Goal: Task Accomplishment & Management: Manage account settings

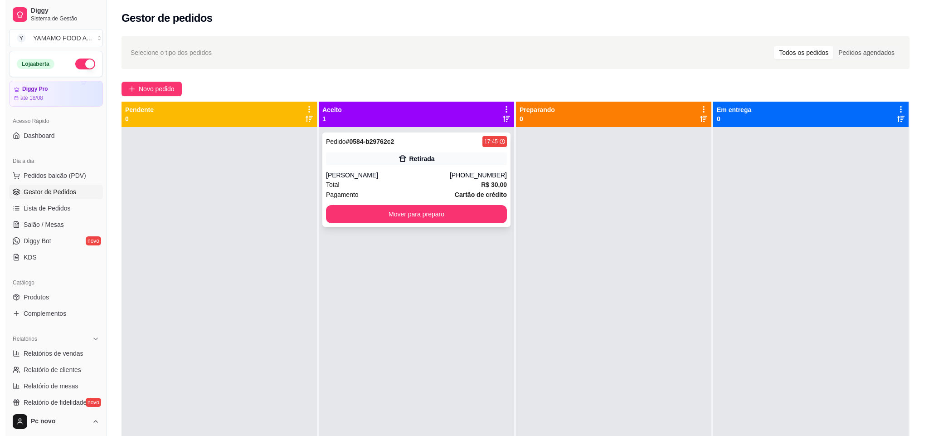
scroll to position [68, 0]
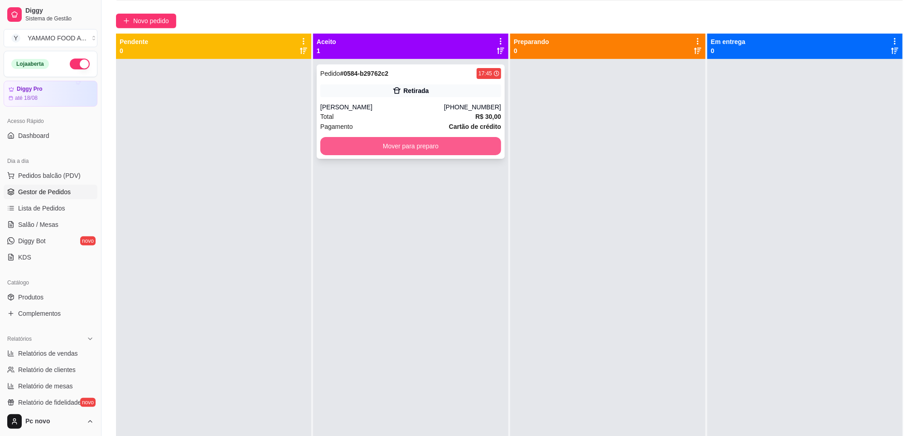
click at [397, 143] on button "Mover para preparo" at bounding box center [410, 146] width 181 height 18
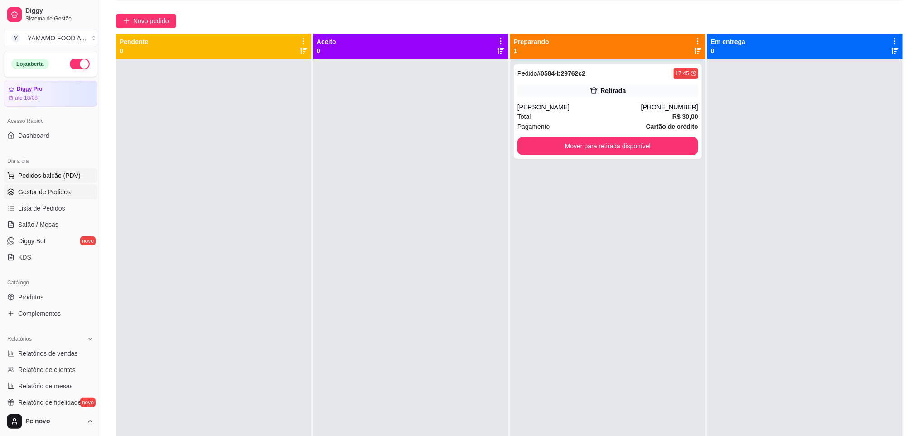
click at [58, 174] on span "Pedidos balcão (PDV)" at bounding box center [49, 175] width 63 height 9
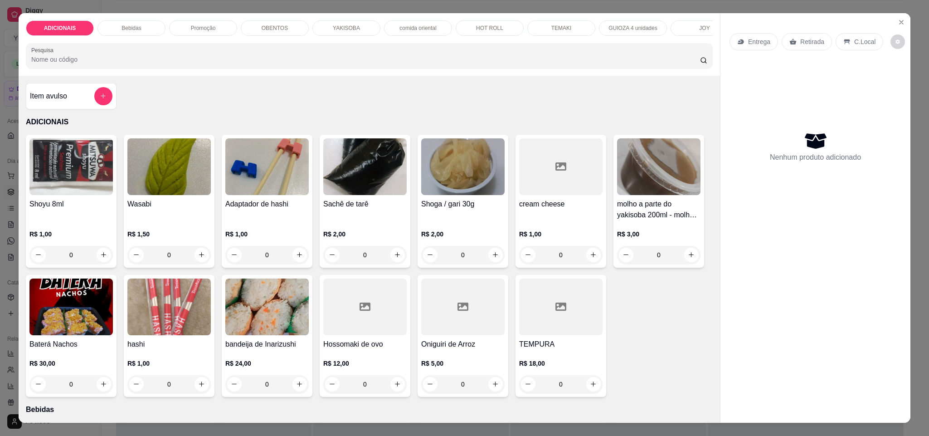
click at [213, 18] on div "ADICIONAIS Bebidas Promoção OBENTOS YAKISOBA comida oriental HOT ROLL TEMAKI GU…" at bounding box center [369, 44] width 701 height 63
click at [211, 34] on div "Promoção" at bounding box center [203, 27] width 68 height 15
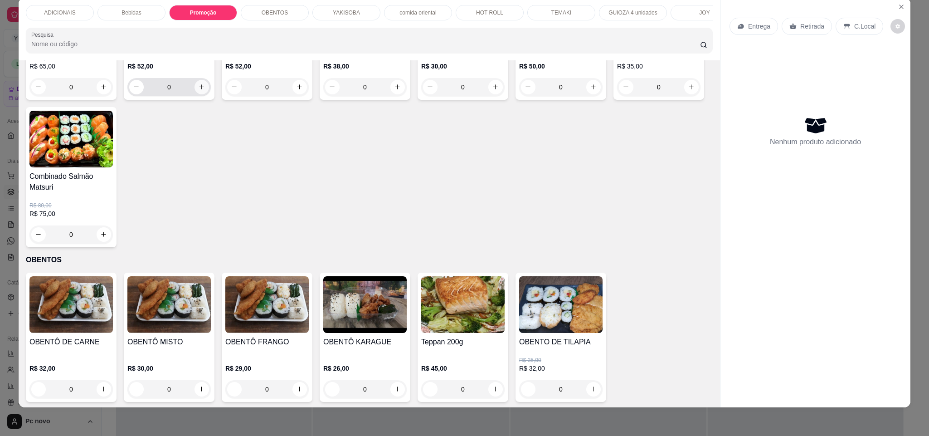
click at [198, 90] on icon "increase-product-quantity" at bounding box center [201, 86] width 7 height 7
type input "1"
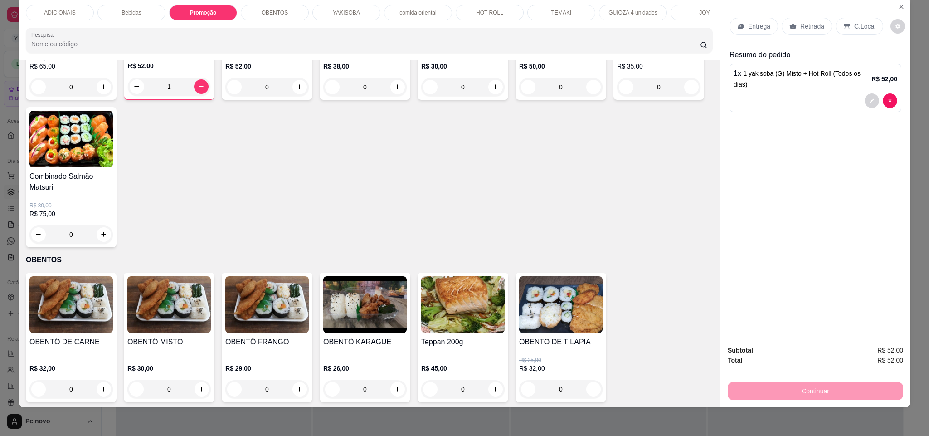
click at [804, 22] on p "Retirada" at bounding box center [812, 26] width 24 height 9
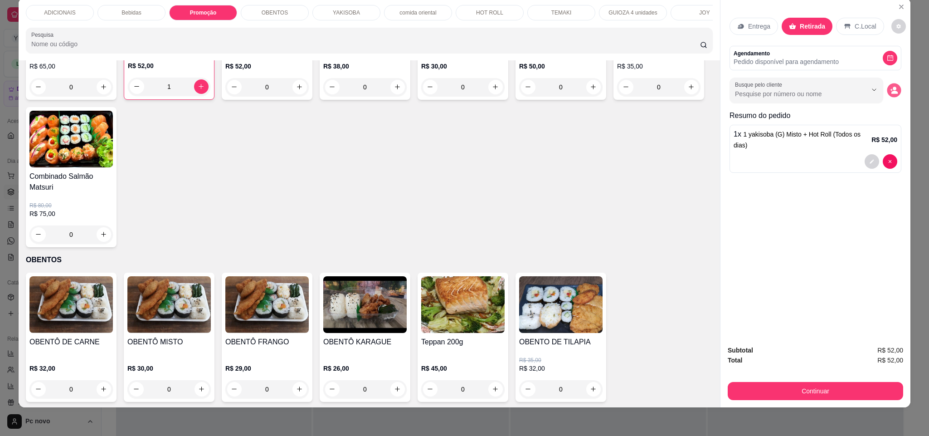
click at [892, 90] on icon "decrease-product-quantity" at bounding box center [894, 90] width 8 height 8
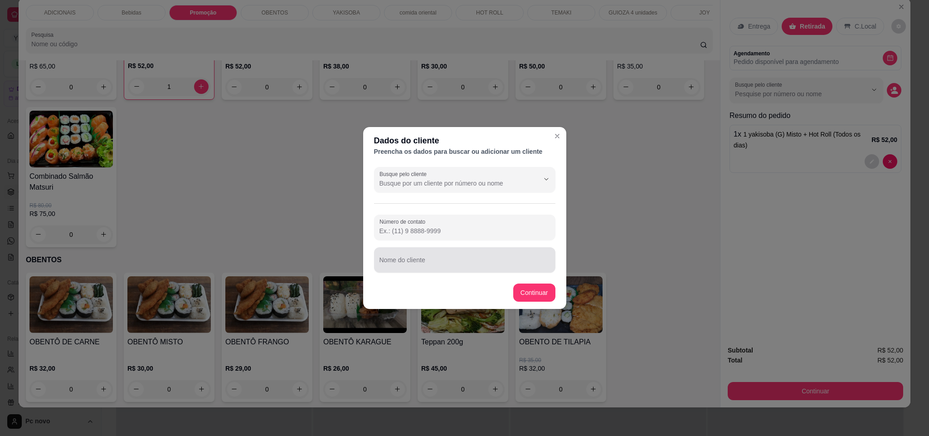
click at [505, 251] on div at bounding box center [464, 260] width 170 height 18
type input "[PERSON_NAME]"
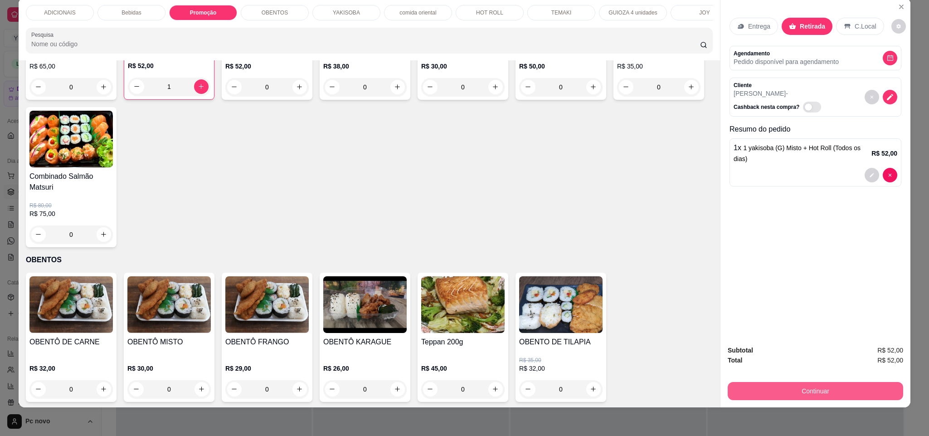
click at [823, 394] on button "Continuar" at bounding box center [814, 391] width 175 height 18
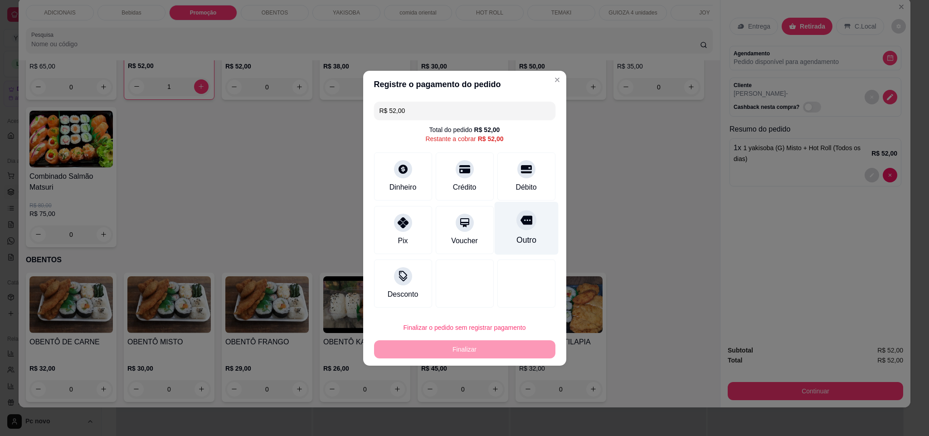
click at [520, 218] on icon at bounding box center [526, 220] width 12 height 12
type input "R$ 0,00"
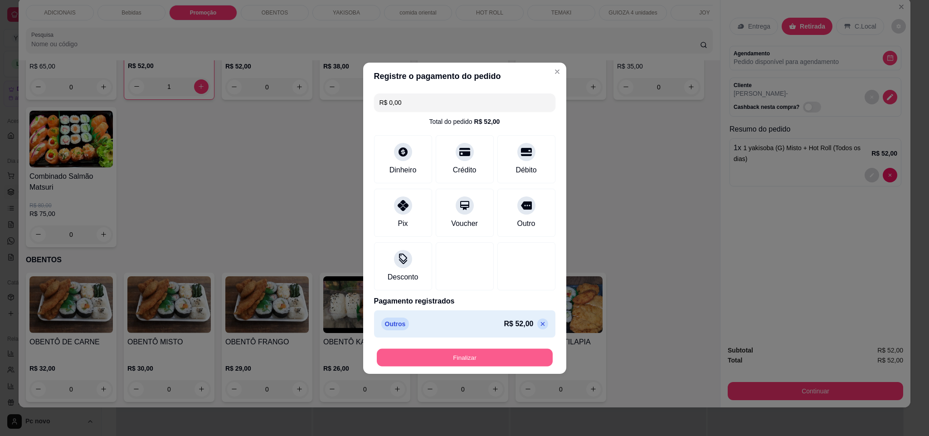
click at [532, 349] on button "Finalizar" at bounding box center [465, 357] width 176 height 18
type input "0"
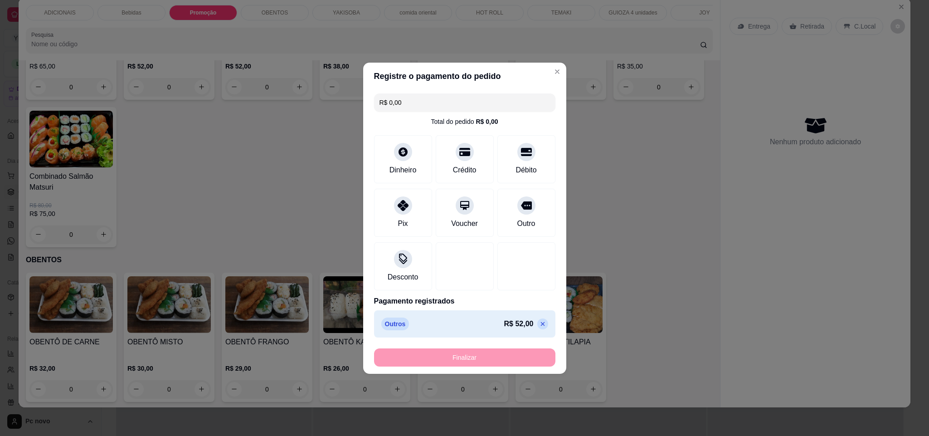
type input "-R$ 52,00"
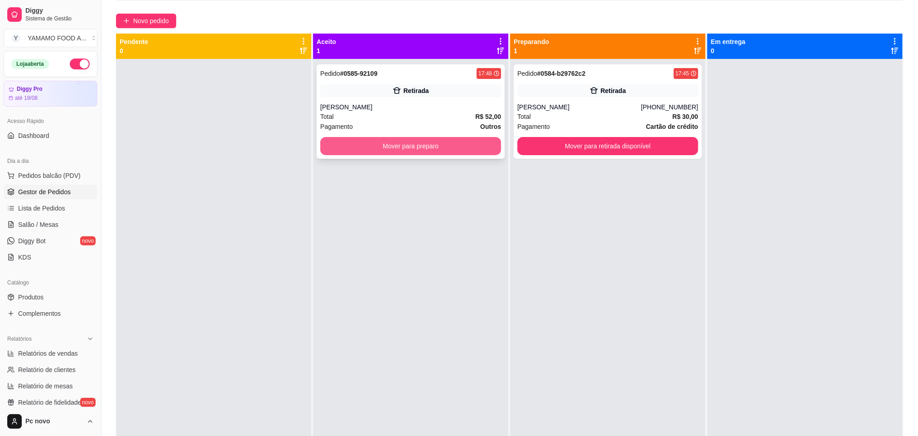
click at [441, 147] on button "Mover para preparo" at bounding box center [410, 146] width 181 height 18
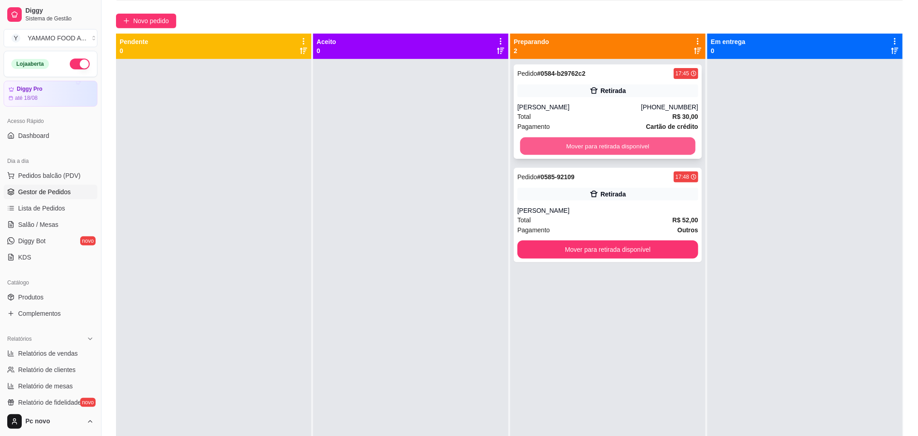
click at [562, 145] on button "Mover para retirada disponível" at bounding box center [607, 146] width 175 height 18
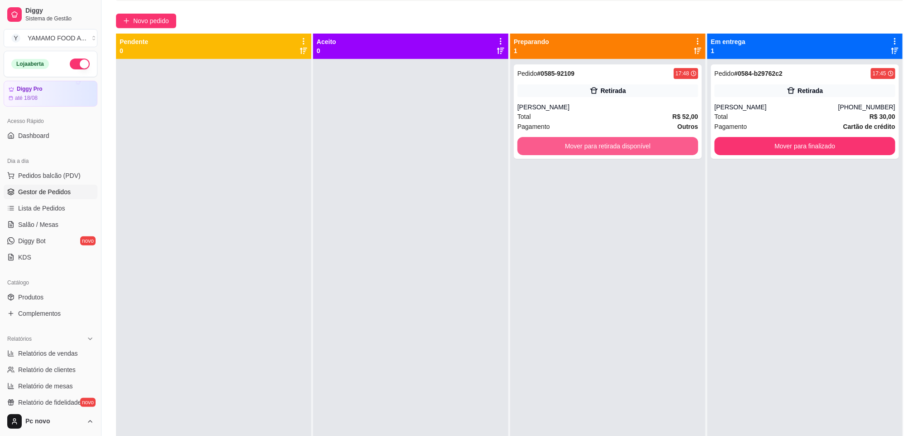
click at [562, 145] on button "Mover para retirada disponível" at bounding box center [608, 146] width 181 height 18
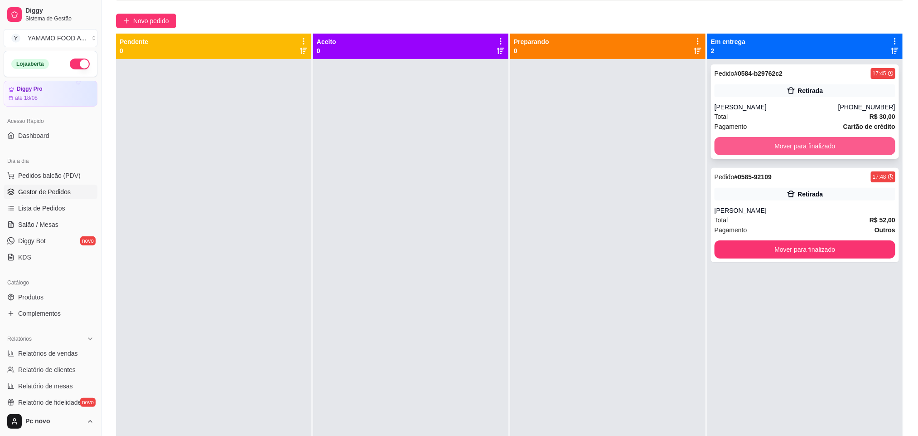
click at [752, 148] on button "Mover para finalizado" at bounding box center [805, 146] width 181 height 18
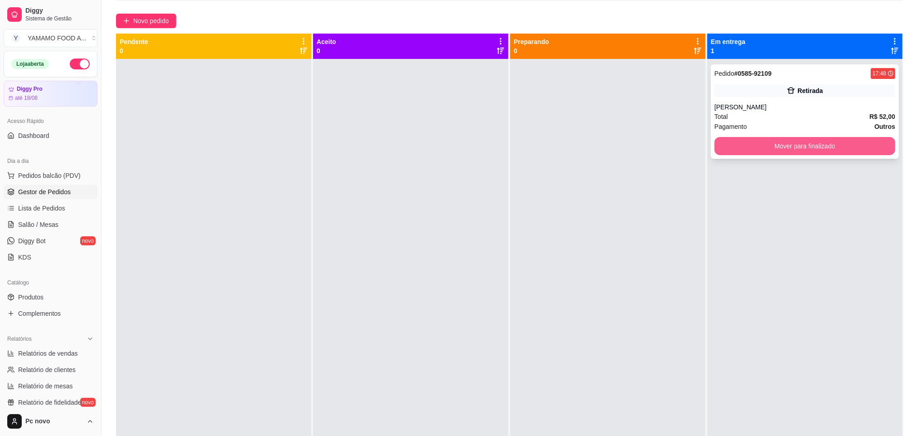
click at [742, 139] on button "Mover para finalizado" at bounding box center [805, 146] width 181 height 18
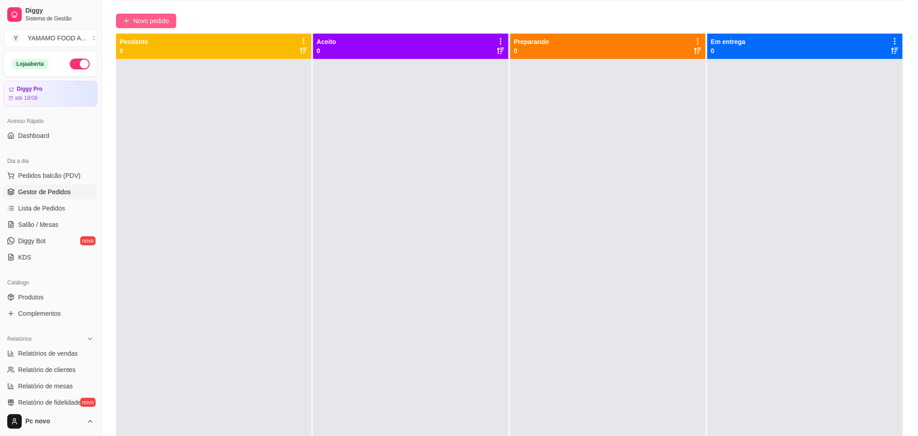
click at [162, 21] on span "Novo pedido" at bounding box center [151, 21] width 36 height 10
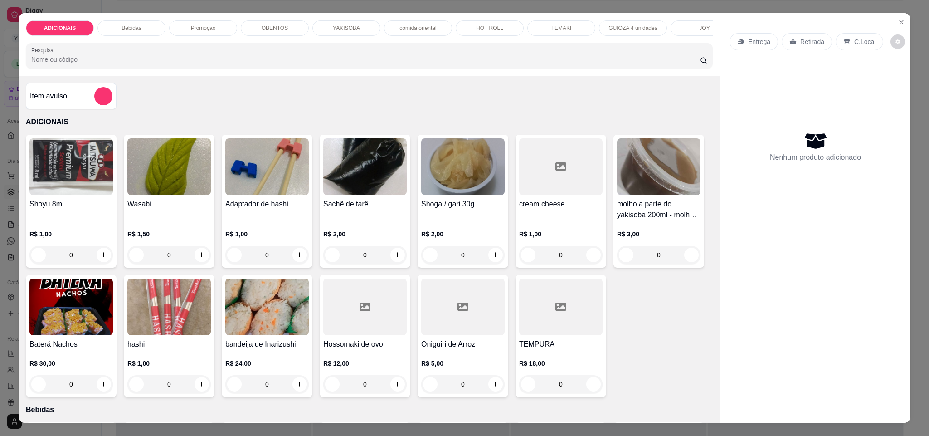
click at [331, 21] on div "YAKISOBA" at bounding box center [346, 27] width 68 height 15
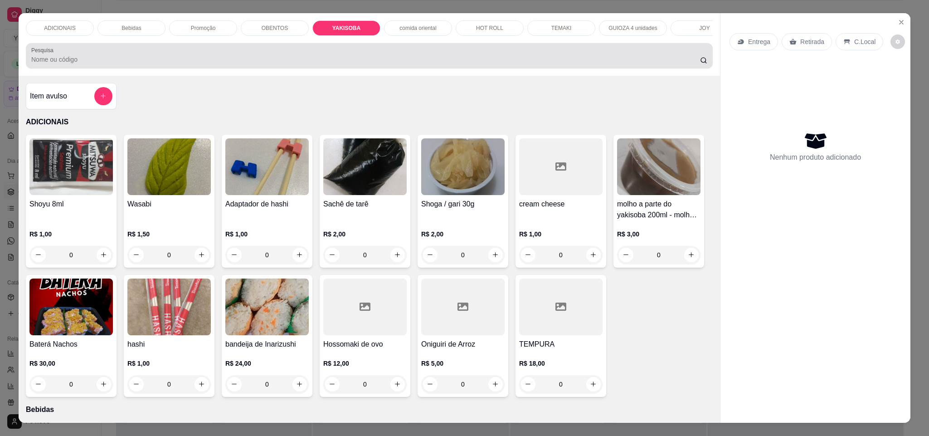
scroll to position [15, 0]
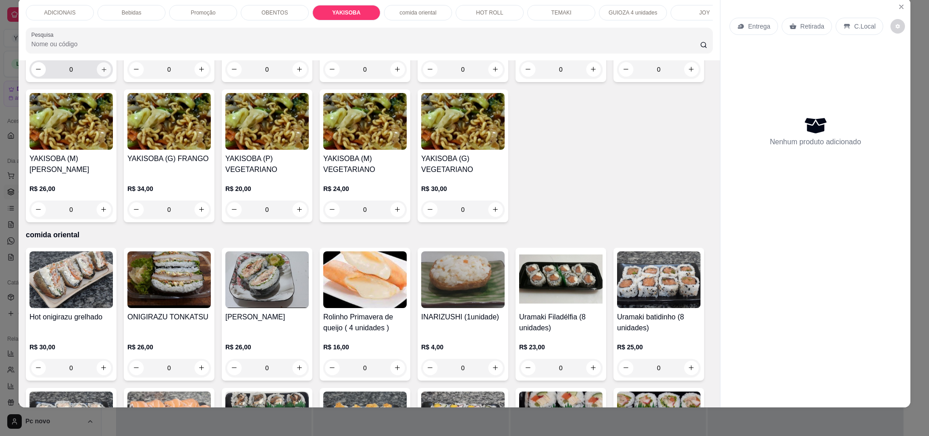
click at [102, 76] on button "increase-product-quantity" at bounding box center [104, 69] width 14 height 14
type input "1"
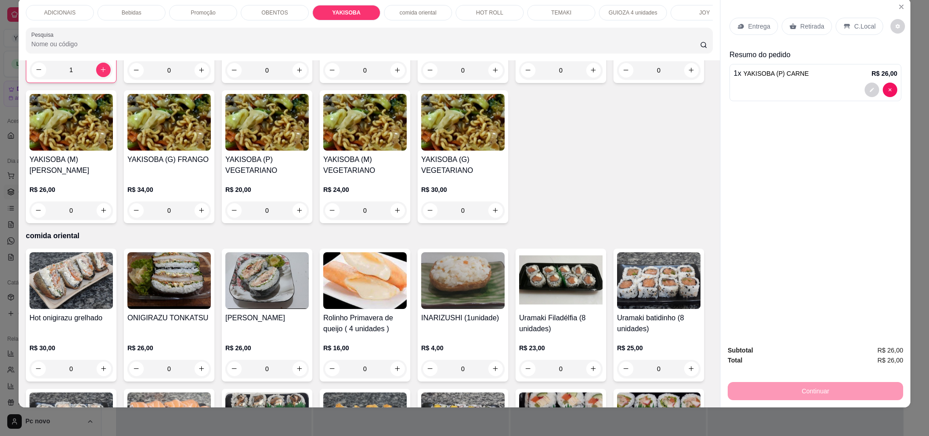
click at [762, 30] on p "Entrega" at bounding box center [759, 26] width 22 height 9
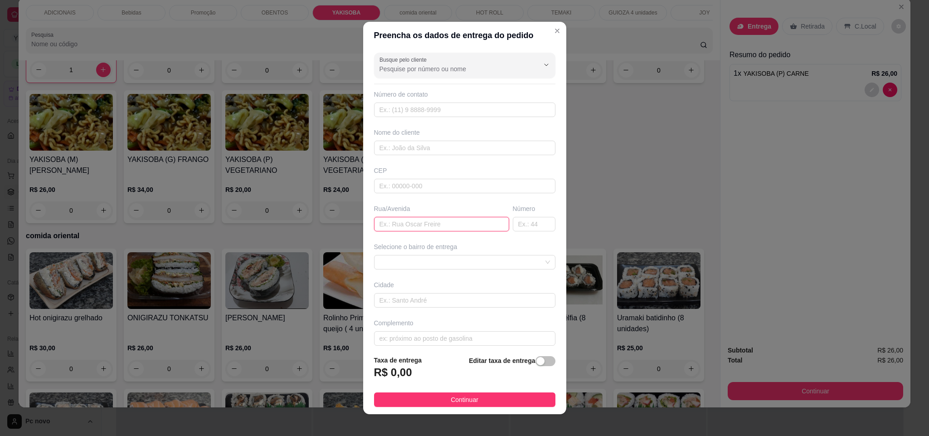
click at [483, 223] on input "text" at bounding box center [441, 224] width 135 height 15
type input "regente de [PERSON_NAME]"
click at [515, 222] on input "text" at bounding box center [534, 224] width 43 height 15
type input "1005"
click at [531, 366] on div "Editar taxa de entrega" at bounding box center [512, 370] width 86 height 30
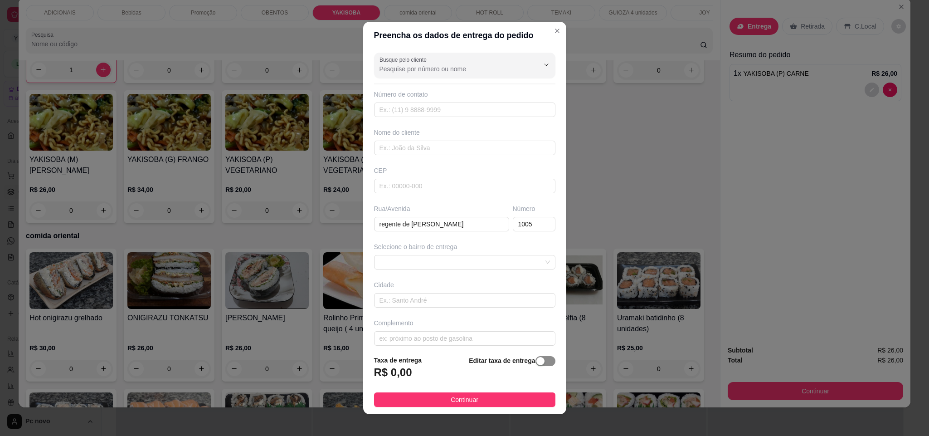
click at [536, 363] on div "button" at bounding box center [540, 361] width 8 height 8
click at [396, 376] on input "0,00" at bounding box center [422, 375] width 97 height 17
type input "7,00"
drag, startPoint x: 368, startPoint y: 229, endPoint x: 383, endPoint y: 225, distance: 15.5
click at [384, 225] on div "Rua/[GEOGRAPHIC_DATA]" at bounding box center [441, 217] width 139 height 27
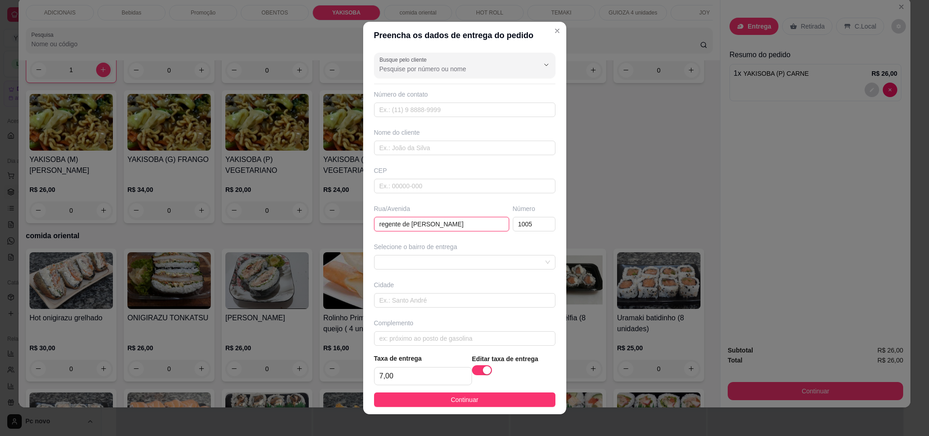
drag, startPoint x: 373, startPoint y: 228, endPoint x: 436, endPoint y: 224, distance: 64.0
click at [436, 224] on input "regente de [PERSON_NAME]" at bounding box center [441, 224] width 135 height 15
click at [457, 234] on div "Busque pelo cliente Número de contato Nome do cliente CEP Rua/[GEOGRAPHIC_DATA]…" at bounding box center [464, 197] width 203 height 297
click at [468, 390] on footer "Taxa de entrega 7,00 Editar taxa de entrega Continuar" at bounding box center [464, 380] width 203 height 68
click at [468, 401] on button "Continuar" at bounding box center [464, 399] width 181 height 15
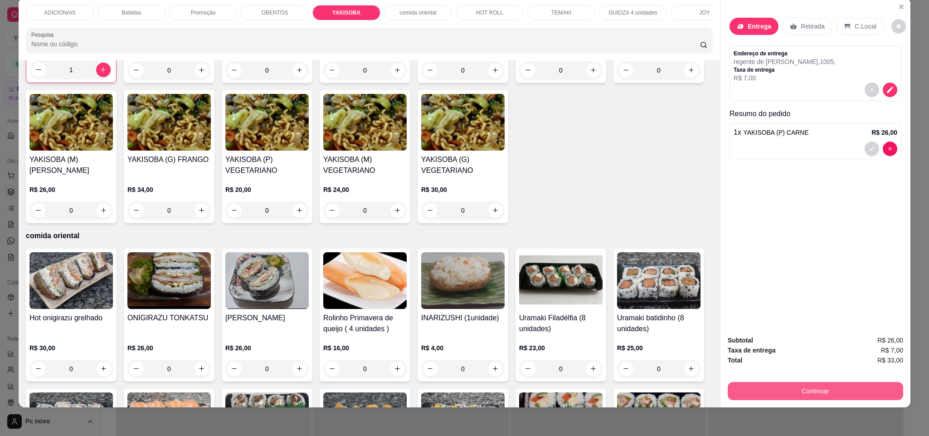
click at [760, 396] on button "Continuar" at bounding box center [814, 391] width 175 height 18
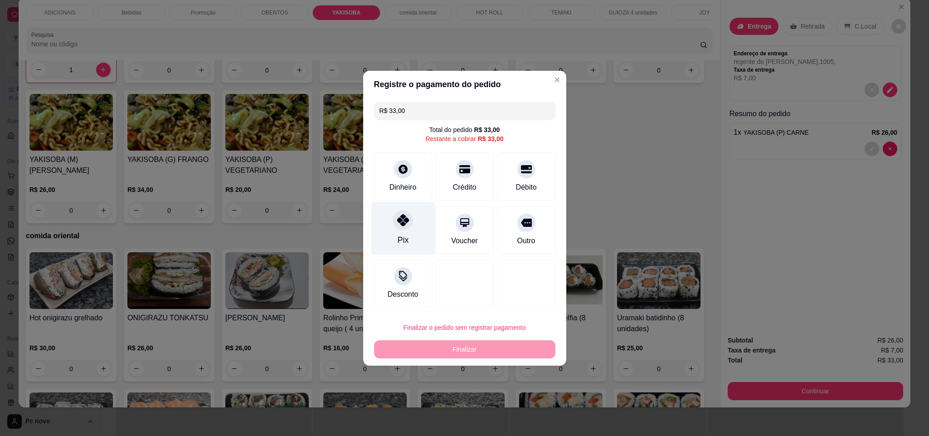
click at [402, 217] on icon at bounding box center [403, 220] width 12 height 12
type input "R$ 0,00"
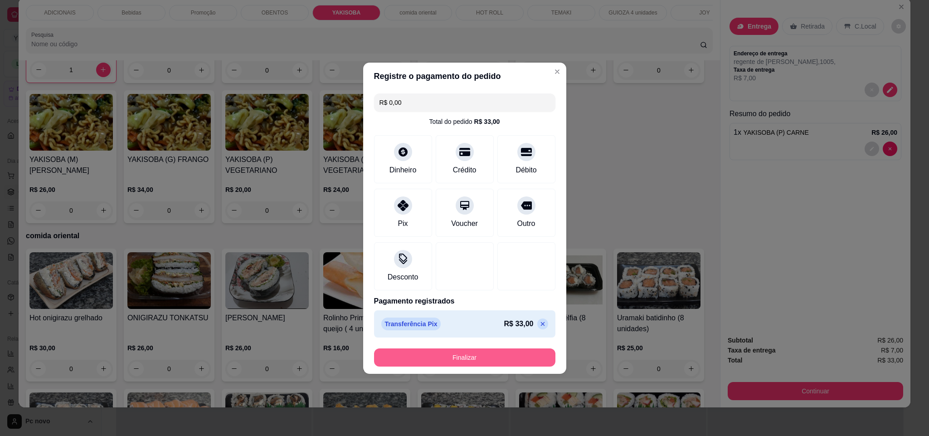
click at [432, 352] on button "Finalizar" at bounding box center [464, 357] width 181 height 18
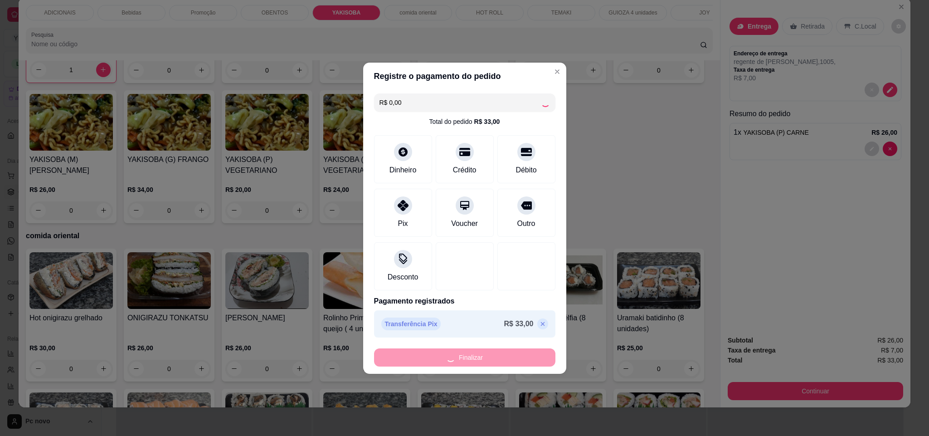
type input "0"
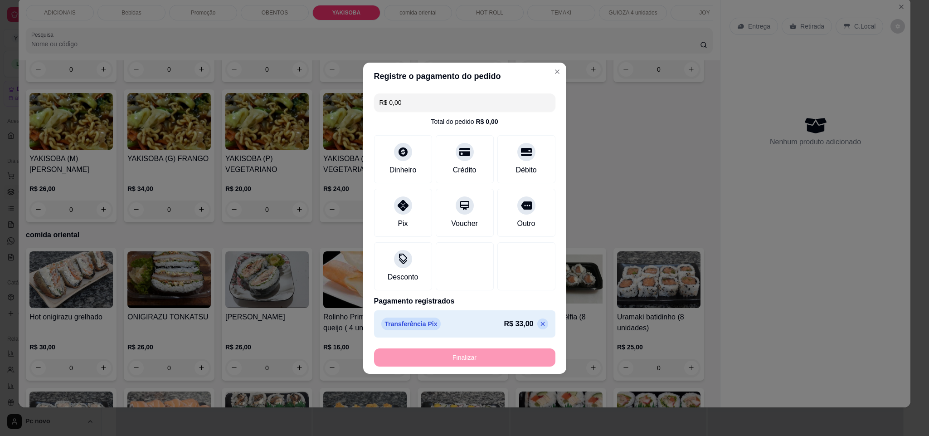
type input "-R$ 33,00"
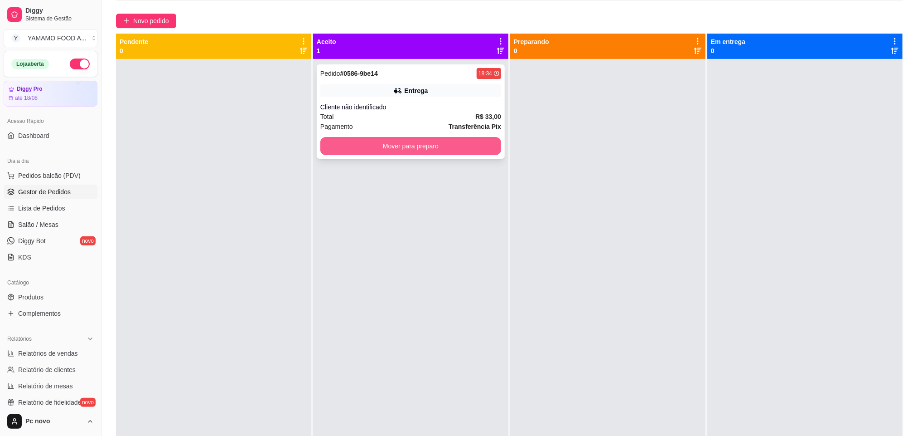
click at [355, 151] on button "Mover para preparo" at bounding box center [410, 146] width 181 height 18
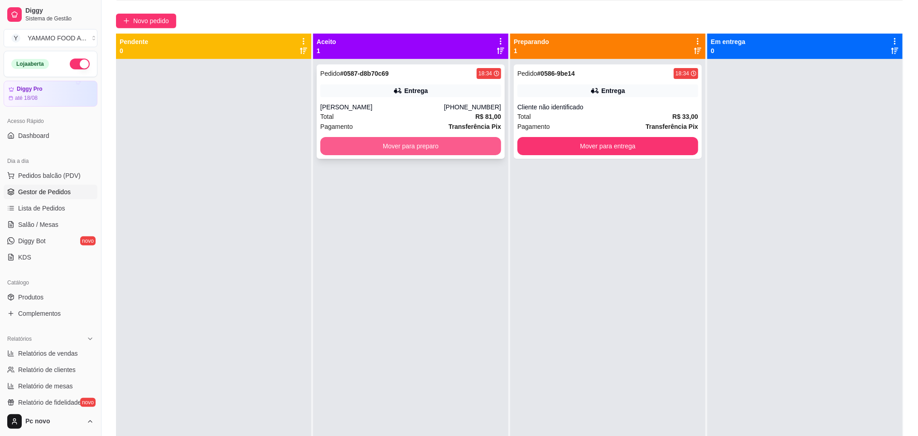
click at [371, 140] on button "Mover para preparo" at bounding box center [410, 146] width 181 height 18
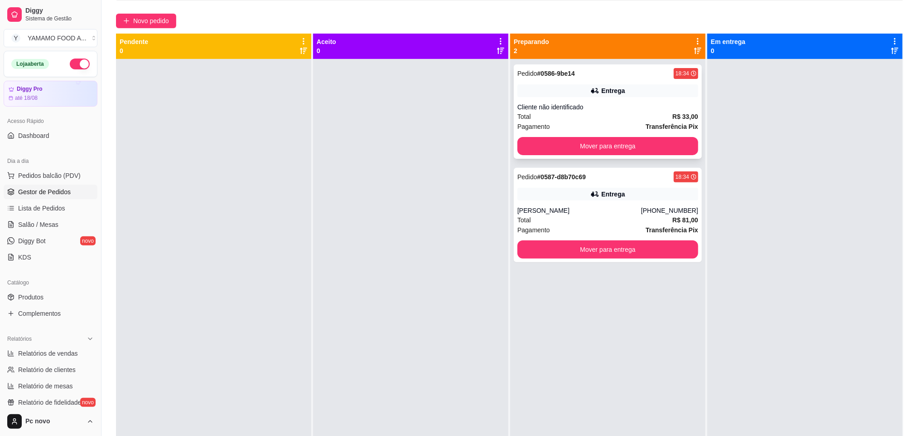
click at [635, 84] on div "Entrega" at bounding box center [608, 90] width 181 height 13
click at [610, 117] on div "Total R$ 33,00" at bounding box center [608, 116] width 181 height 10
click at [559, 196] on div "Entrega" at bounding box center [608, 194] width 181 height 13
click at [53, 174] on span "Pedidos balcão (PDV)" at bounding box center [49, 175] width 63 height 9
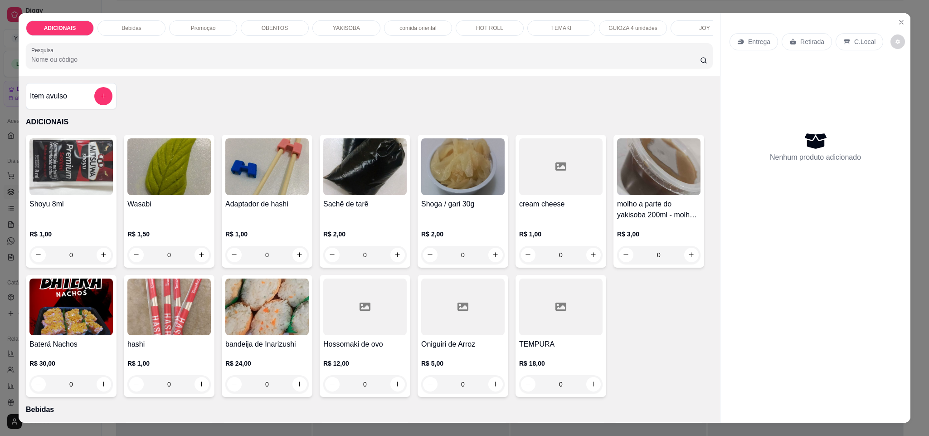
click at [342, 22] on div "YAKISOBA" at bounding box center [346, 27] width 68 height 15
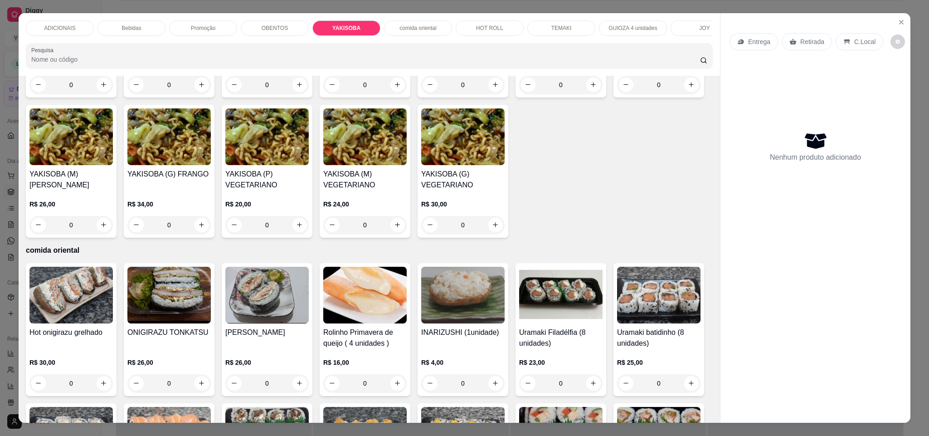
scroll to position [15, 0]
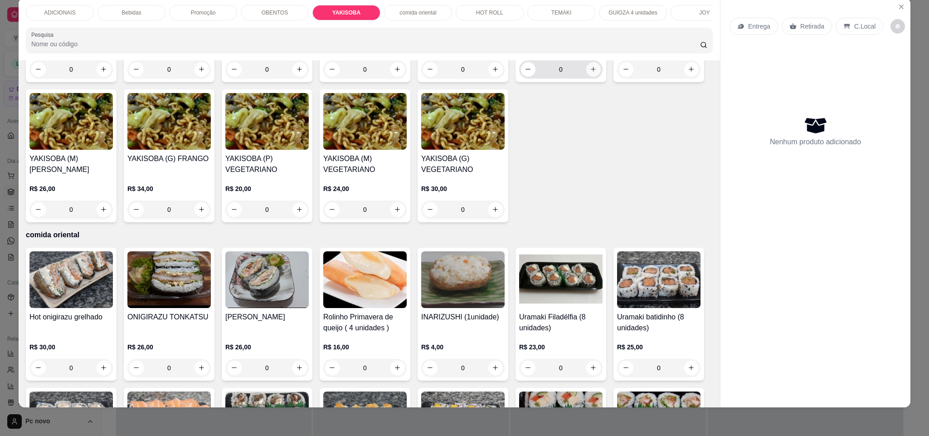
click at [589, 77] on button "increase-product-quantity" at bounding box center [593, 69] width 15 height 15
type input "1"
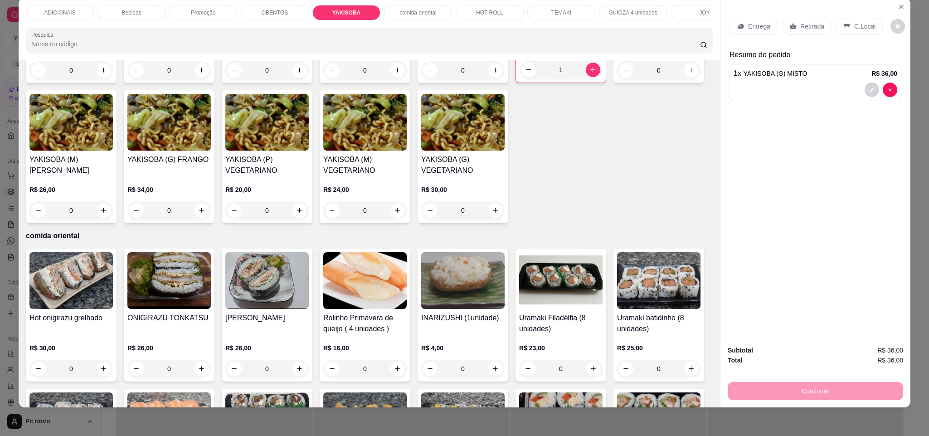
click at [800, 29] on p "Retirada" at bounding box center [812, 26] width 24 height 9
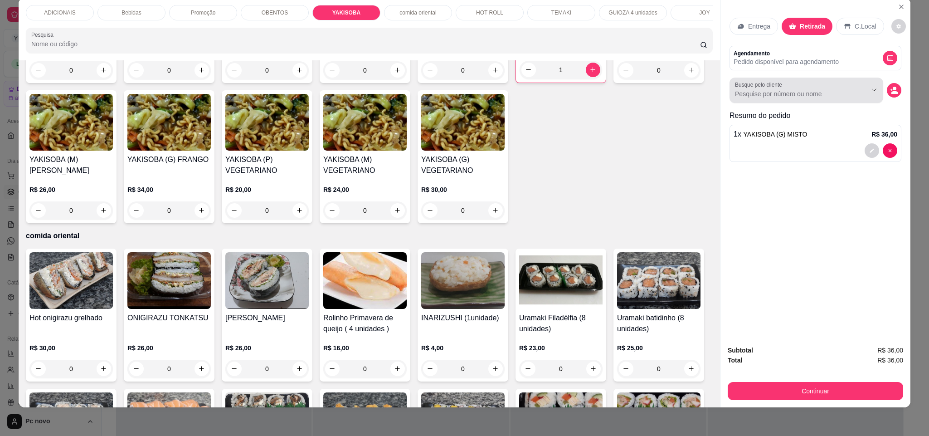
click at [883, 89] on div "Busque pelo cliente" at bounding box center [815, 89] width 172 height 25
click at [886, 89] on button "decrease-product-quantity" at bounding box center [893, 90] width 14 height 14
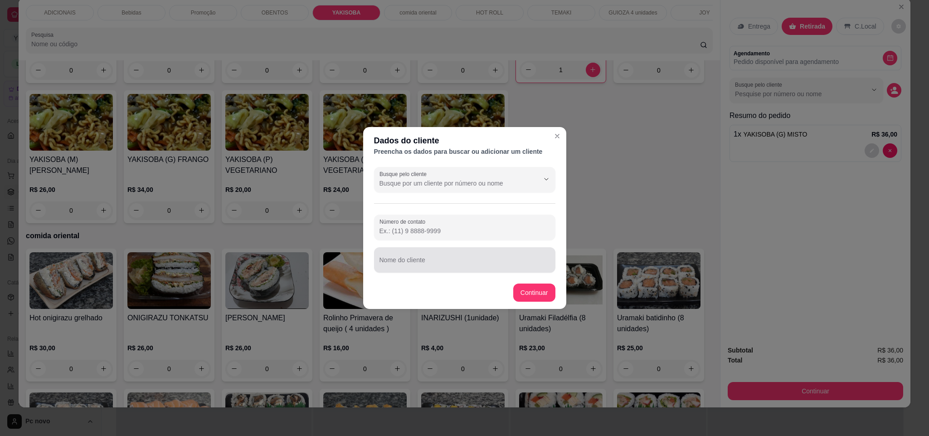
click at [408, 257] on div at bounding box center [464, 260] width 170 height 18
type input "viagem"
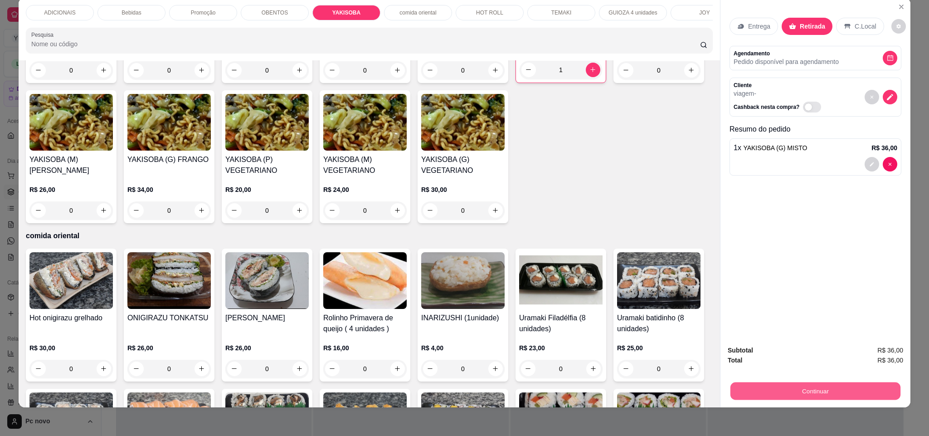
click at [826, 399] on button "Continuar" at bounding box center [815, 391] width 170 height 18
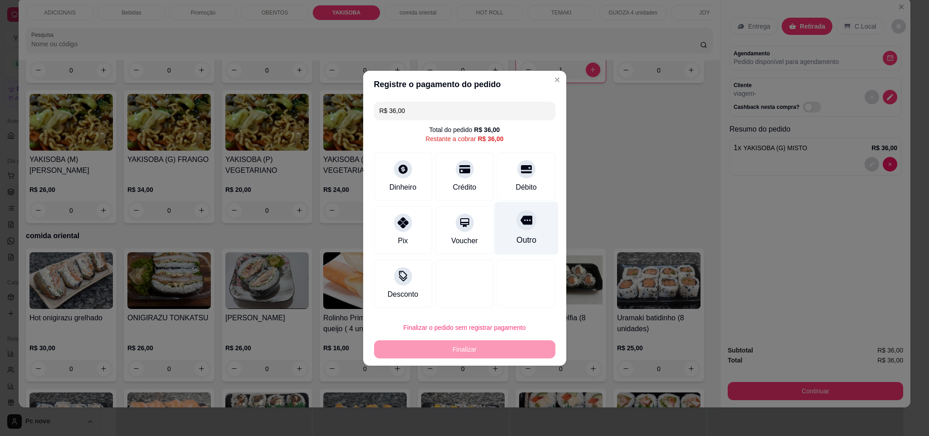
click at [530, 238] on div "Outro" at bounding box center [526, 227] width 64 height 53
type input "R$ 0,00"
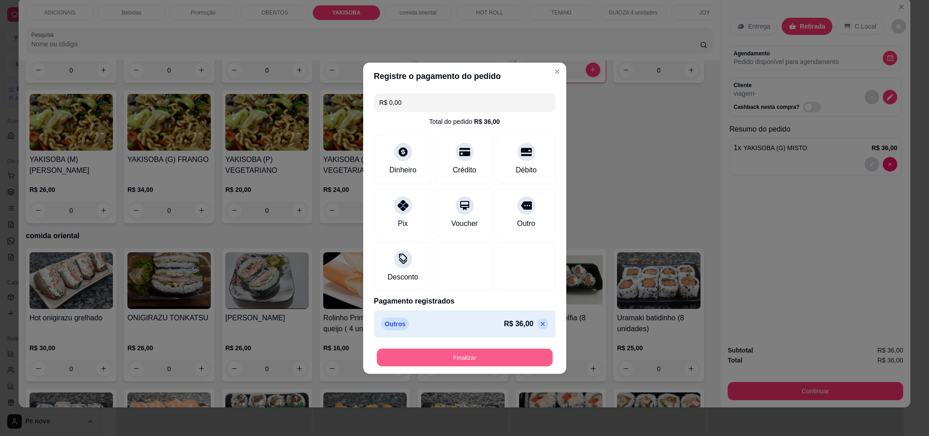
click at [492, 351] on button "Finalizar" at bounding box center [465, 357] width 176 height 18
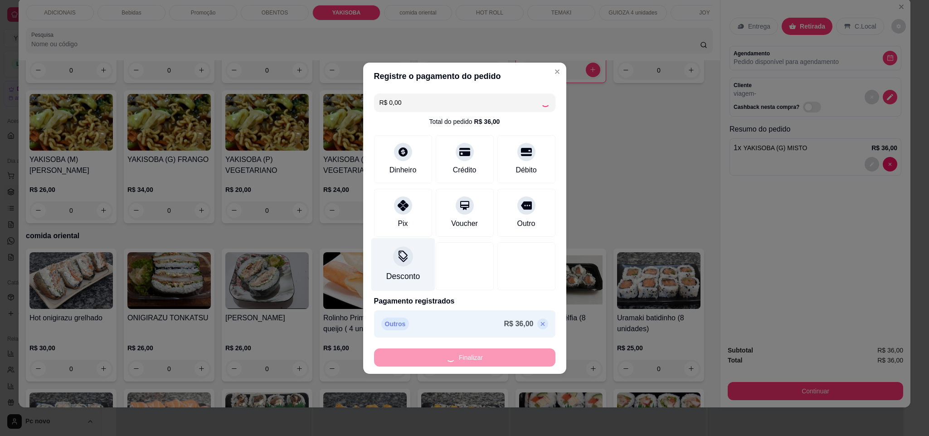
type input "0"
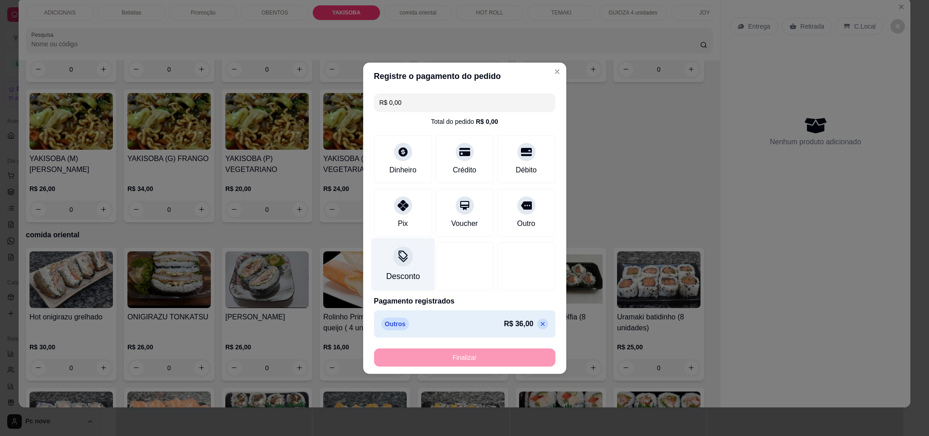
type input "-R$ 36,00"
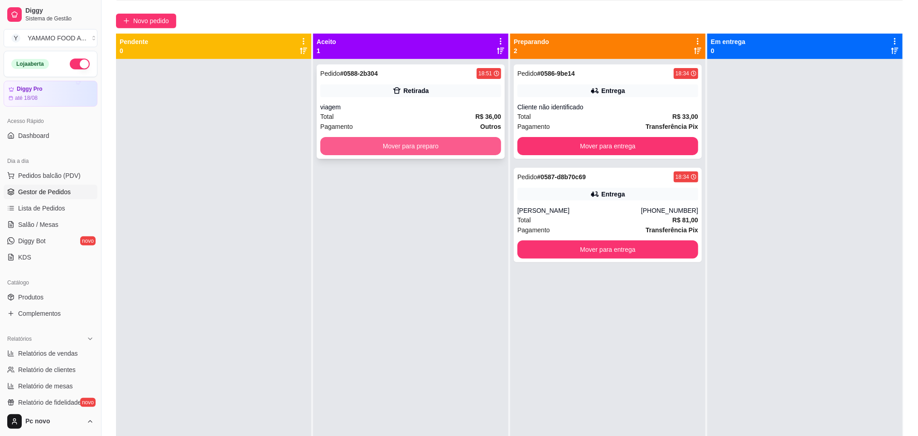
click at [475, 147] on button "Mover para preparo" at bounding box center [410, 146] width 181 height 18
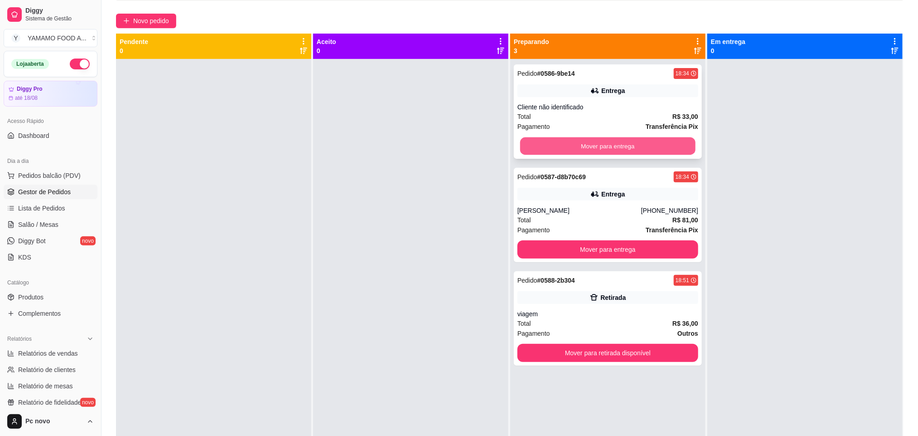
click at [592, 152] on button "Mover para entrega" at bounding box center [607, 146] width 175 height 18
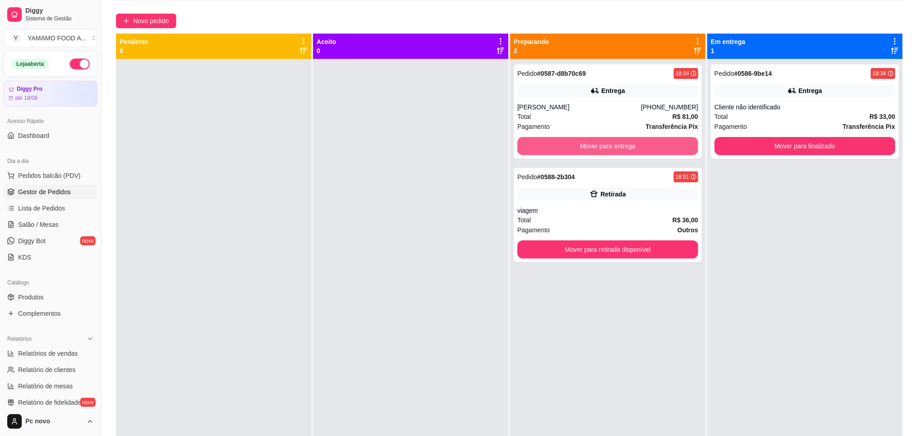
click at [592, 152] on button "Mover para entrega" at bounding box center [608, 146] width 181 height 18
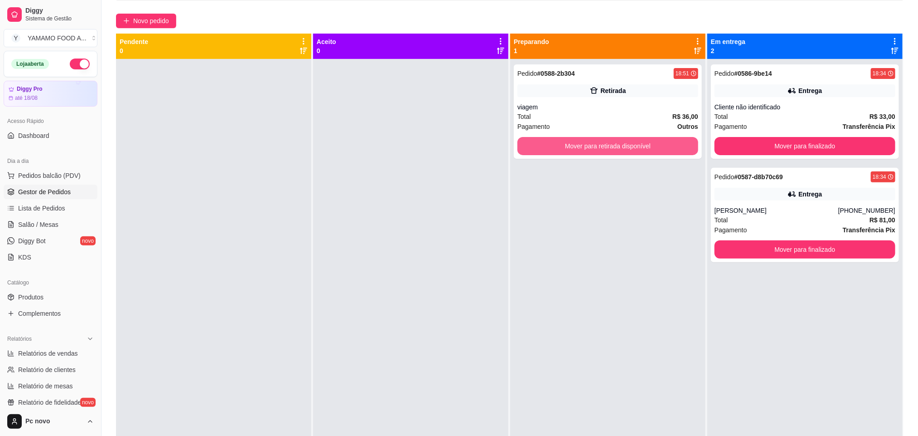
click at [592, 152] on button "Mover para retirada disponível" at bounding box center [608, 146] width 181 height 18
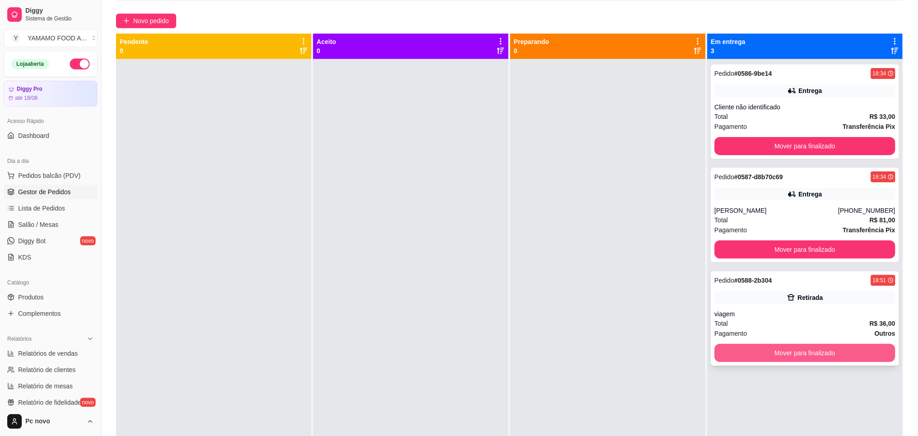
click at [850, 351] on button "Mover para finalizado" at bounding box center [805, 353] width 181 height 18
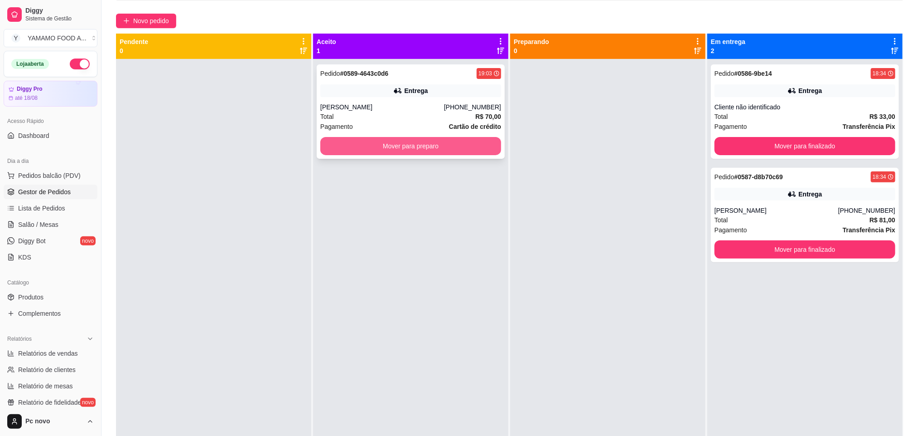
click at [374, 146] on button "Mover para preparo" at bounding box center [410, 146] width 181 height 18
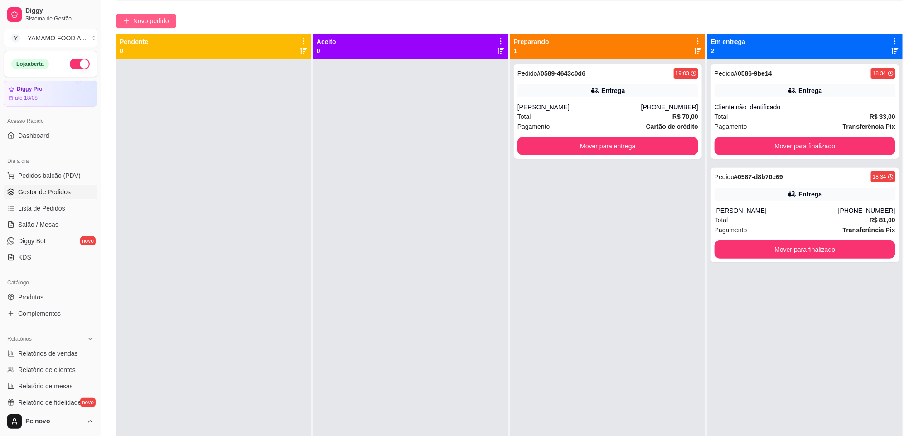
click at [166, 22] on span "Novo pedido" at bounding box center [151, 21] width 36 height 10
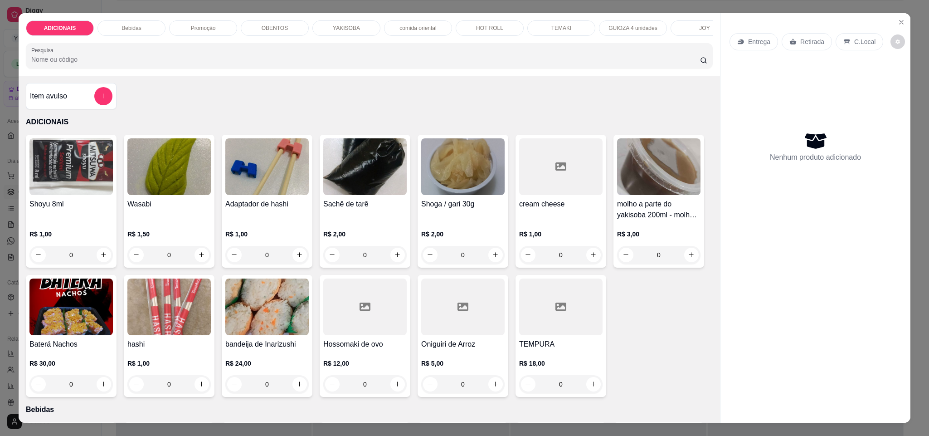
click at [476, 25] on p "HOT ROLL" at bounding box center [489, 27] width 27 height 7
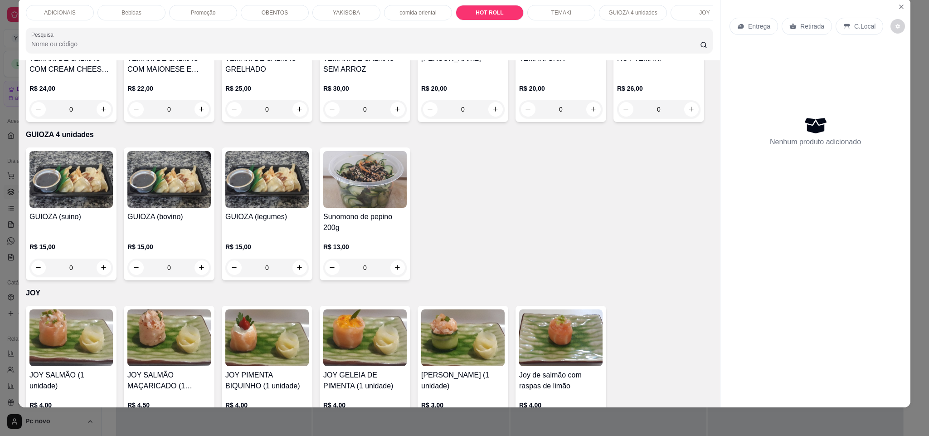
type input "1"
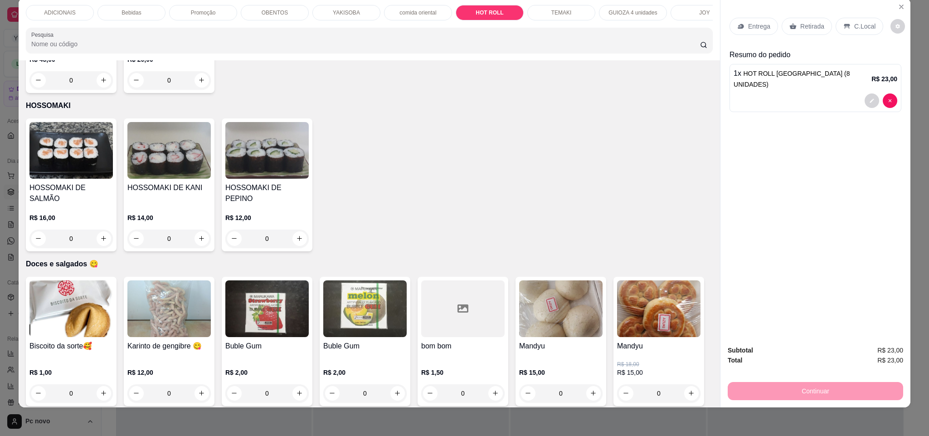
scroll to position [3088, 0]
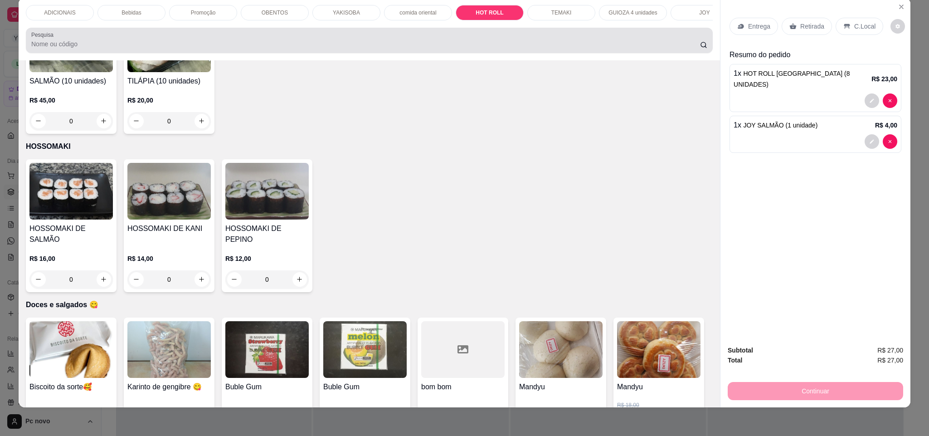
type input "1"
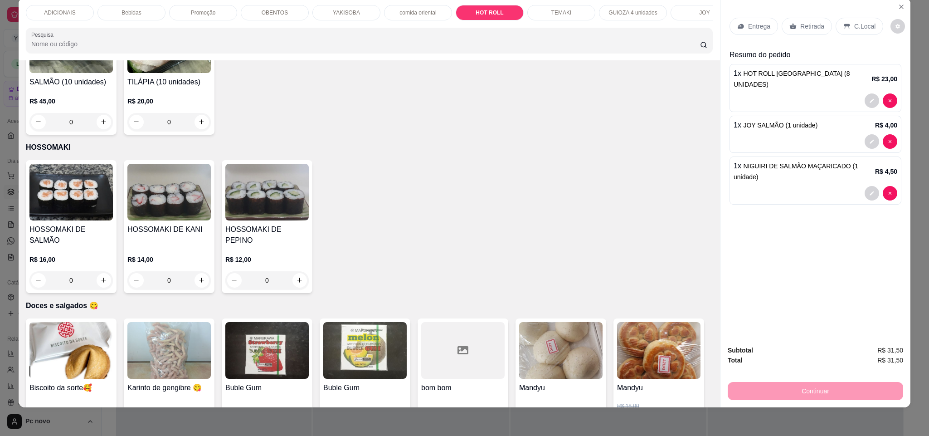
type input "1"
click at [862, 28] on p "C.Local" at bounding box center [864, 26] width 21 height 9
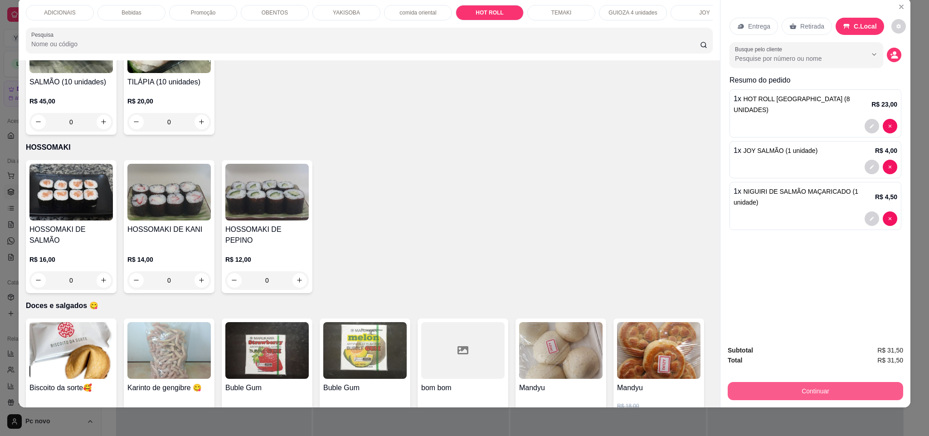
click at [851, 389] on button "Continuar" at bounding box center [814, 391] width 175 height 18
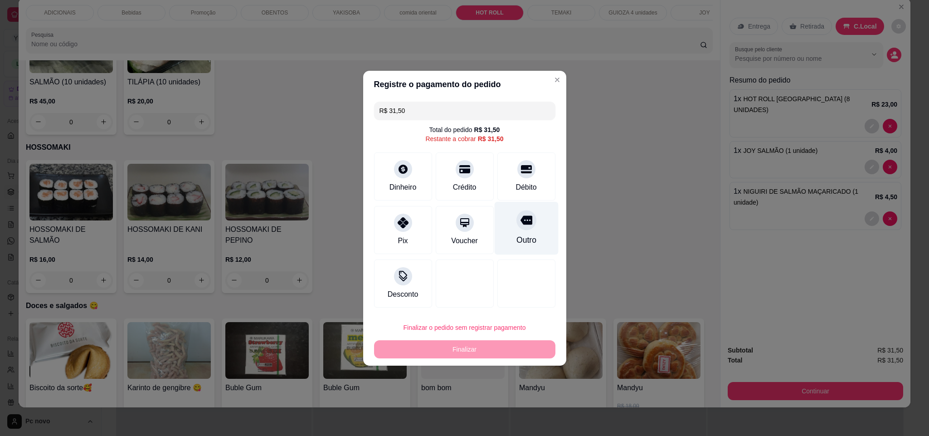
click at [505, 236] on div "Outro" at bounding box center [526, 227] width 64 height 53
type input "R$ 0,00"
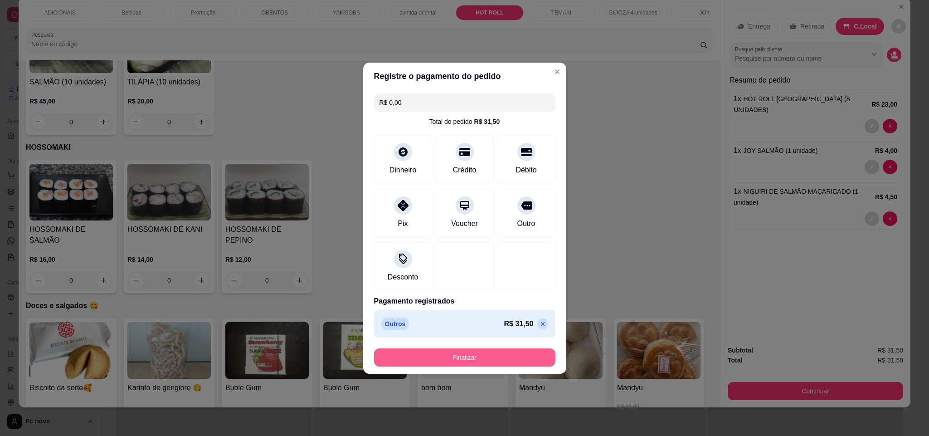
click at [509, 356] on button "Finalizar" at bounding box center [464, 357] width 181 height 18
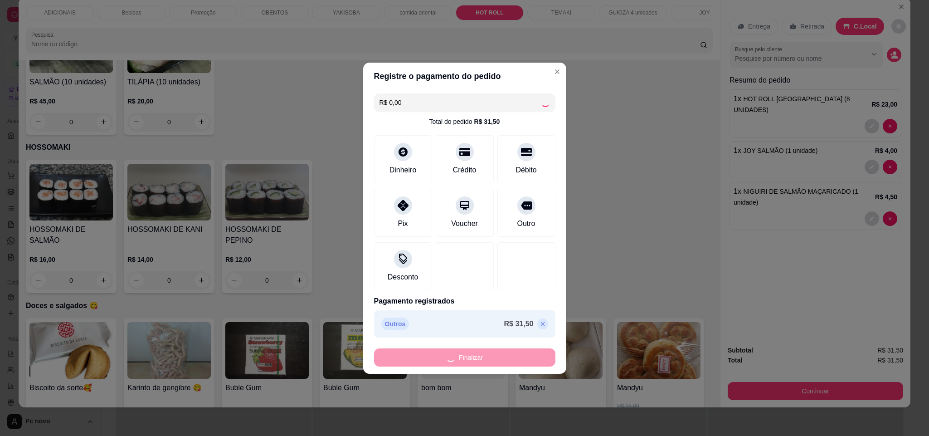
type input "0"
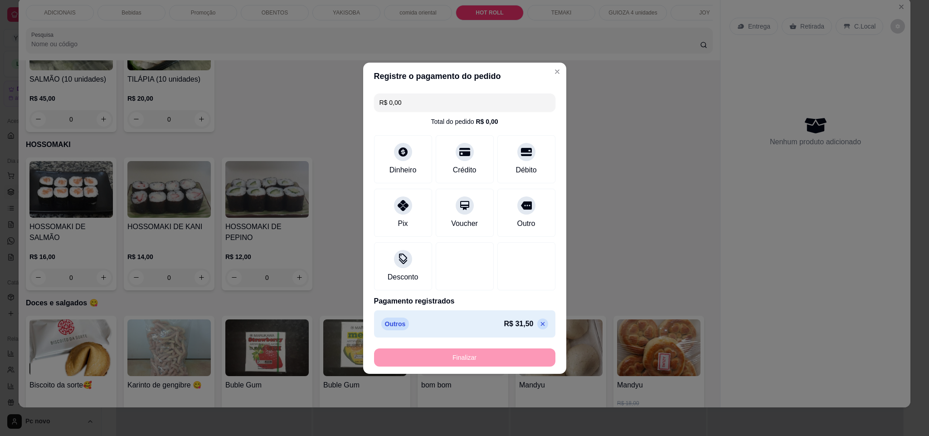
type input "-R$ 31,50"
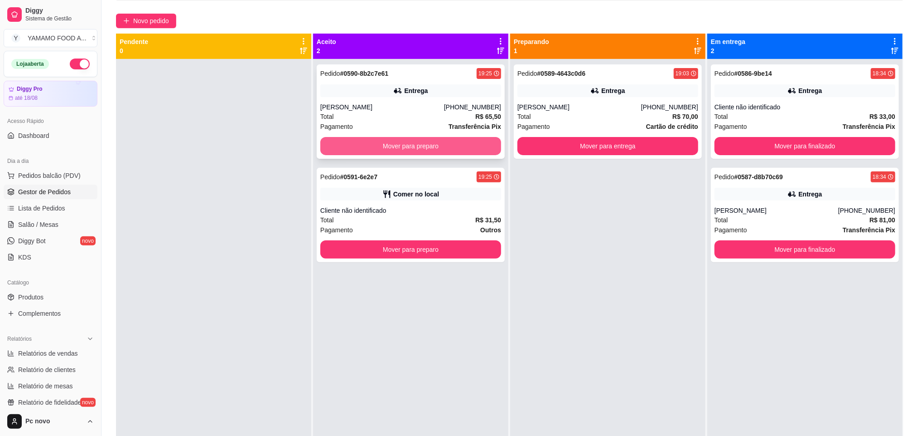
click at [364, 143] on button "Mover para preparo" at bounding box center [410, 146] width 181 height 18
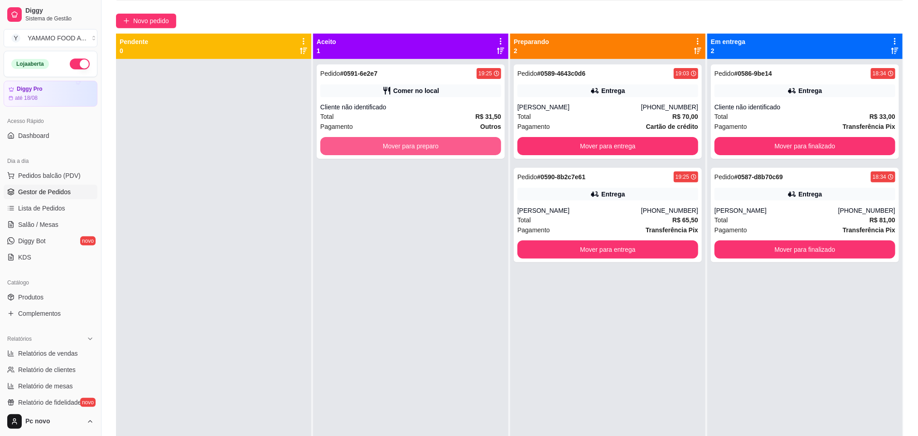
click at [364, 143] on button "Mover para preparo" at bounding box center [410, 146] width 181 height 18
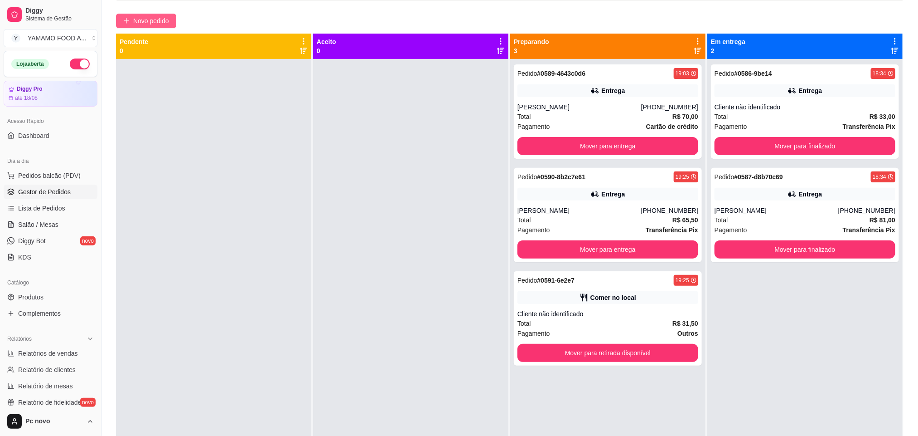
click at [172, 23] on button "Novo pedido" at bounding box center [146, 21] width 60 height 15
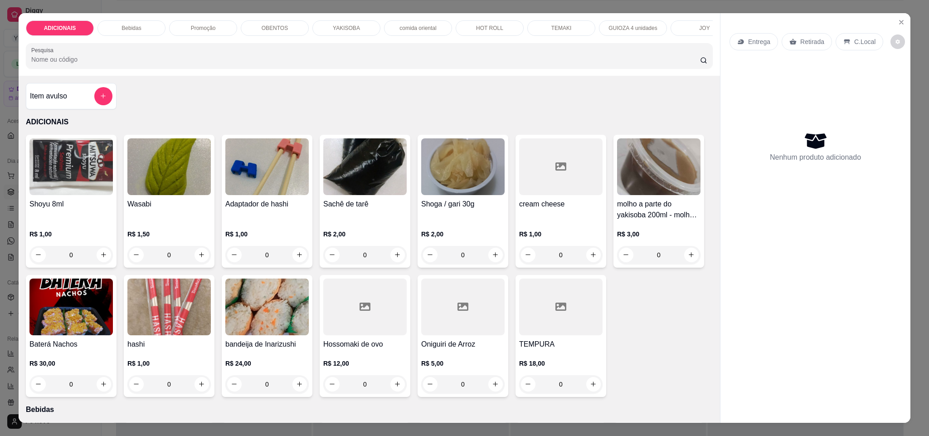
click at [297, 26] on div "OBENTOS" at bounding box center [275, 27] width 68 height 15
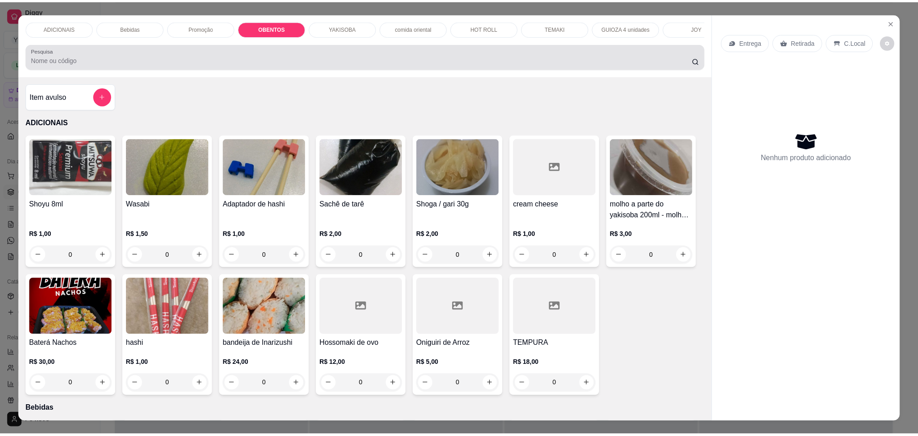
scroll to position [15, 0]
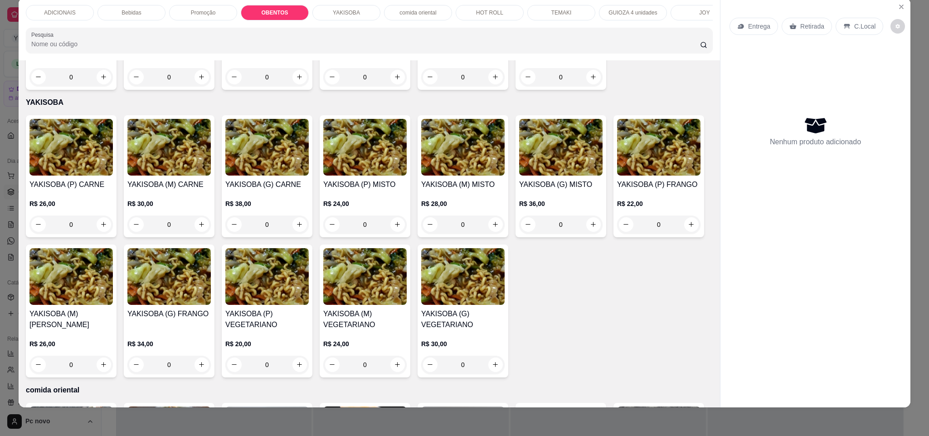
drag, startPoint x: 349, startPoint y: 205, endPoint x: 390, endPoint y: 201, distance: 41.0
click at [390, 86] on div "0" at bounding box center [365, 77] width 80 height 18
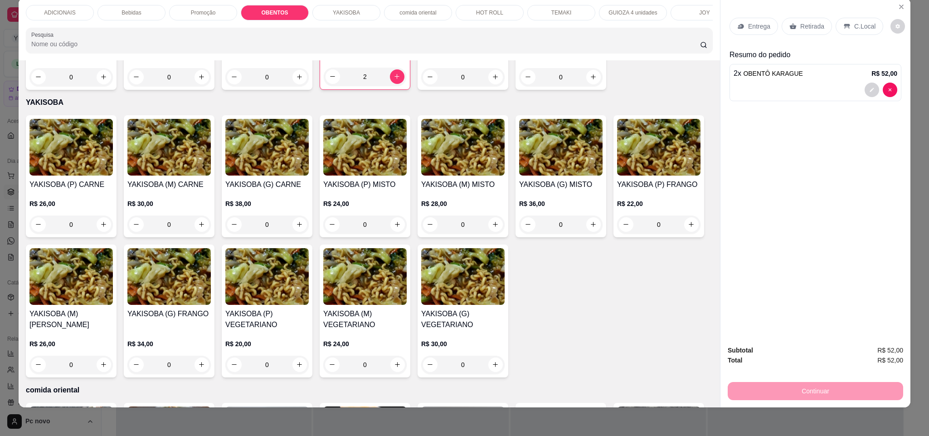
type input "2"
click at [792, 26] on div "Retirada" at bounding box center [806, 26] width 50 height 17
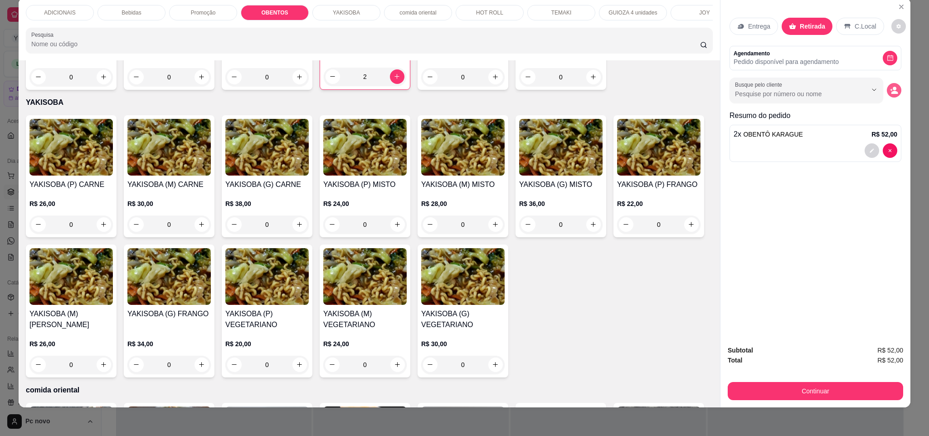
click at [892, 89] on circle "decrease-product-quantity" at bounding box center [894, 89] width 4 height 4
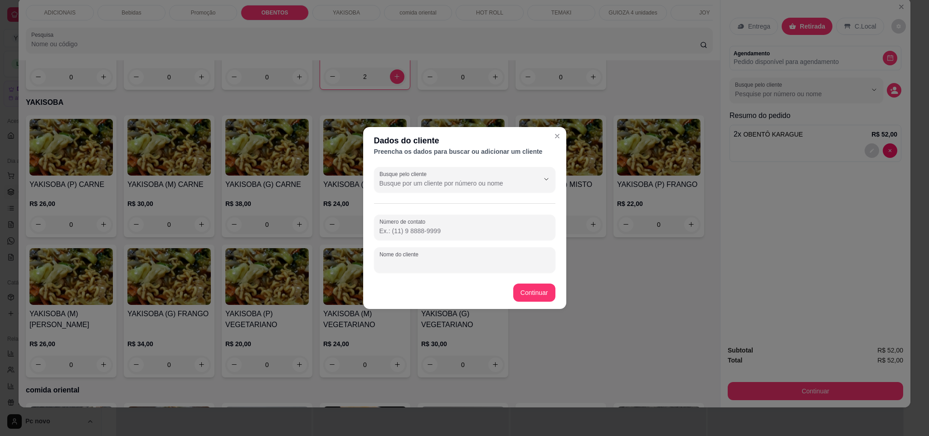
drag, startPoint x: 427, startPoint y: 264, endPoint x: 434, endPoint y: 263, distance: 6.4
click at [431, 264] on input "Nome do cliente" at bounding box center [464, 263] width 170 height 9
type input "[PERSON_NAME]"
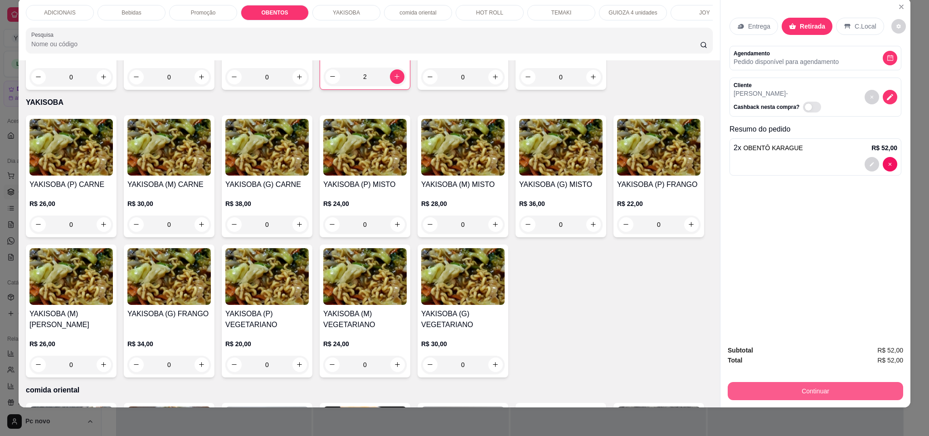
click at [854, 395] on button "Continuar" at bounding box center [814, 391] width 175 height 18
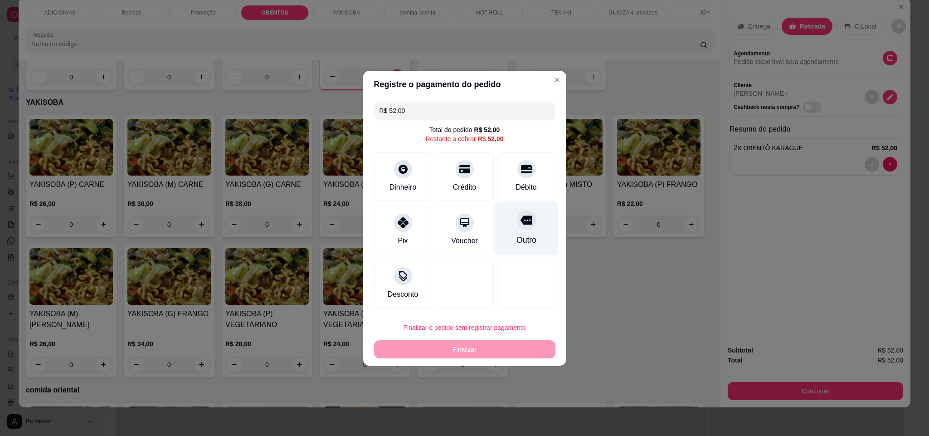
click at [516, 223] on div at bounding box center [526, 220] width 20 height 20
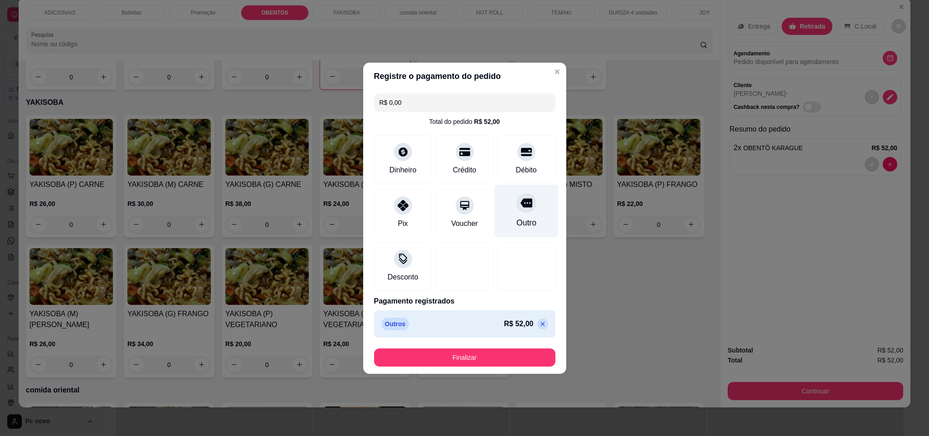
type input "R$ 0,00"
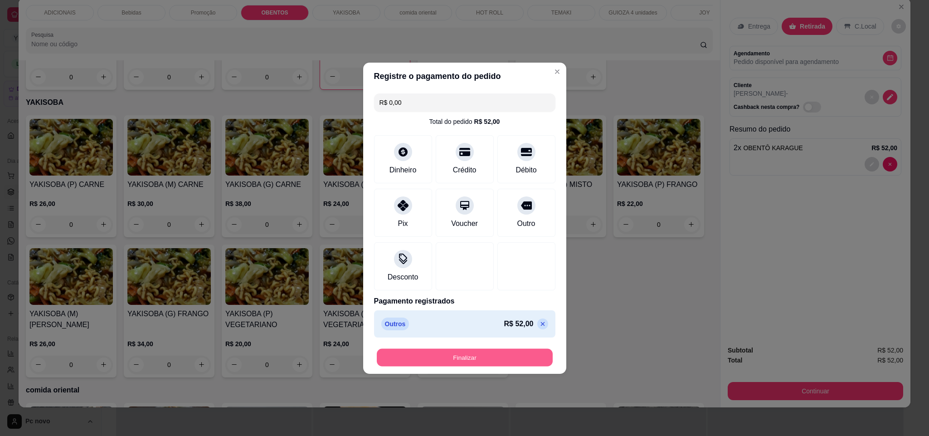
click at [490, 354] on button "Finalizar" at bounding box center [465, 357] width 176 height 18
type input "0"
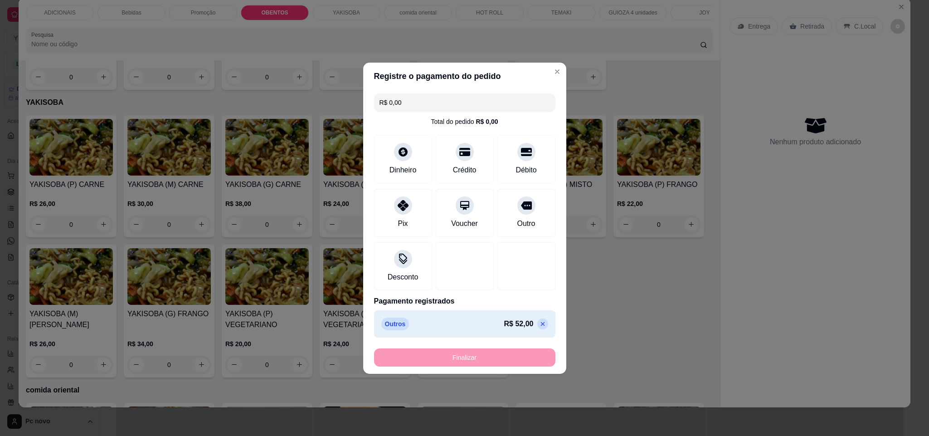
type input "-R$ 52,00"
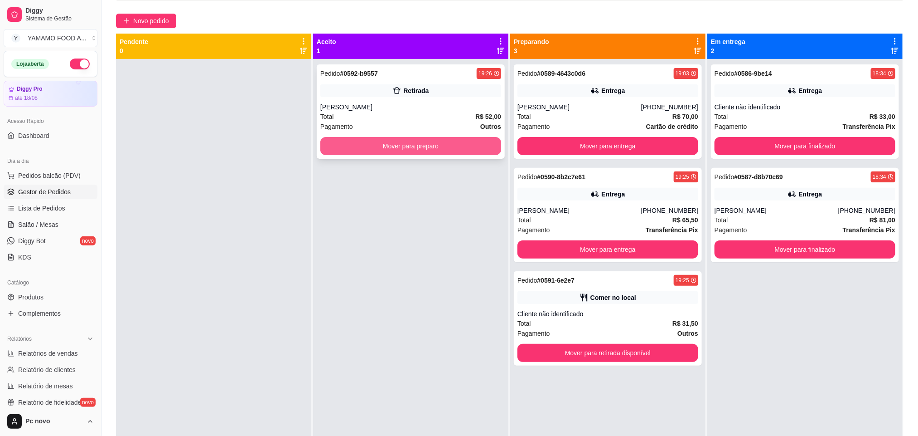
click at [421, 147] on button "Mover para preparo" at bounding box center [410, 146] width 181 height 18
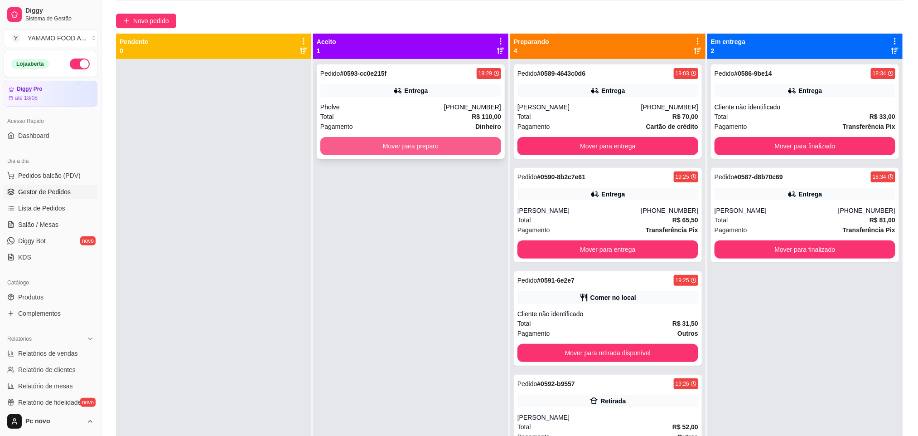
click at [337, 142] on button "Mover para preparo" at bounding box center [410, 146] width 181 height 18
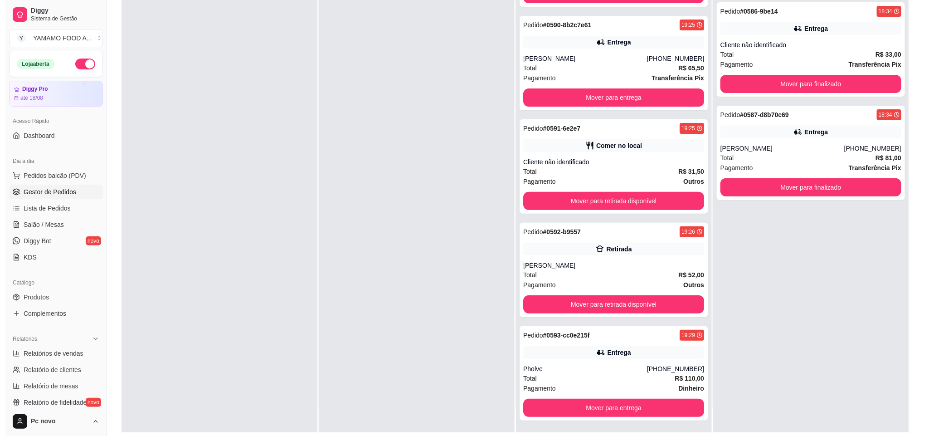
scroll to position [139, 0]
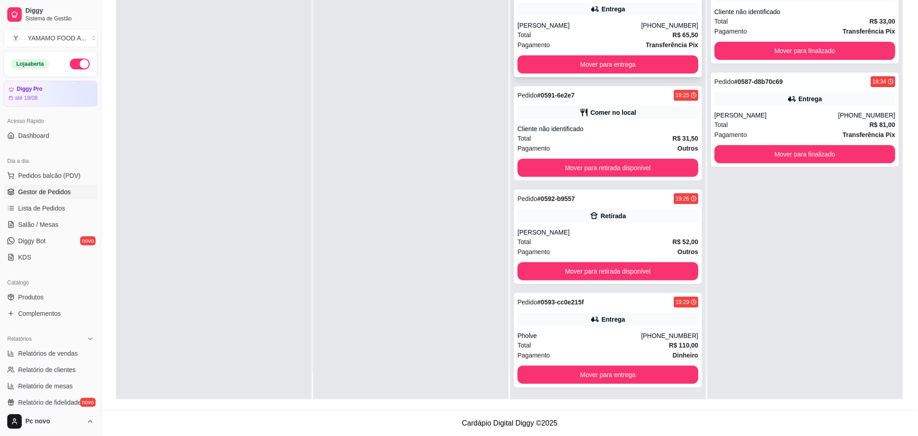
click at [562, 47] on div "Pagamento Transferência Pix" at bounding box center [608, 45] width 181 height 10
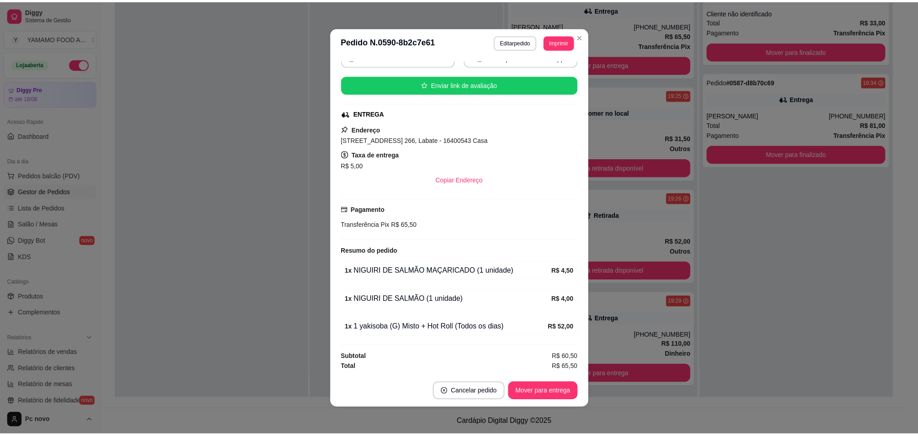
scroll to position [101, 0]
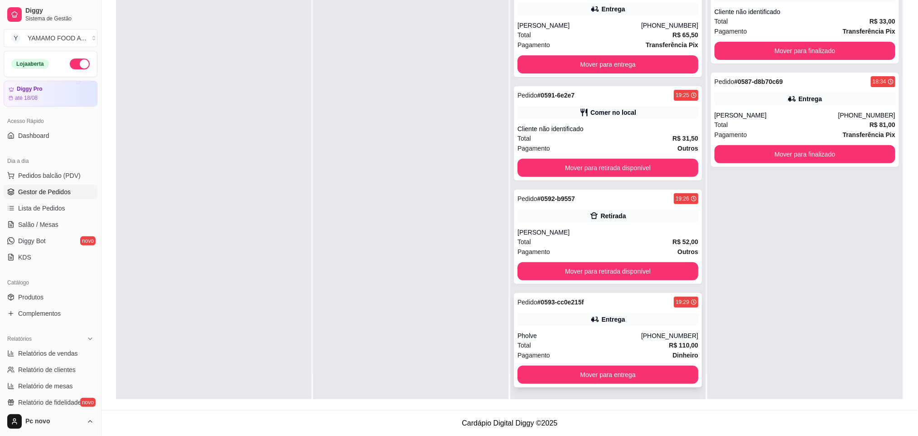
click at [591, 315] on icon at bounding box center [595, 319] width 9 height 9
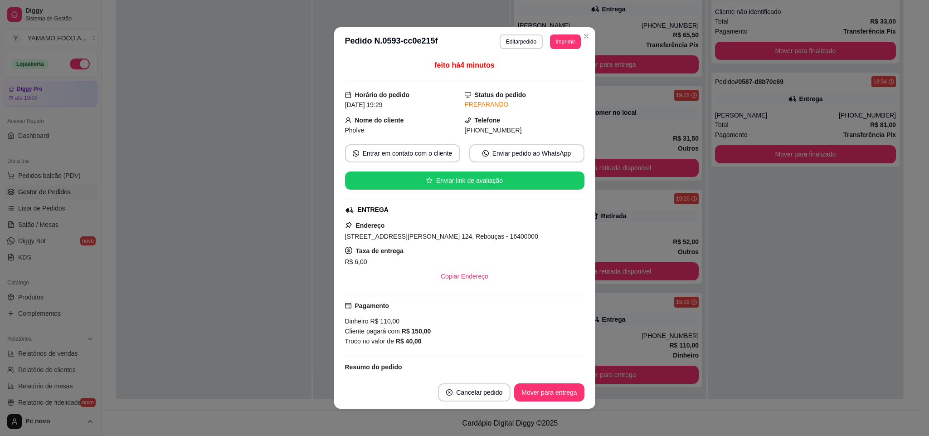
drag, startPoint x: 364, startPoint y: 240, endPoint x: 696, endPoint y: 212, distance: 332.9
click at [696, 212] on div "**********" at bounding box center [464, 218] width 929 height 436
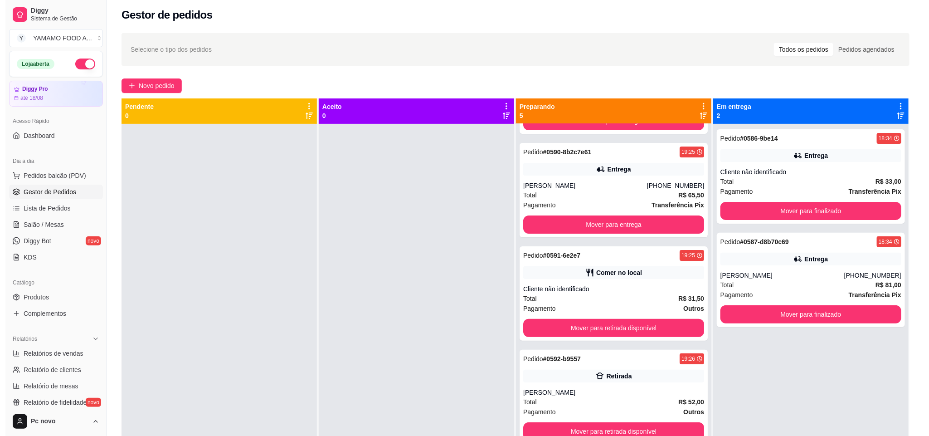
scroll to position [0, 0]
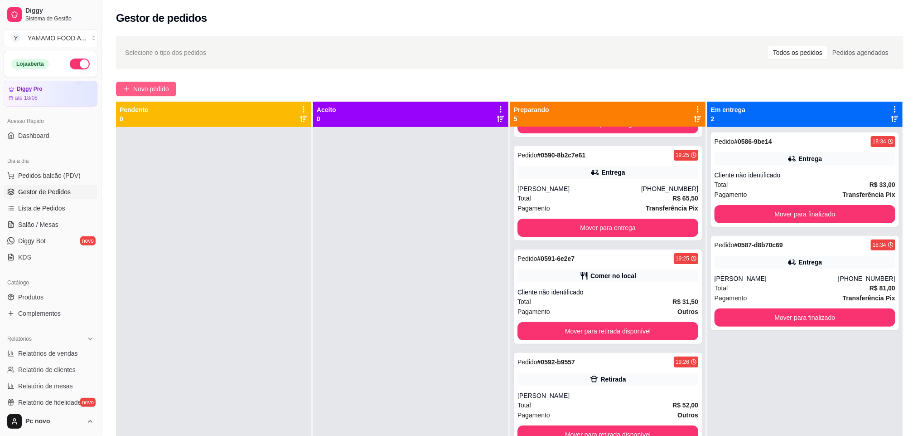
click at [135, 86] on span "Novo pedido" at bounding box center [151, 89] width 36 height 10
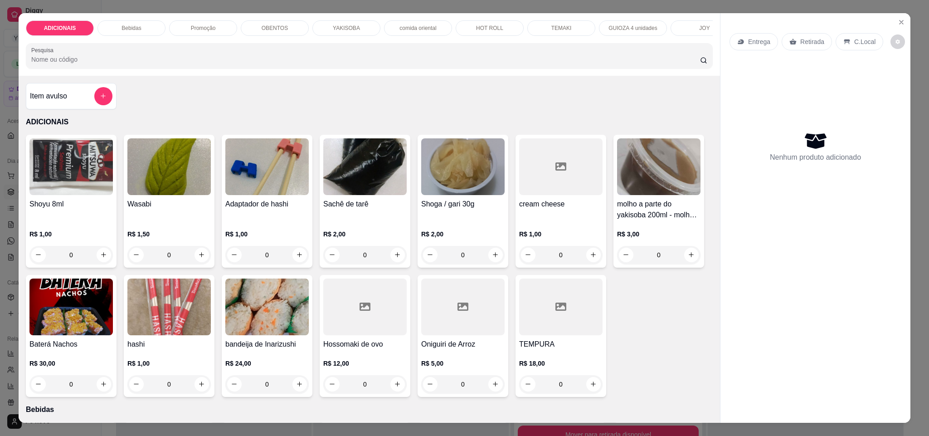
click at [461, 30] on div "HOT ROLL" at bounding box center [489, 27] width 68 height 15
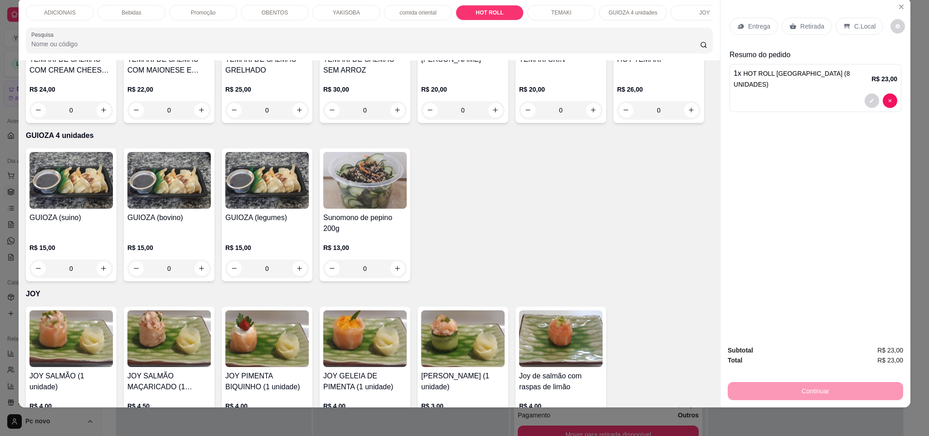
type input "1"
click at [761, 24] on p "Entrega" at bounding box center [759, 26] width 22 height 9
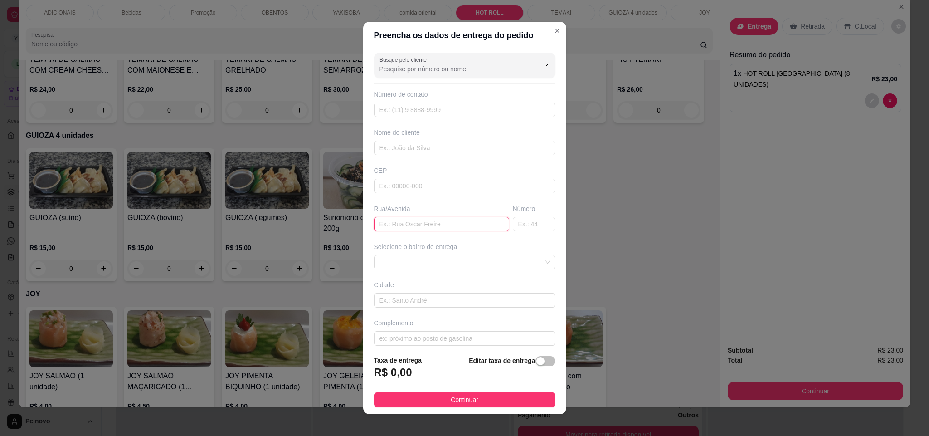
click at [412, 229] on input "text" at bounding box center [441, 224] width 135 height 15
paste input "[PERSON_NAME]"
type input "[PERSON_NAME]"
click at [513, 222] on input "text" at bounding box center [534, 224] width 43 height 15
type input "66"
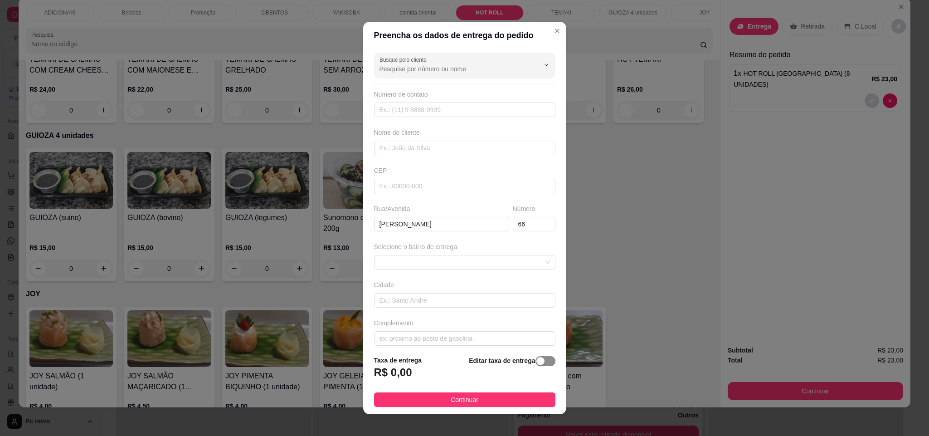
click at [535, 363] on button "button" at bounding box center [545, 361] width 20 height 10
click at [427, 375] on input "0,00" at bounding box center [422, 375] width 97 height 17
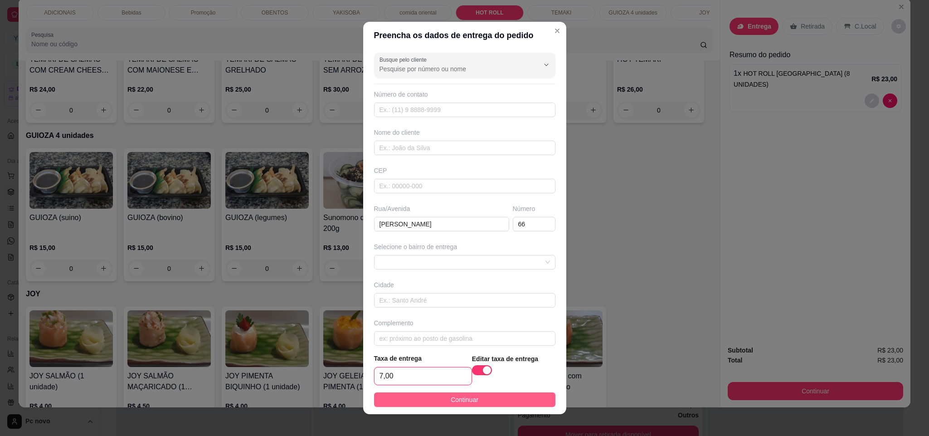
type input "7,00"
click at [452, 405] on button "Continuar" at bounding box center [464, 399] width 181 height 15
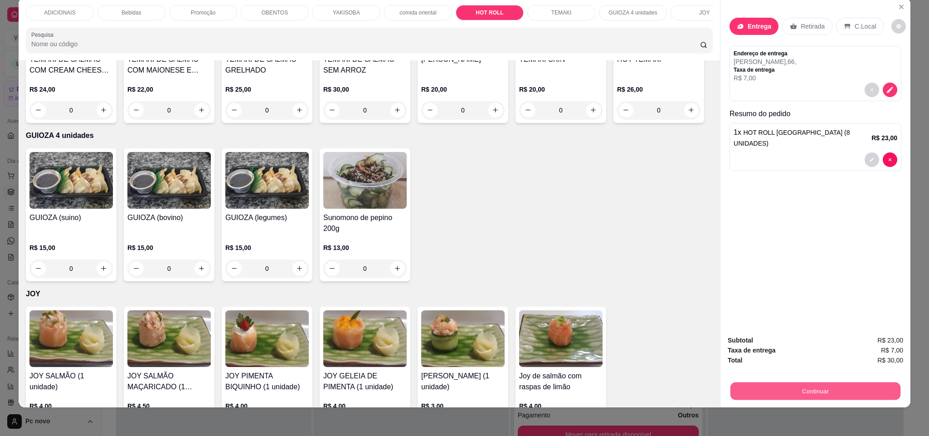
click at [799, 393] on button "Continuar" at bounding box center [815, 391] width 170 height 18
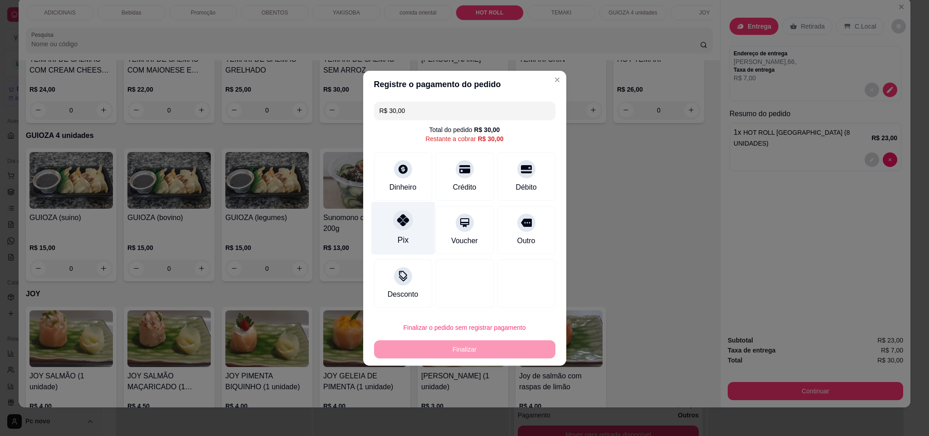
click at [398, 231] on div "Pix" at bounding box center [403, 227] width 64 height 53
type input "R$ 0,00"
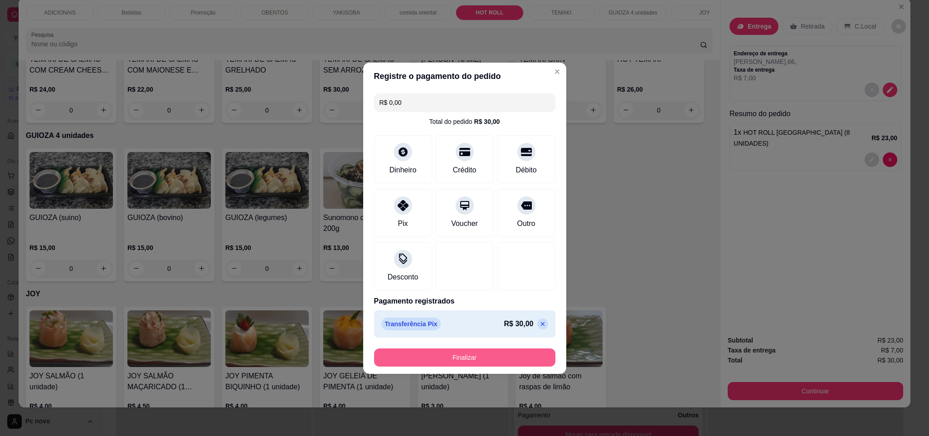
click at [456, 363] on button "Finalizar" at bounding box center [464, 357] width 181 height 18
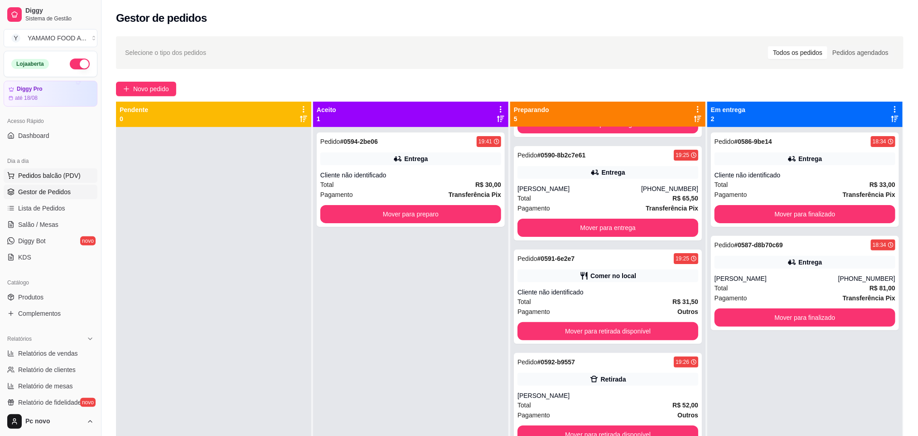
click at [23, 177] on span "Pedidos balcão (PDV)" at bounding box center [49, 175] width 63 height 9
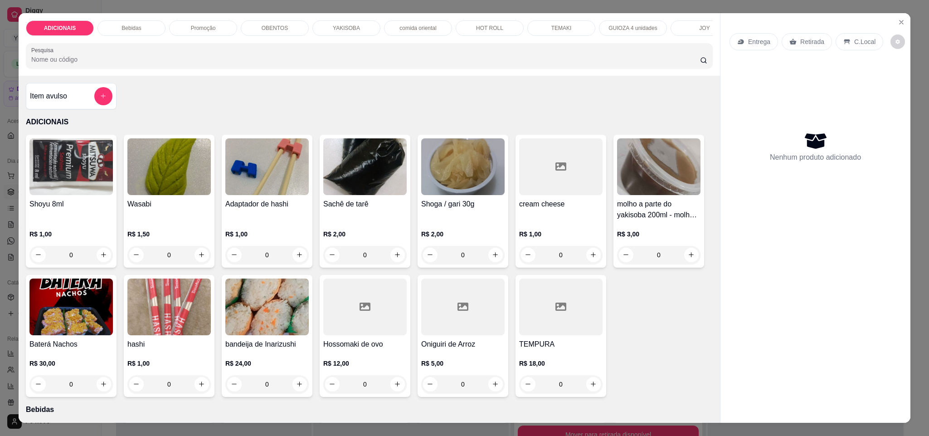
click at [321, 30] on div "YAKISOBA" at bounding box center [346, 27] width 68 height 15
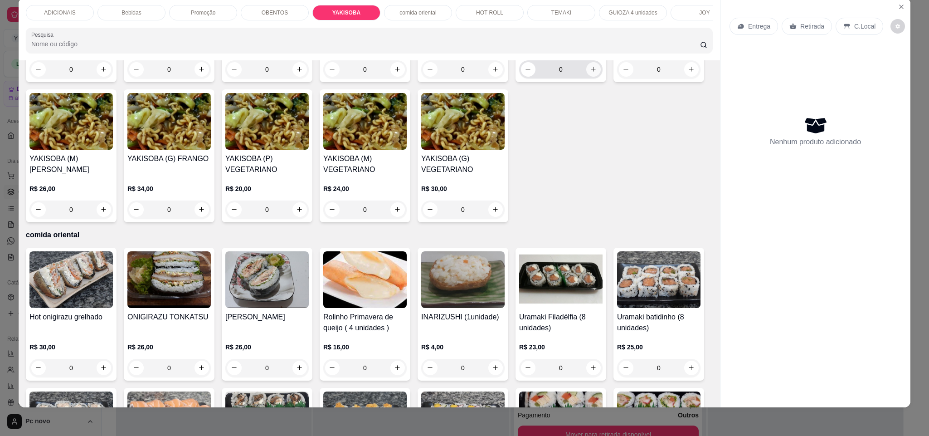
click at [593, 77] on button "increase-product-quantity" at bounding box center [593, 69] width 15 height 15
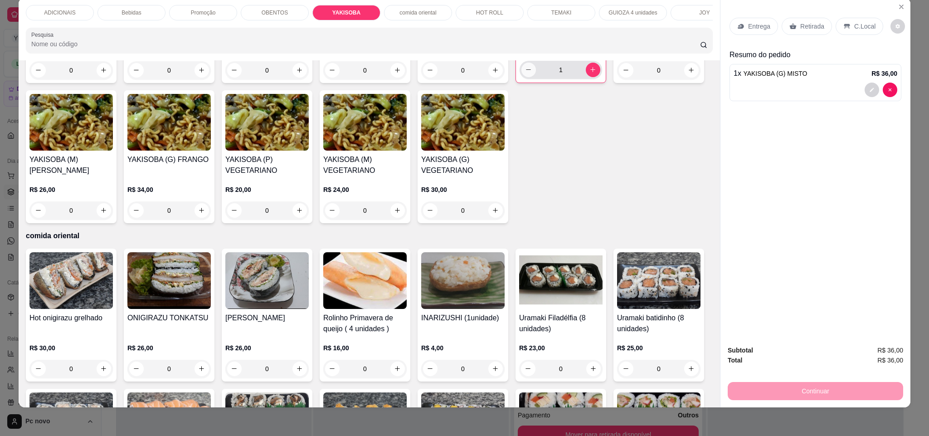
click at [525, 73] on icon "decrease-product-quantity" at bounding box center [528, 69] width 7 height 7
type input "0"
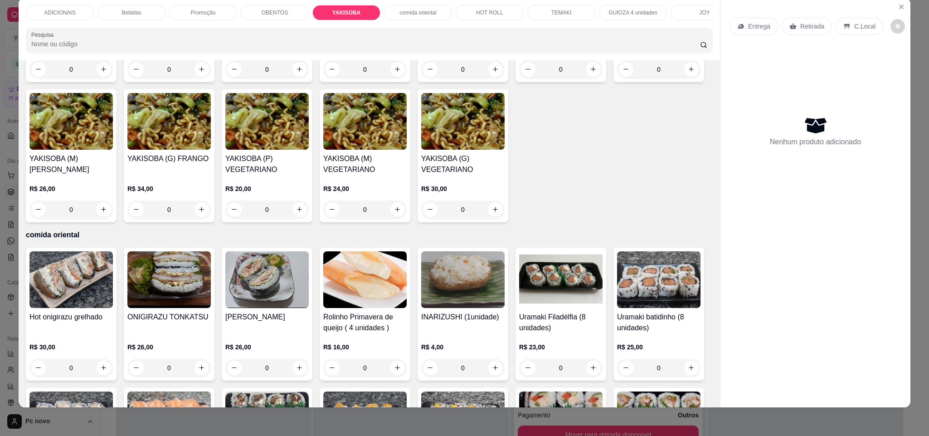
click at [199, 16] on div "Promoção" at bounding box center [203, 12] width 68 height 15
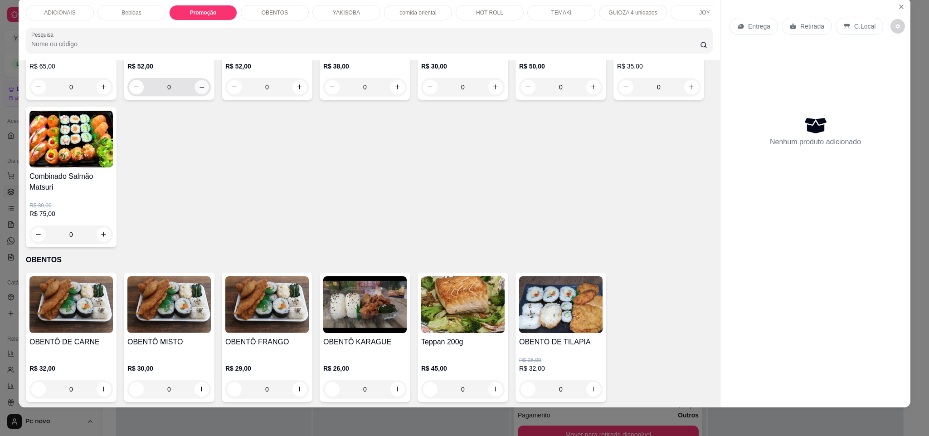
click at [199, 91] on icon "increase-product-quantity" at bounding box center [202, 87] width 7 height 7
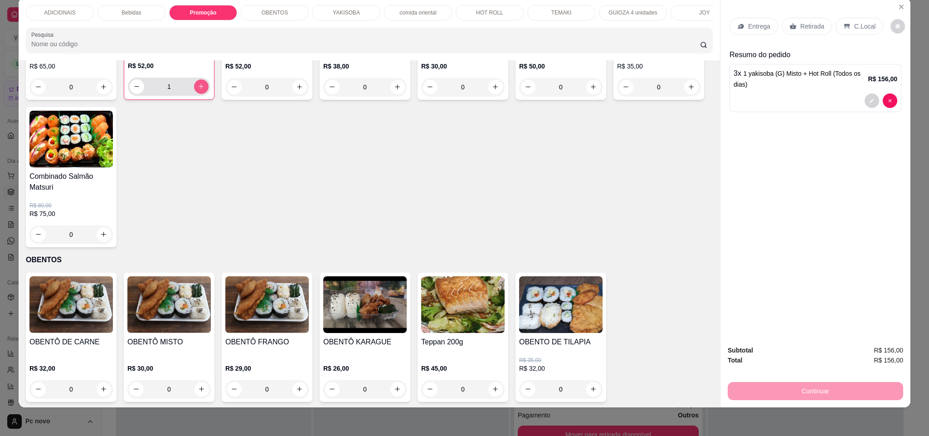
type input "3"
click at [140, 11] on div "Bebidas" at bounding box center [131, 12] width 68 height 15
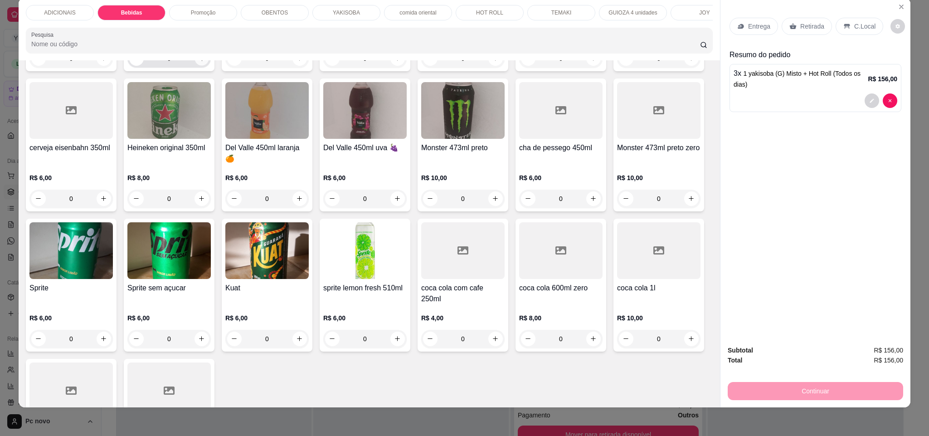
click at [199, 62] on icon "increase-product-quantity" at bounding box center [202, 58] width 7 height 7
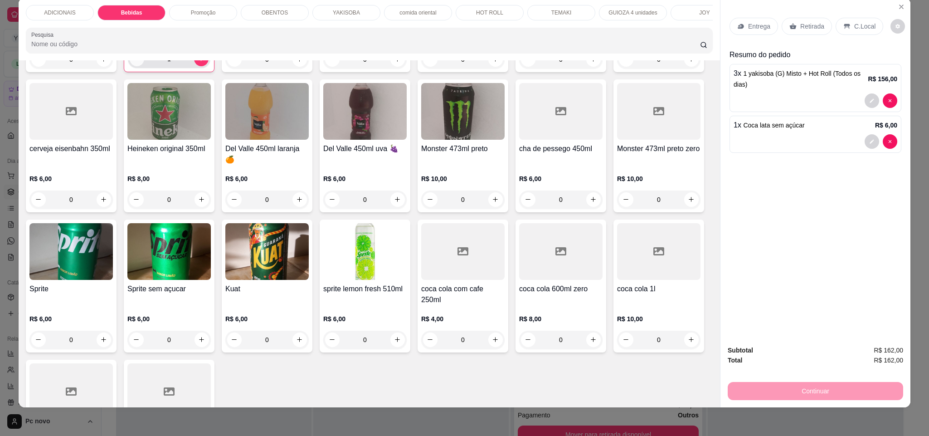
click at [133, 62] on icon "decrease-product-quantity" at bounding box center [136, 58] width 7 height 7
type input "0"
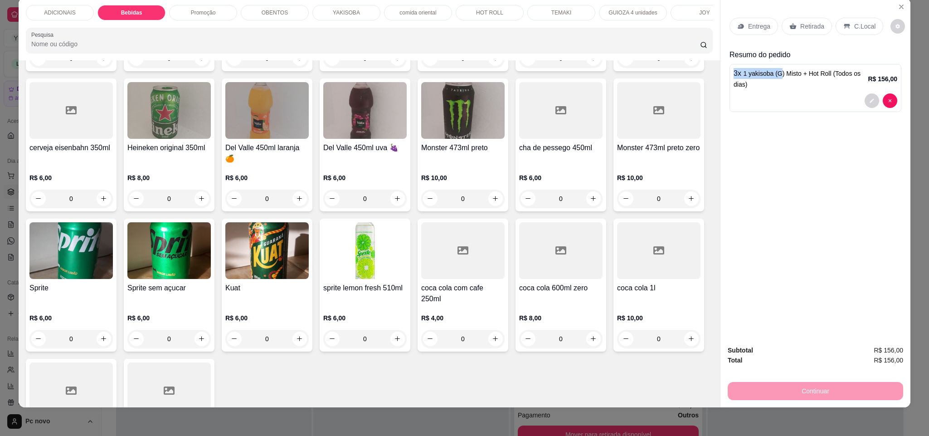
drag, startPoint x: 725, startPoint y: 77, endPoint x: 774, endPoint y: 64, distance: 50.7
click at [774, 64] on div "3 x 1 yakisoba (G) Misto + Hot Roll (Todos os dias) R$ 156,00" at bounding box center [815, 88] width 172 height 48
click at [750, 139] on div "Entrega Retirada C.Local Resumo do pedido 3 x 1 yakisoba (G) Misto + Hot Roll (…" at bounding box center [815, 168] width 190 height 340
click at [864, 105] on button "decrease-product-quantity" at bounding box center [871, 100] width 14 height 14
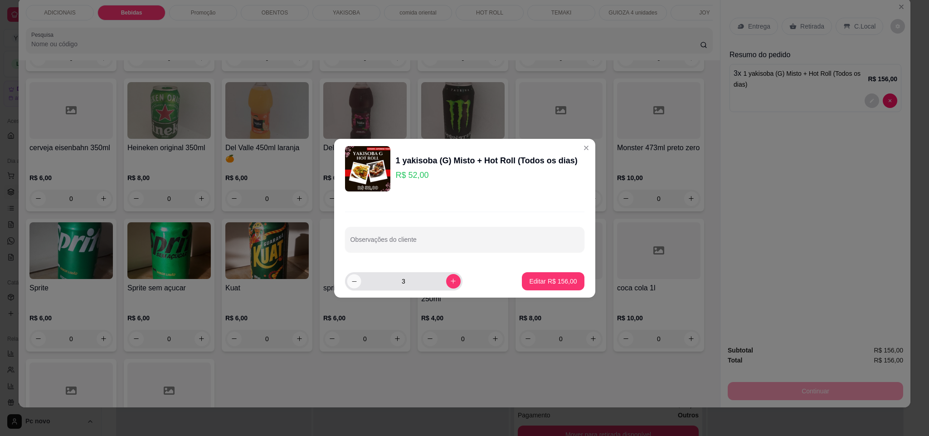
click at [351, 283] on icon "decrease-product-quantity" at bounding box center [353, 280] width 7 height 7
type input "1"
click at [535, 283] on p "Editar R$ 52,00" at bounding box center [555, 280] width 44 height 9
type input "1"
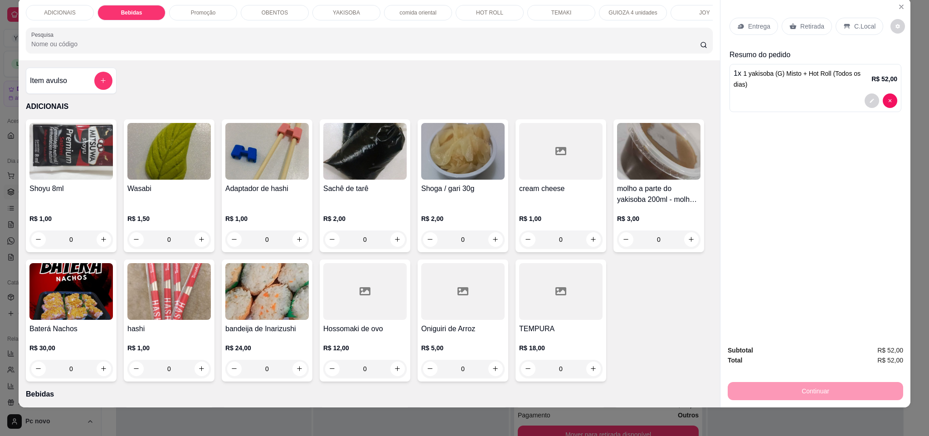
scroll to position [0, 0]
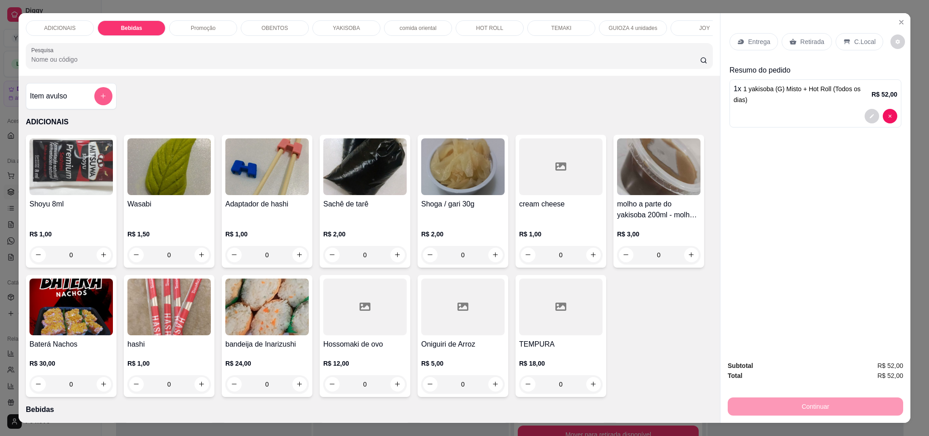
click at [101, 99] on icon "add-separate-item" at bounding box center [103, 95] width 7 height 7
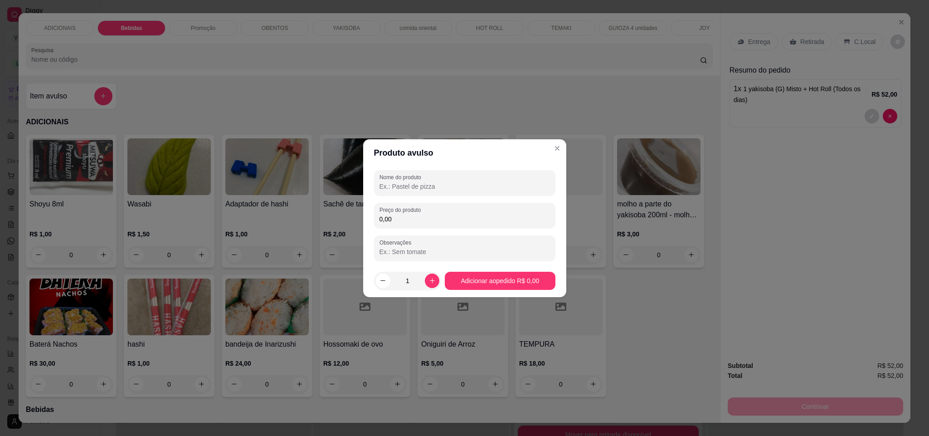
click at [391, 185] on input "Nome do produto" at bounding box center [464, 186] width 170 height 9
type input "YAKISOBA + URAMAKI"
type input "52,00"
click at [430, 281] on icon "increase-product-quantity" at bounding box center [432, 280] width 7 height 7
type input "2"
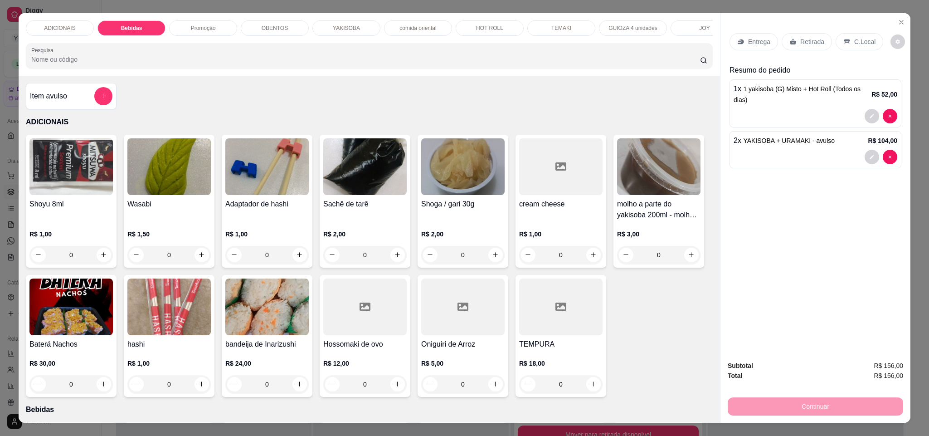
click at [809, 37] on p "Retirada" at bounding box center [812, 41] width 24 height 9
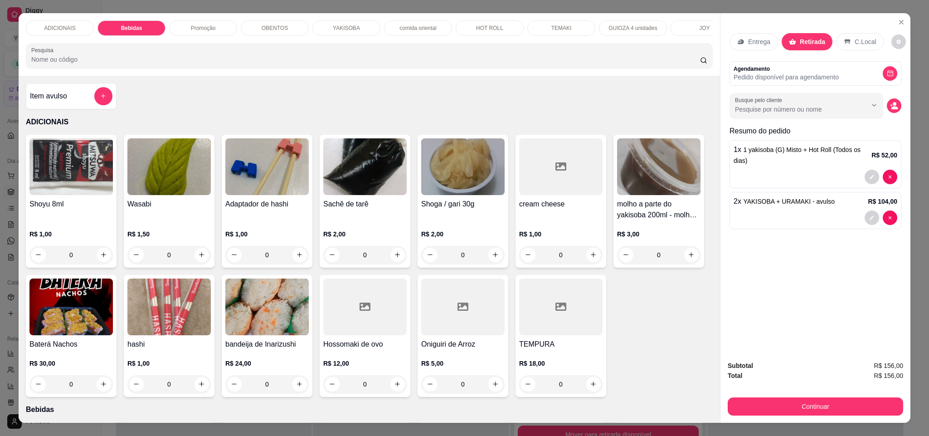
click at [813, 419] on div "Subtotal R$ 156,00 Total R$ 156,00 Continuar" at bounding box center [815, 387] width 190 height 69
click at [799, 408] on button "Continuar" at bounding box center [814, 406] width 175 height 18
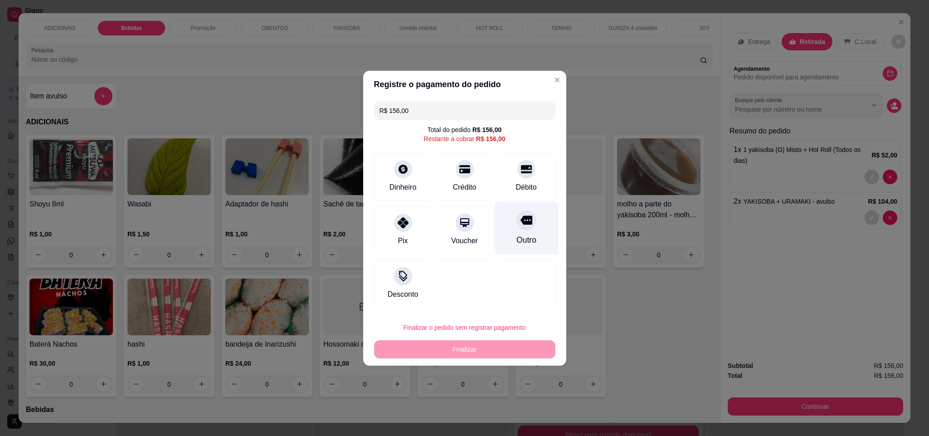
click at [538, 228] on div "Outro" at bounding box center [526, 227] width 64 height 53
type input "R$ 0,00"
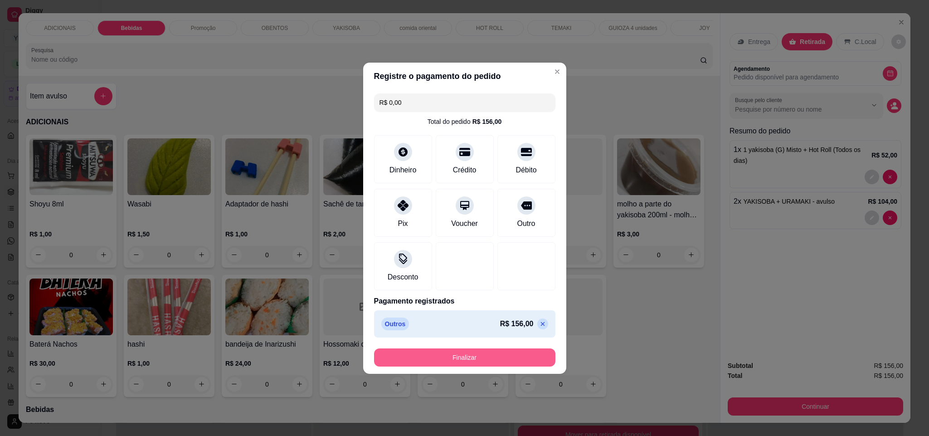
click at [489, 359] on button "Finalizar" at bounding box center [464, 357] width 181 height 18
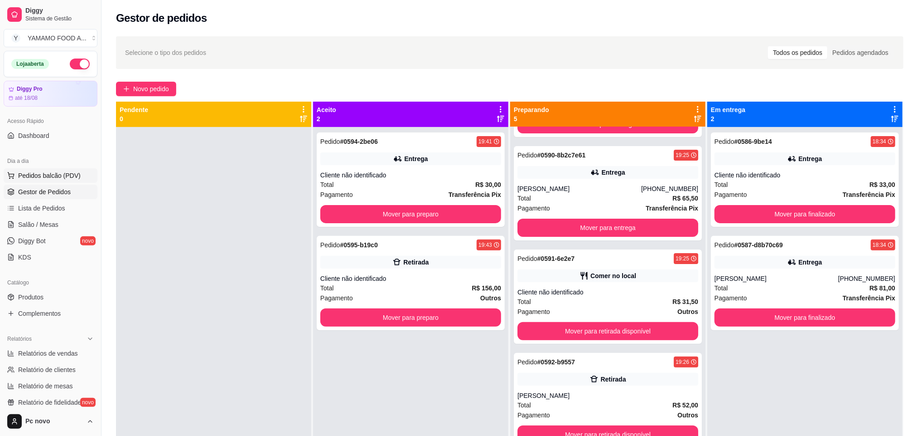
click at [56, 170] on button "Pedidos balcão (PDV)" at bounding box center [51, 175] width 94 height 15
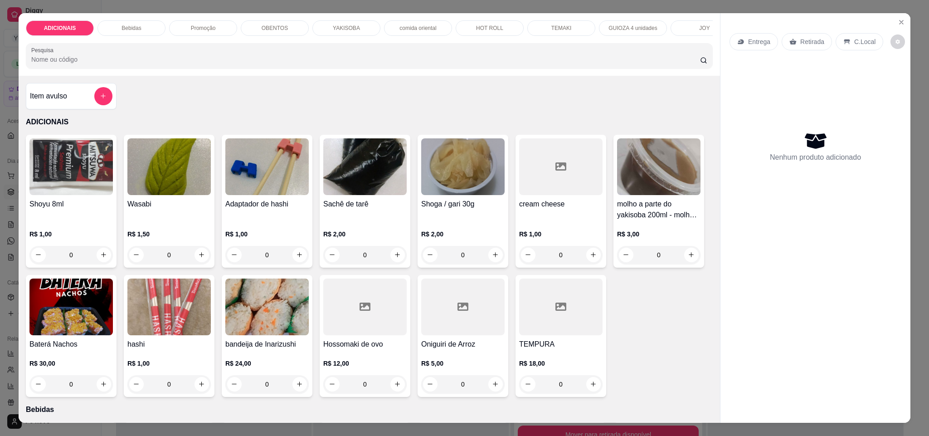
click at [272, 27] on p "OBENTOS" at bounding box center [275, 27] width 26 height 7
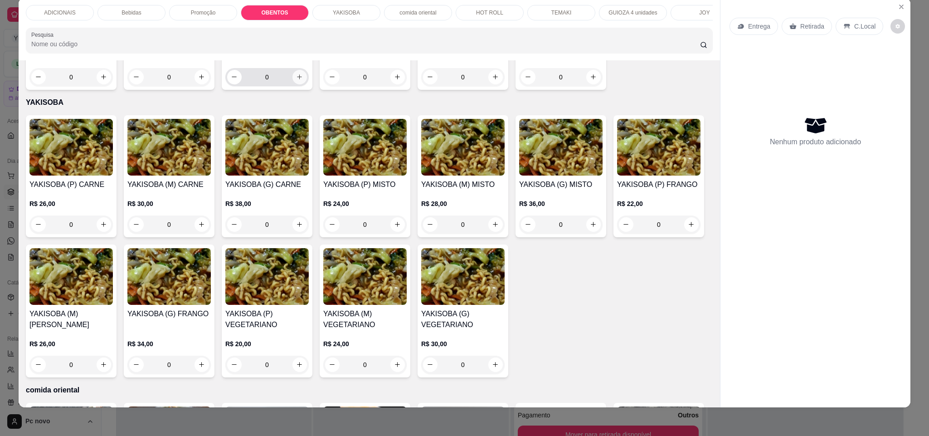
click at [292, 84] on button "increase-product-quantity" at bounding box center [299, 77] width 15 height 15
type input "2"
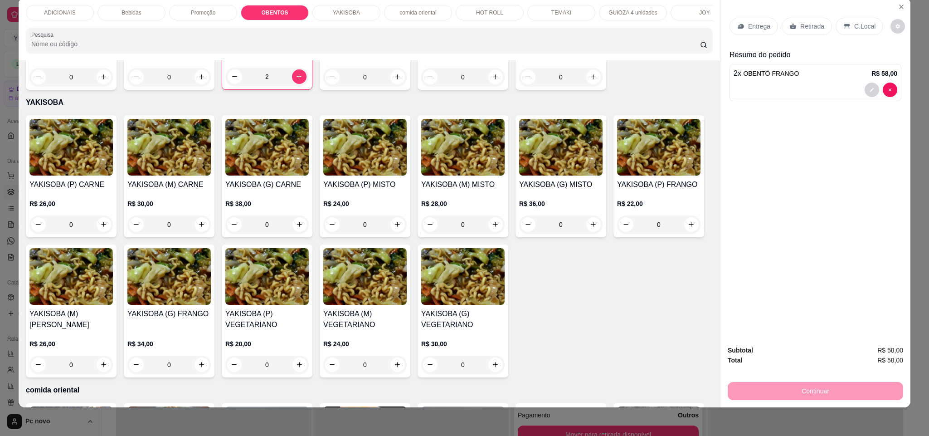
click at [740, 26] on div "Entrega" at bounding box center [753, 26] width 48 height 17
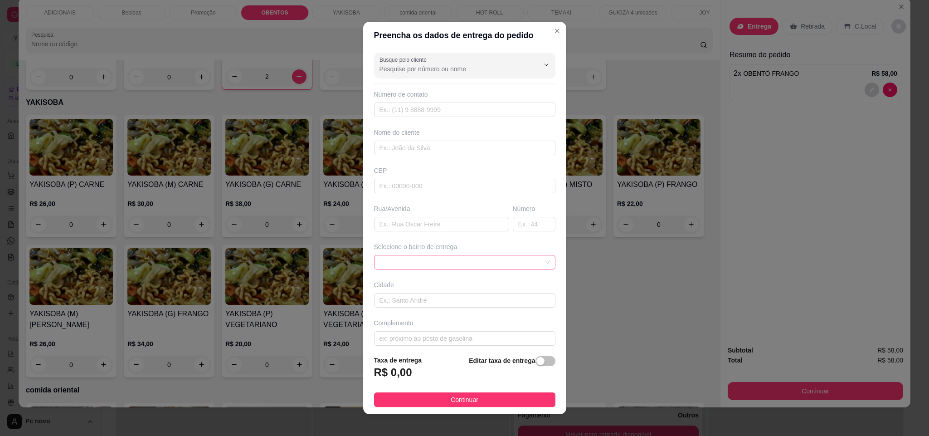
click at [441, 258] on span at bounding box center [464, 262] width 170 height 14
drag, startPoint x: 530, startPoint y: 367, endPoint x: 528, endPoint y: 361, distance: 6.7
click at [529, 364] on div "Editar taxa de entrega" at bounding box center [512, 370] width 86 height 30
click at [536, 361] on div "button" at bounding box center [540, 361] width 8 height 8
click at [437, 377] on input "0,00" at bounding box center [422, 375] width 97 height 17
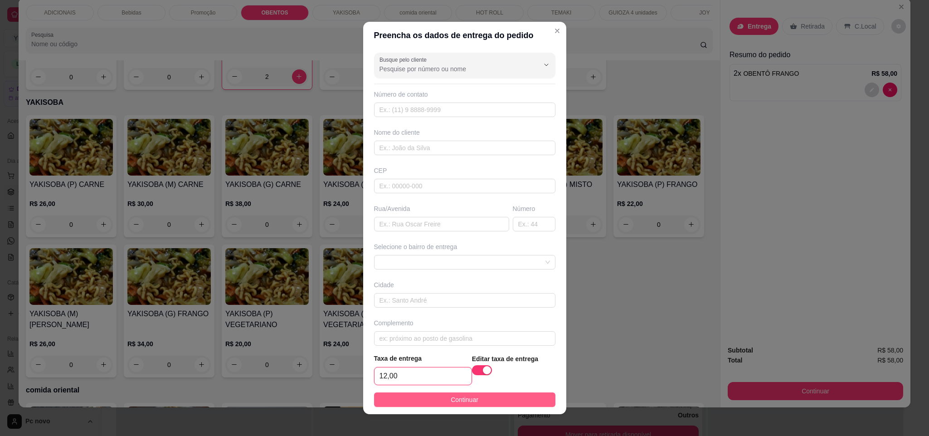
type input "12,00"
click at [452, 394] on span "Continuar" at bounding box center [464, 399] width 28 height 10
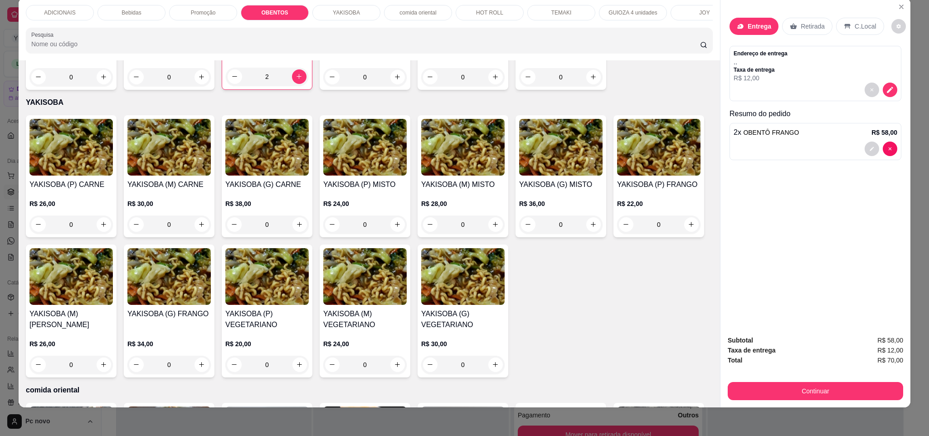
click at [759, 26] on p "Entrega" at bounding box center [759, 26] width 24 height 9
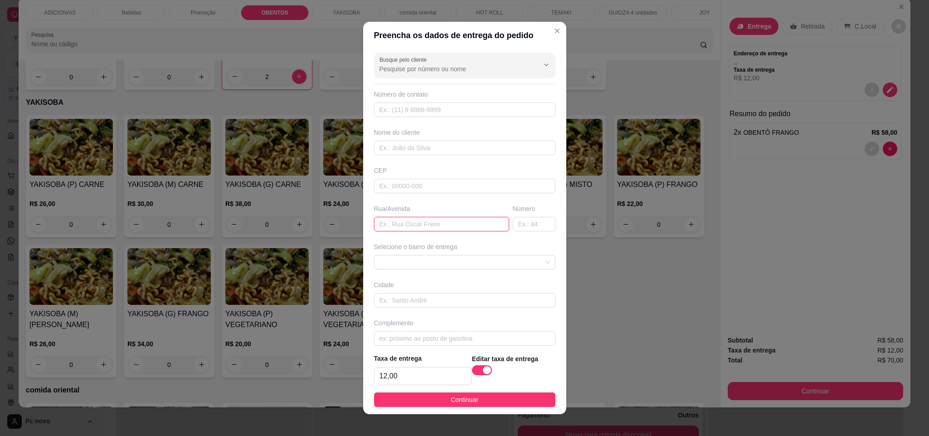
click at [416, 228] on input "text" at bounding box center [441, 224] width 135 height 15
paste input "Rua [PERSON_NAME]"
type input "Rua [PERSON_NAME]"
type input "47"
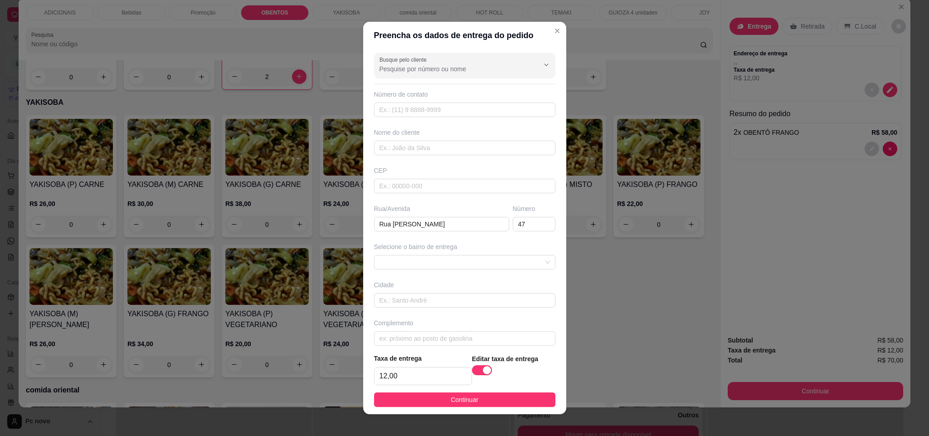
drag, startPoint x: 487, startPoint y: 398, endPoint x: 672, endPoint y: 410, distance: 184.8
click at [489, 398] on button "Continuar" at bounding box center [464, 399] width 181 height 15
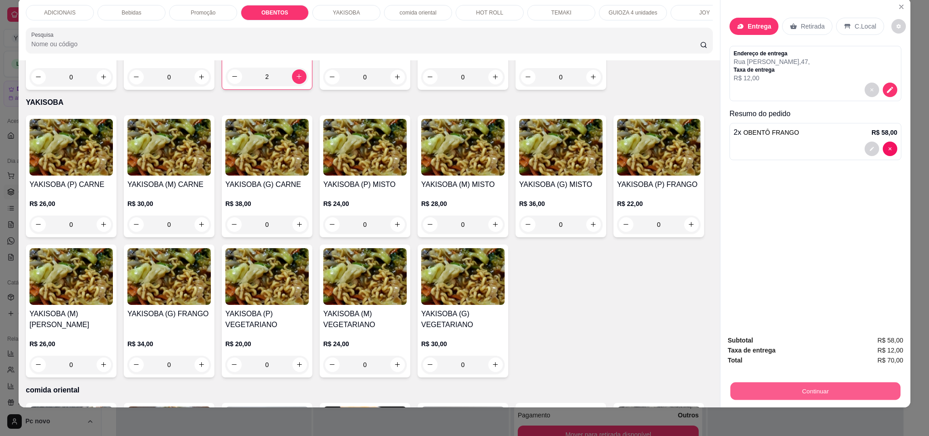
click at [765, 392] on button "Continuar" at bounding box center [815, 391] width 170 height 18
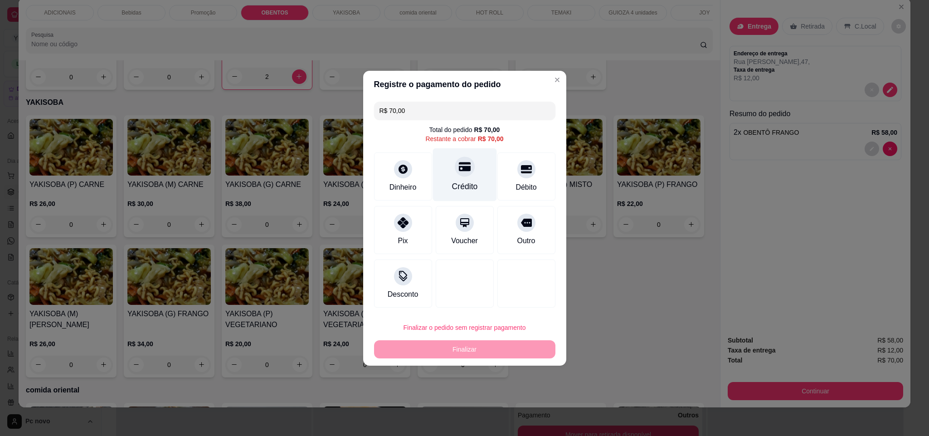
click at [460, 169] on icon at bounding box center [464, 166] width 12 height 9
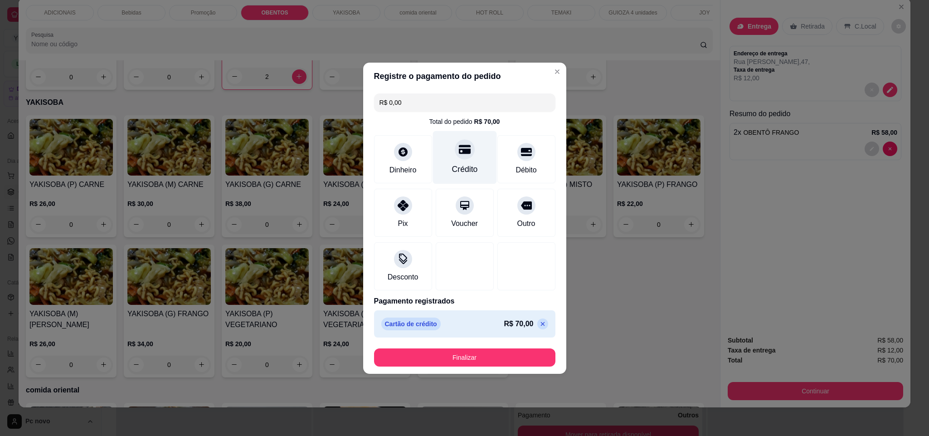
type input "R$ 0,00"
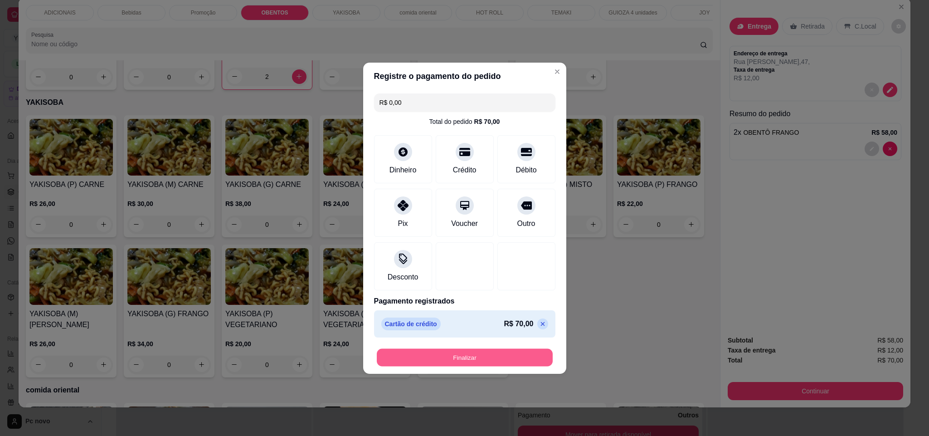
click at [473, 359] on button "Finalizar" at bounding box center [465, 357] width 176 height 18
type input "0"
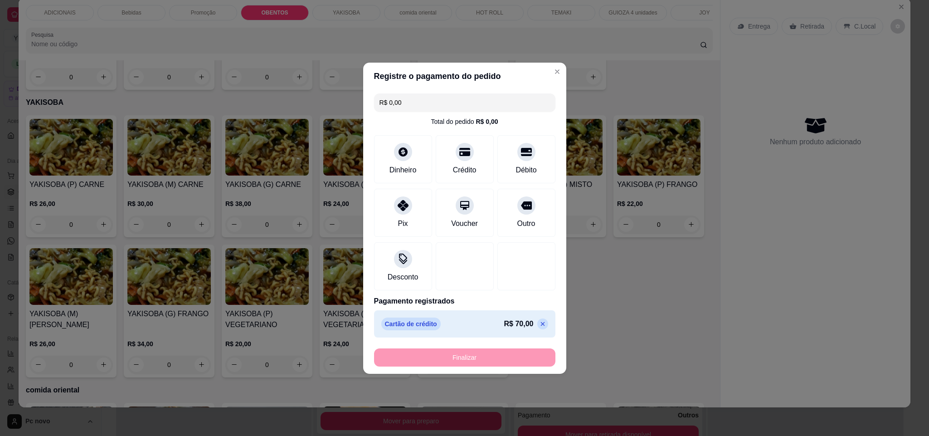
type input "-R$ 70,00"
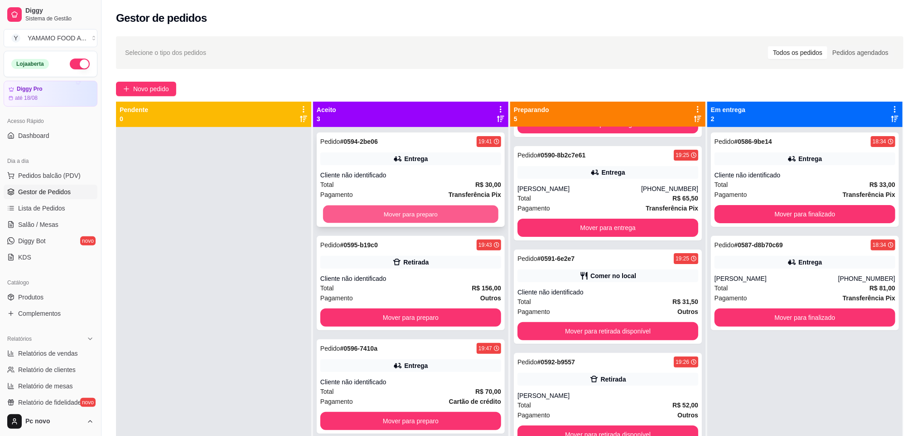
click at [442, 212] on button "Mover para preparo" at bounding box center [410, 214] width 175 height 18
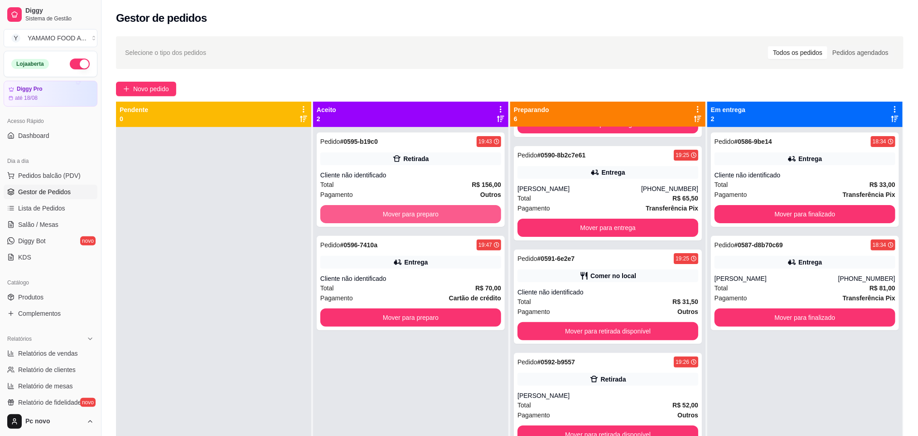
click at [442, 212] on button "Mover para preparo" at bounding box center [410, 214] width 181 height 18
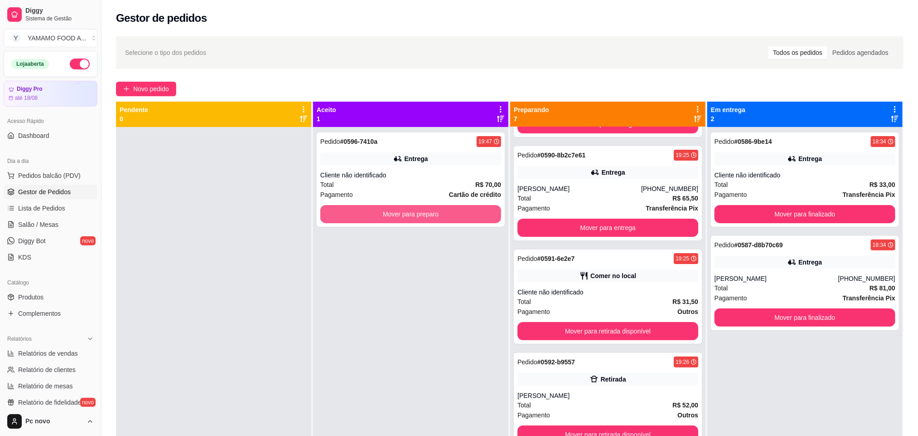
click at [442, 212] on button "Mover para preparo" at bounding box center [410, 214] width 181 height 18
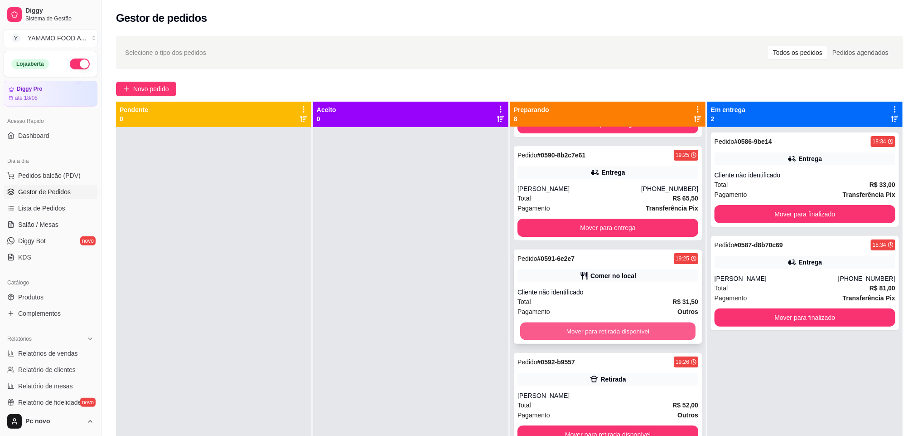
click at [542, 329] on button "Mover para retirada disponível" at bounding box center [607, 331] width 175 height 18
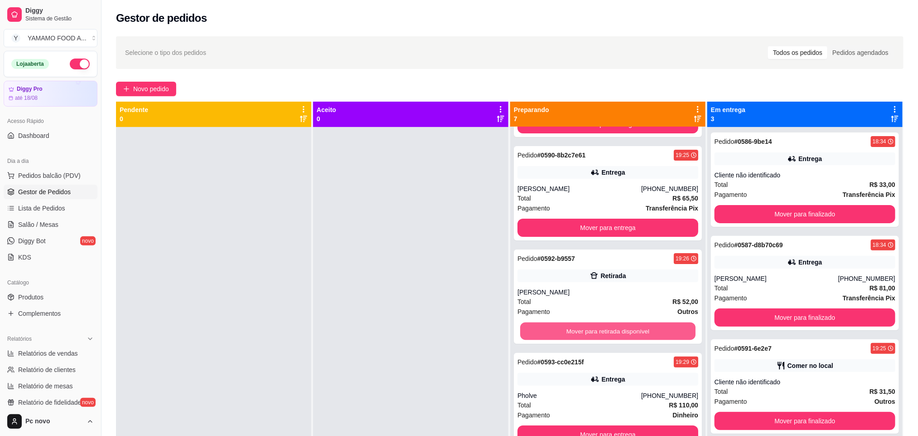
click at [542, 329] on button "Mover para retirada disponível" at bounding box center [607, 331] width 175 height 18
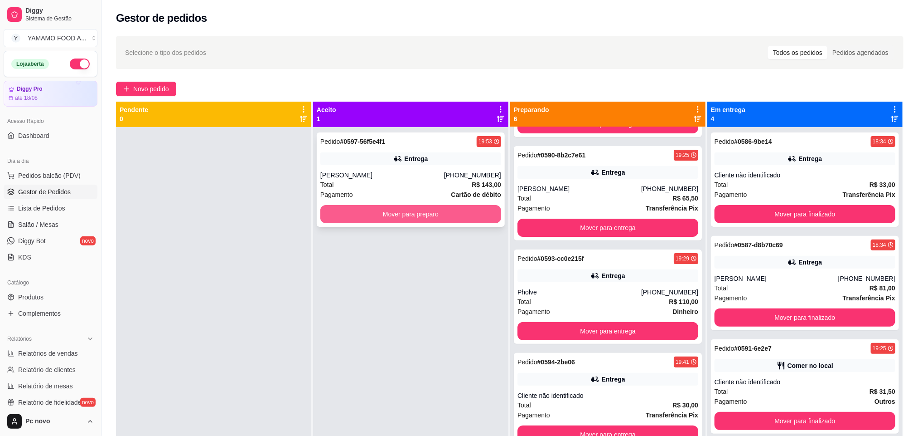
click at [347, 222] on button "Mover para preparo" at bounding box center [410, 214] width 181 height 18
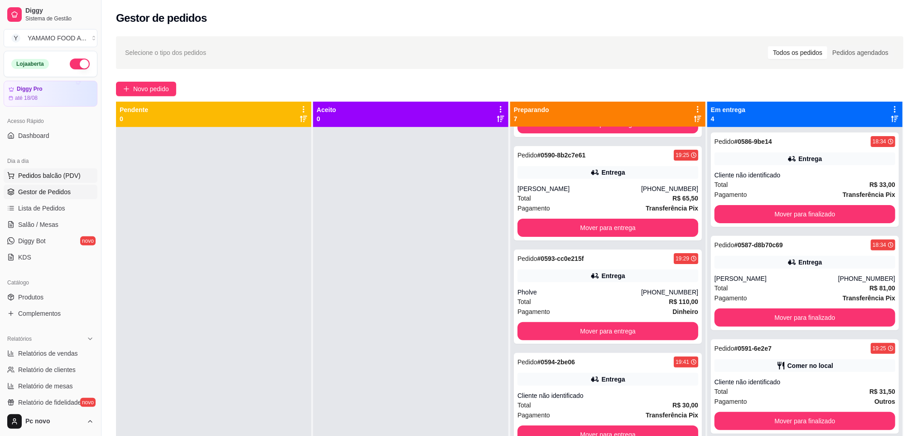
click at [69, 178] on span "Pedidos balcão (PDV)" at bounding box center [49, 175] width 63 height 9
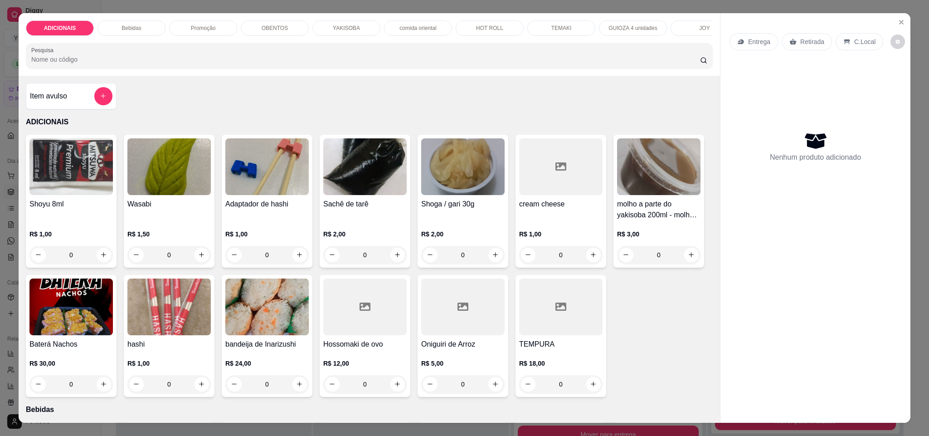
click at [333, 26] on p "YAKISOBA" at bounding box center [346, 27] width 27 height 7
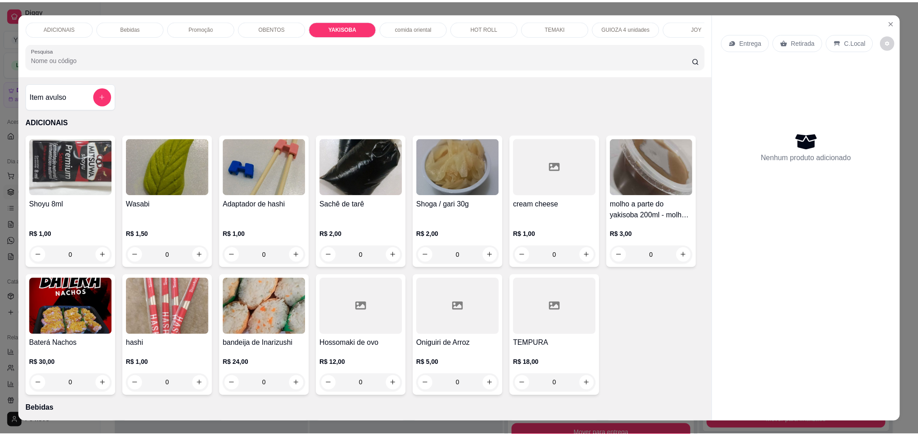
scroll to position [15, 0]
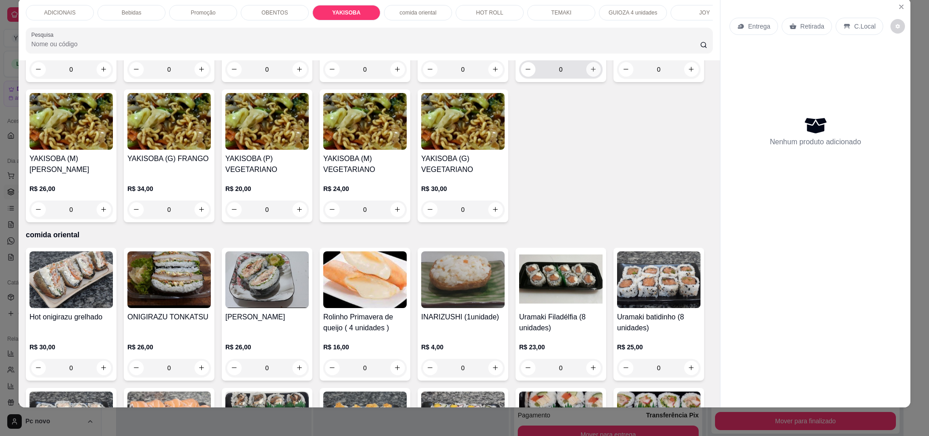
click at [590, 73] on icon "increase-product-quantity" at bounding box center [593, 69] width 7 height 7
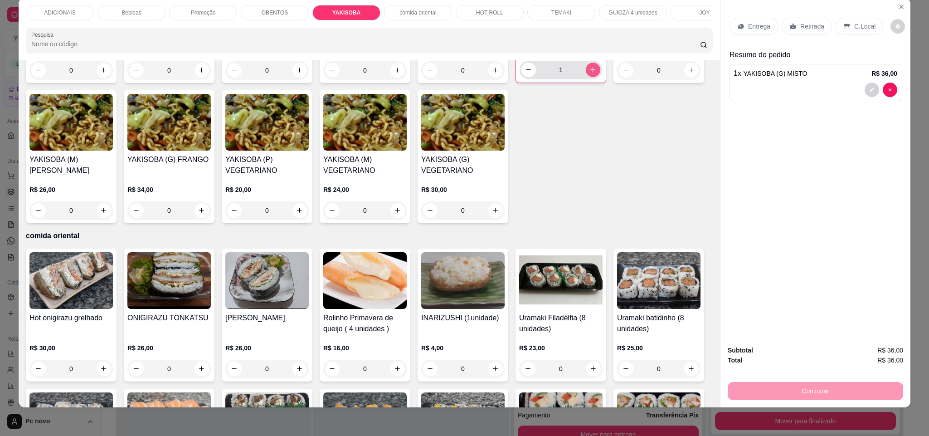
type input "1"
click at [751, 22] on p "Entrega" at bounding box center [759, 26] width 22 height 9
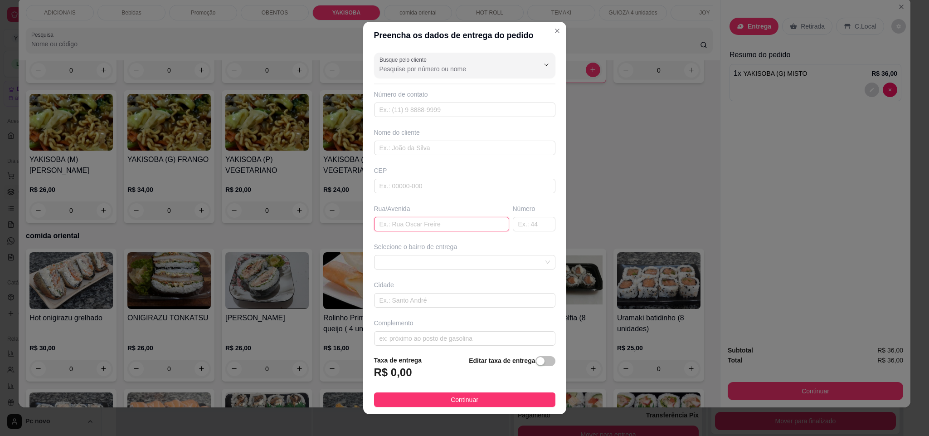
click at [398, 231] on input "text" at bounding box center [441, 224] width 135 height 15
paste input "rua. [PERSON_NAME] 120"
type input "rua. [PERSON_NAME] 120"
click at [514, 226] on input "text" at bounding box center [534, 224] width 43 height 15
type input "120"
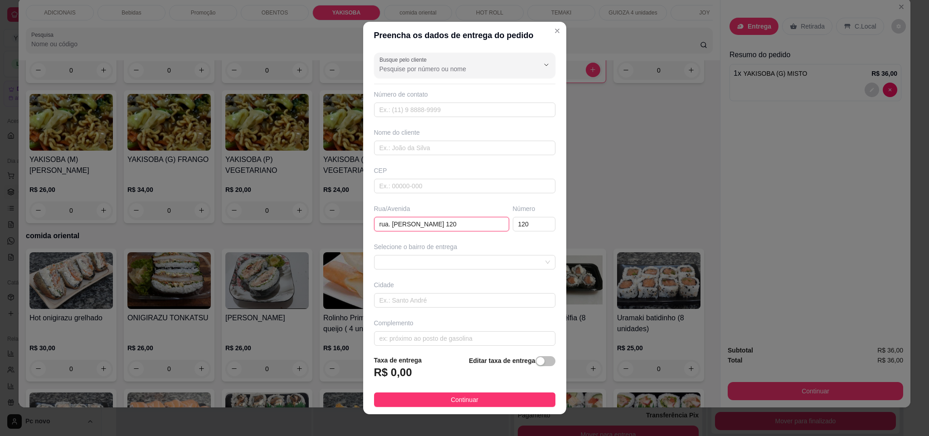
click at [480, 224] on input "rua. [PERSON_NAME] 120" at bounding box center [441, 224] width 135 height 15
type input "rua. [PERSON_NAME]"
click at [535, 361] on span "button" at bounding box center [545, 361] width 20 height 10
click at [422, 383] on input "0,00" at bounding box center [422, 375] width 97 height 17
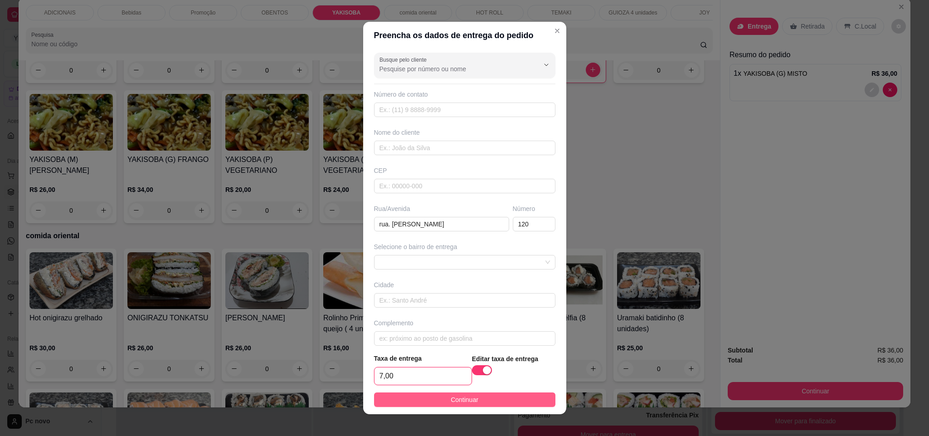
type input "7,00"
click at [476, 401] on button "Continuar" at bounding box center [464, 399] width 181 height 15
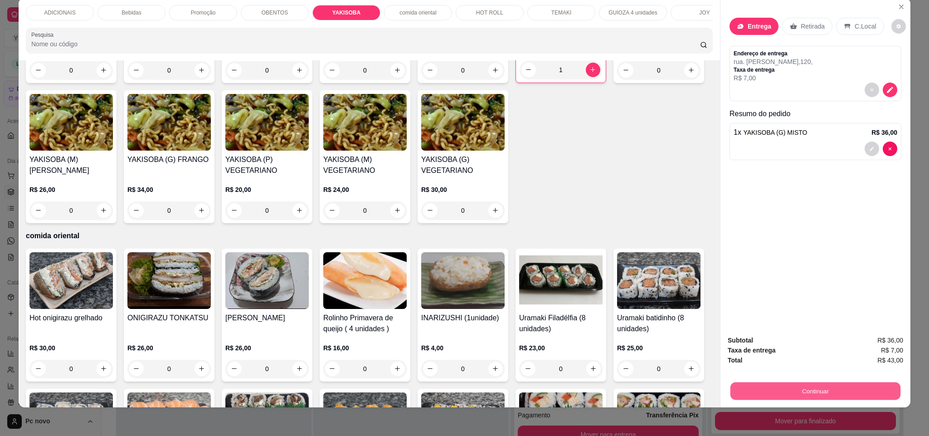
click at [763, 394] on button "Continuar" at bounding box center [815, 391] width 170 height 18
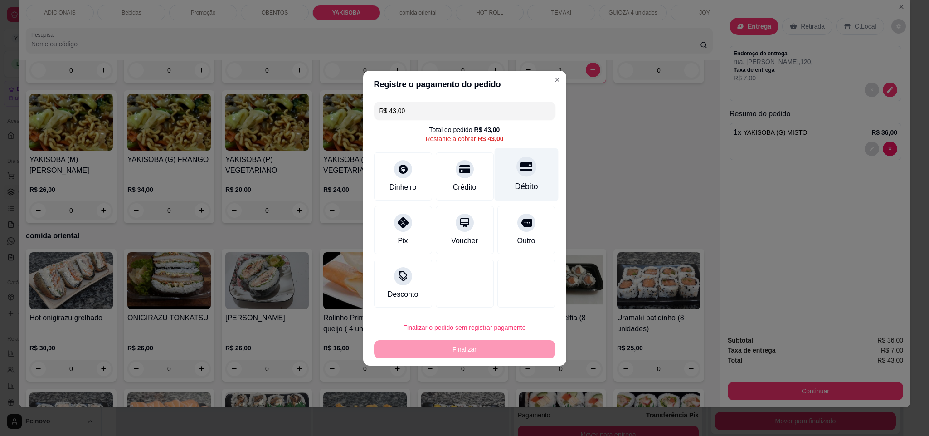
click at [505, 172] on div "Débito" at bounding box center [526, 174] width 64 height 53
type input "R$ 0,00"
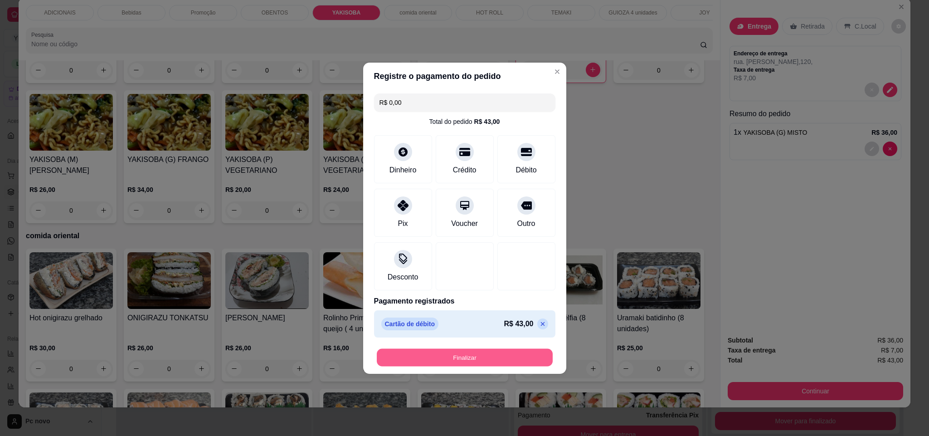
click at [530, 363] on button "Finalizar" at bounding box center [465, 357] width 176 height 18
type input "0"
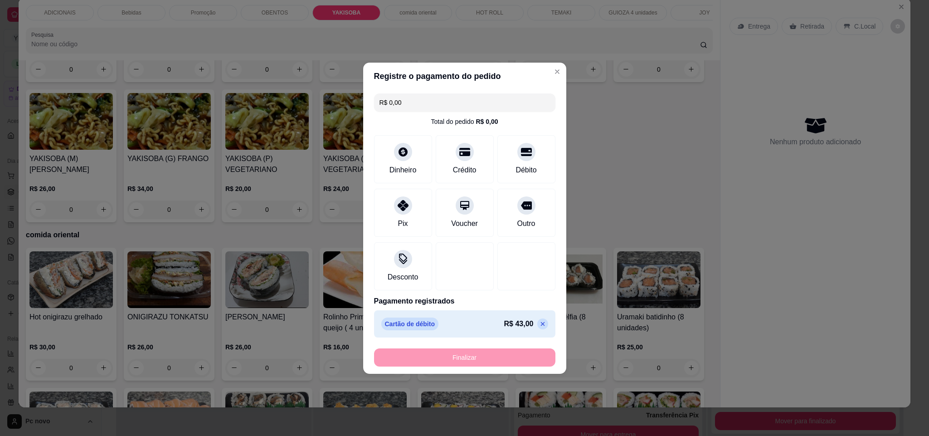
type input "-R$ 43,00"
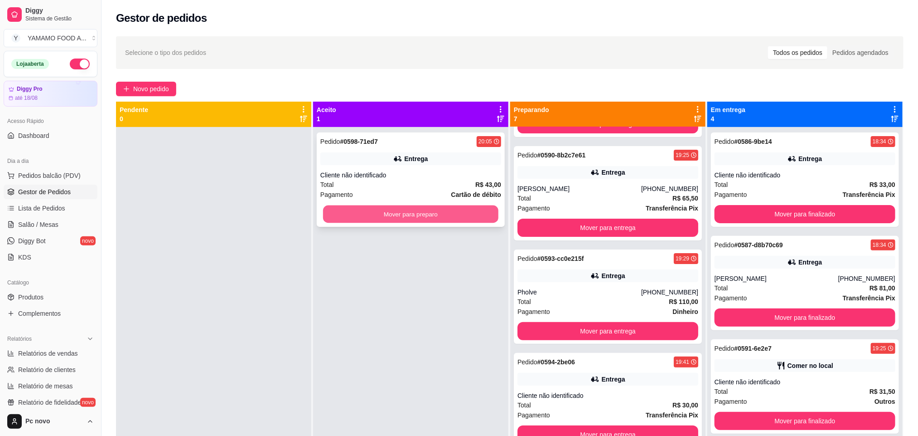
click at [401, 218] on button "Mover para preparo" at bounding box center [410, 214] width 175 height 18
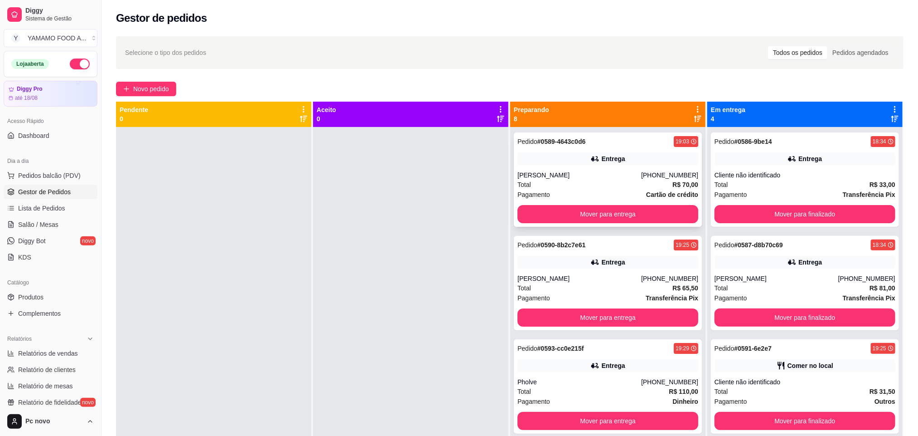
click at [558, 190] on div "Pagamento Cartão de crédito" at bounding box center [608, 194] width 181 height 10
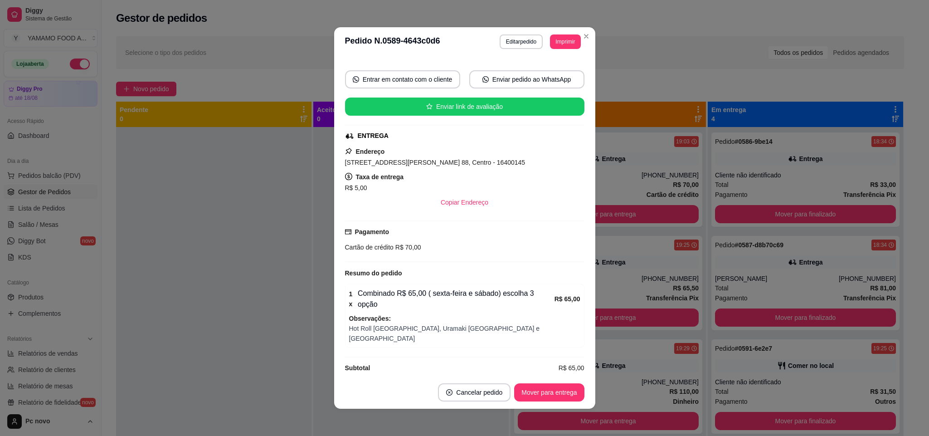
scroll to position [78, 0]
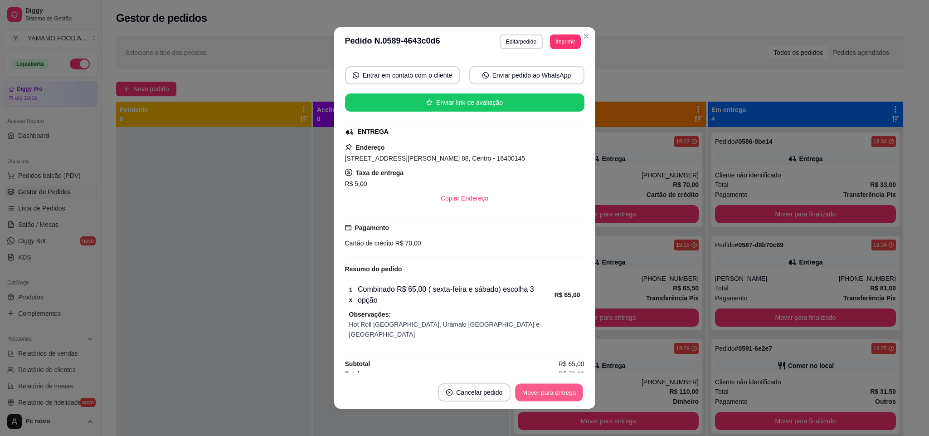
click at [542, 392] on button "Mover para entrega" at bounding box center [549, 392] width 68 height 18
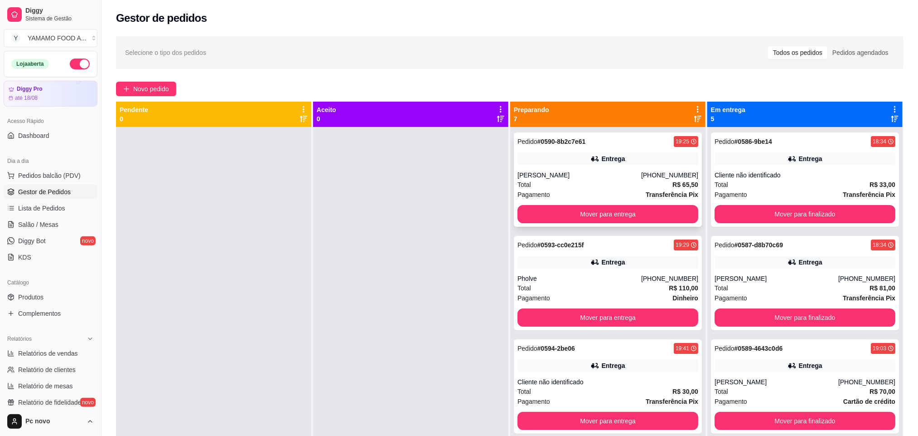
click at [601, 179] on div "[PERSON_NAME]" at bounding box center [580, 174] width 124 height 9
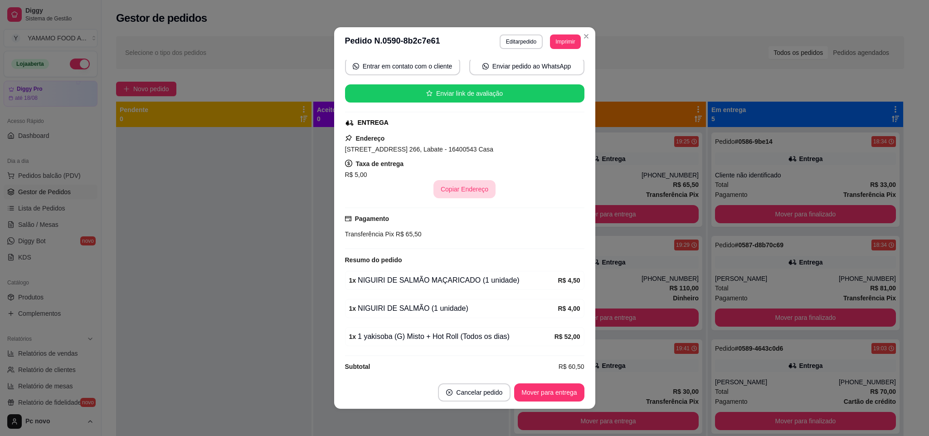
scroll to position [101, 0]
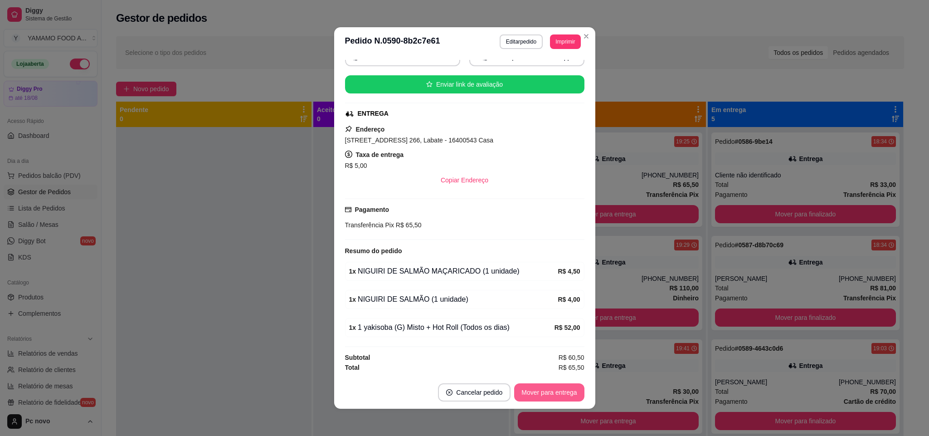
click at [549, 391] on button "Mover para entrega" at bounding box center [549, 392] width 70 height 18
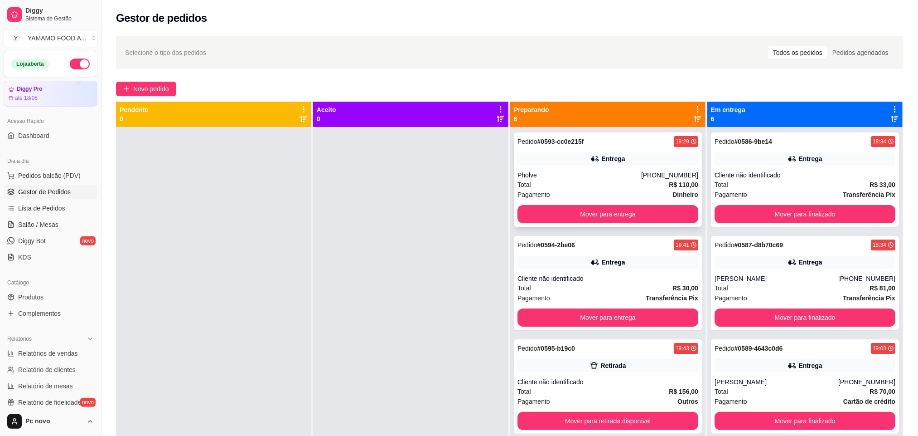
click at [589, 178] on div "Pholve" at bounding box center [580, 174] width 124 height 9
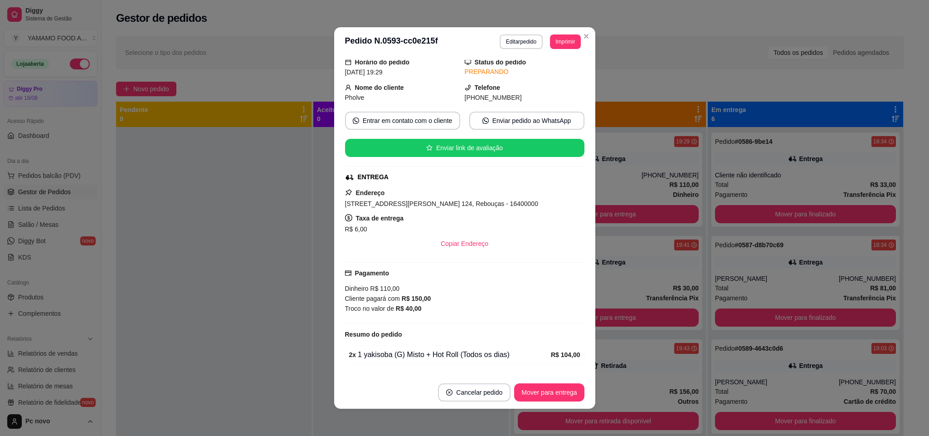
scroll to position [64, 0]
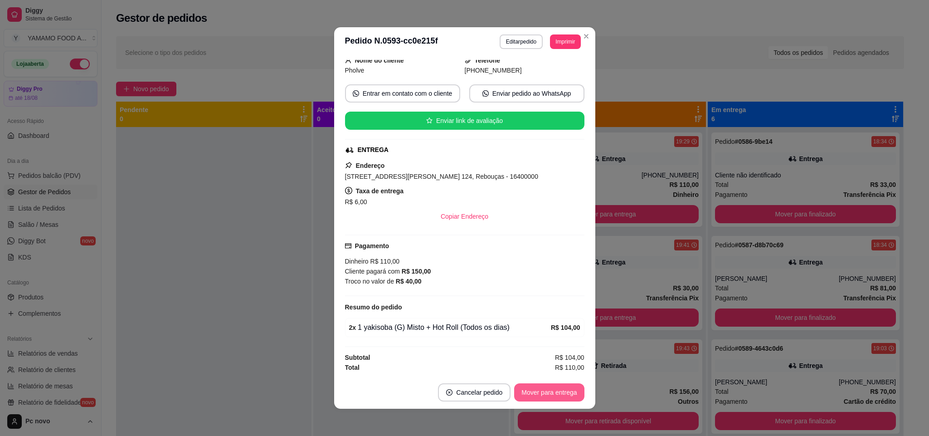
click at [537, 388] on button "Mover para entrega" at bounding box center [549, 392] width 70 height 18
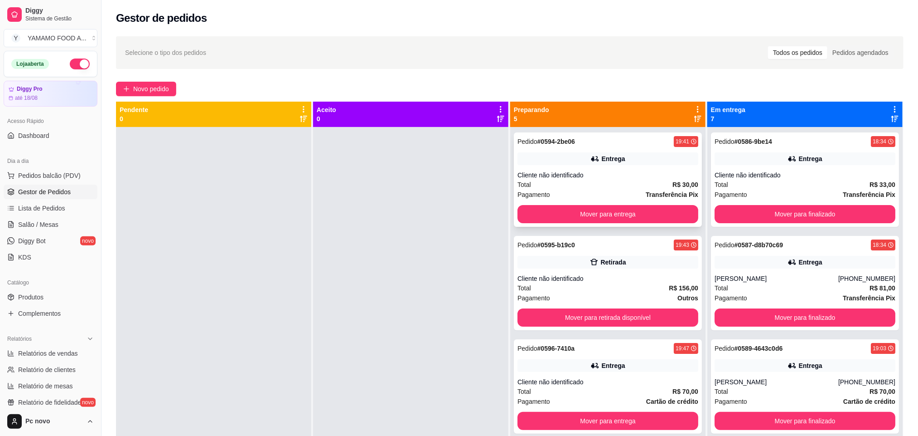
click at [615, 173] on div "Cliente não identificado" at bounding box center [608, 174] width 181 height 9
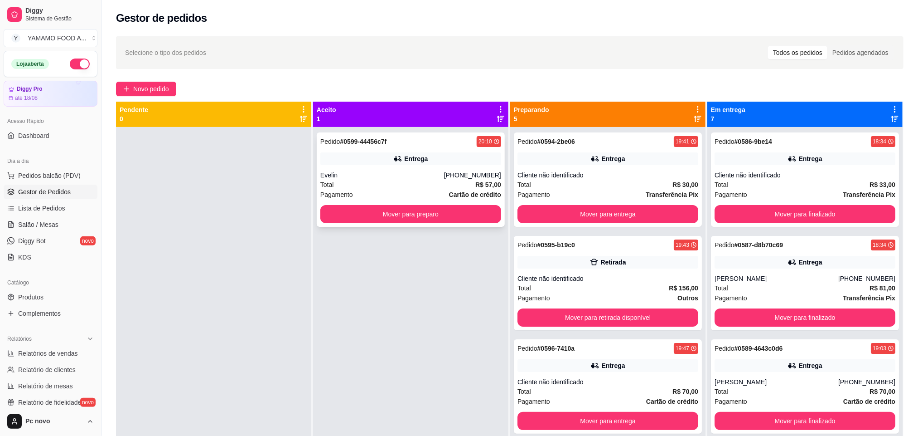
click at [385, 165] on div "Entrega" at bounding box center [410, 158] width 181 height 13
click at [391, 219] on button "Mover para preparo" at bounding box center [410, 214] width 181 height 18
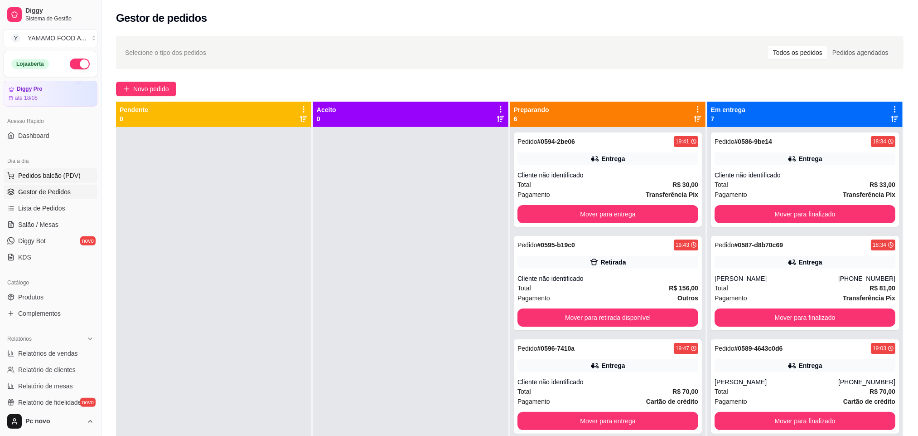
click at [71, 169] on button "Pedidos balcão (PDV)" at bounding box center [51, 175] width 94 height 15
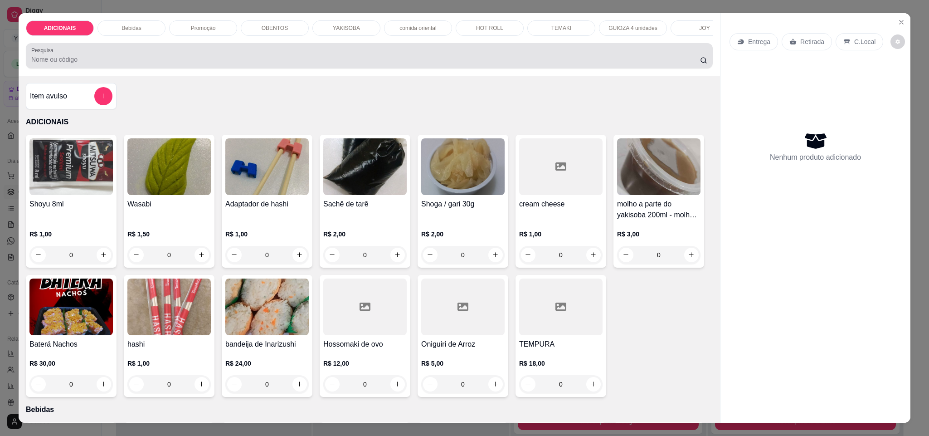
click at [334, 68] on div "Pesquisa" at bounding box center [369, 55] width 687 height 25
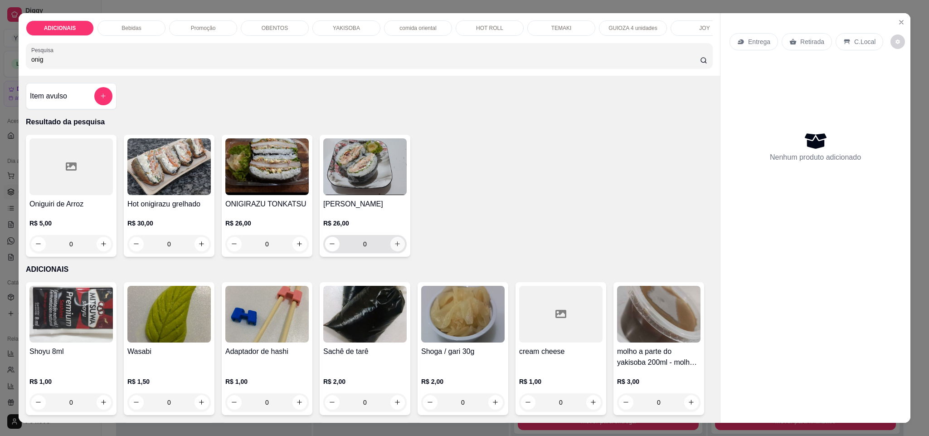
type input "onig"
click at [390, 251] on button "increase-product-quantity" at bounding box center [397, 244] width 14 height 14
type input "2"
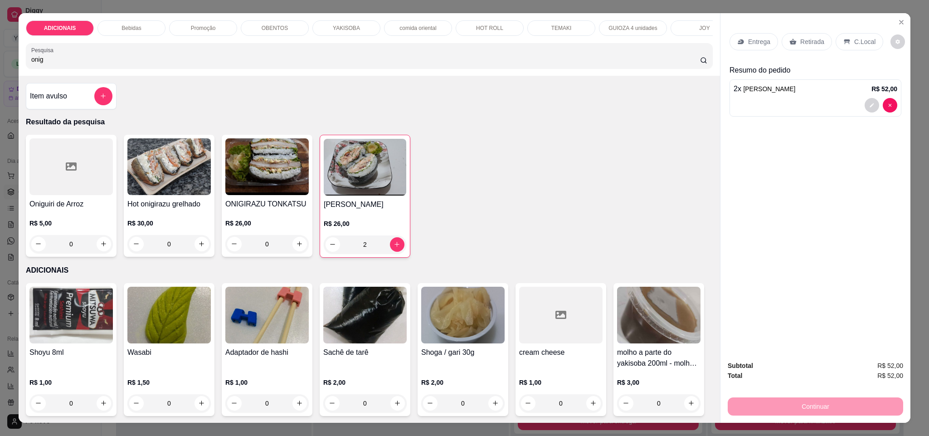
click at [748, 37] on p "Entrega" at bounding box center [759, 41] width 22 height 9
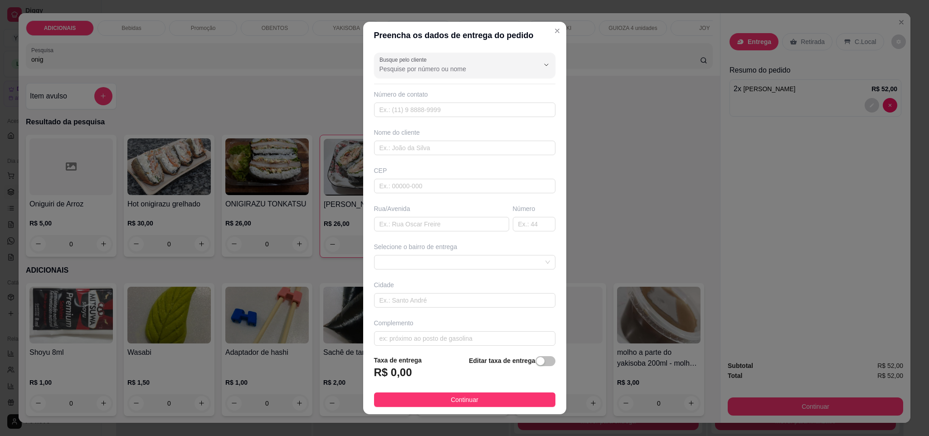
click at [440, 216] on div "Rua/Avenida" at bounding box center [441, 217] width 139 height 27
drag, startPoint x: 440, startPoint y: 216, endPoint x: 442, endPoint y: 223, distance: 7.3
click at [441, 218] on div "Rua/Avenida" at bounding box center [441, 217] width 139 height 27
click at [442, 225] on input "text" at bounding box center [441, 224] width 135 height 15
paste input "[PERSON_NAME] dos anjos 543"
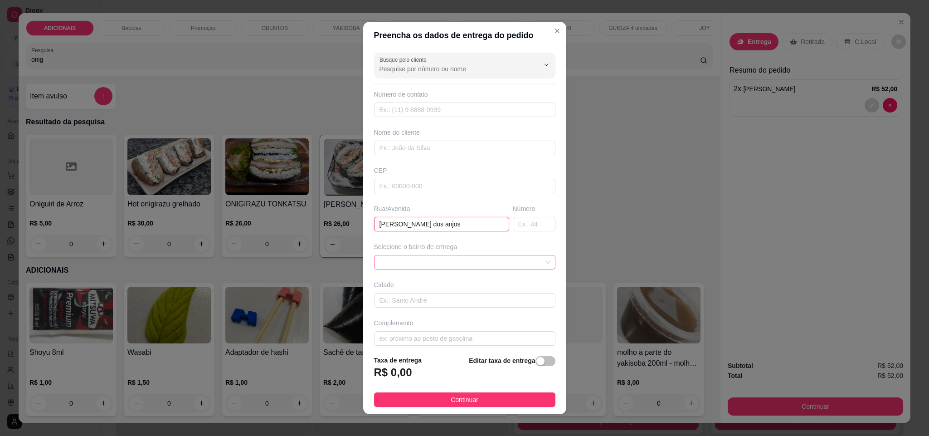
type input "[PERSON_NAME] dos anjos"
type input "5"
click at [427, 262] on span at bounding box center [464, 262] width 170 height 14
type input "543"
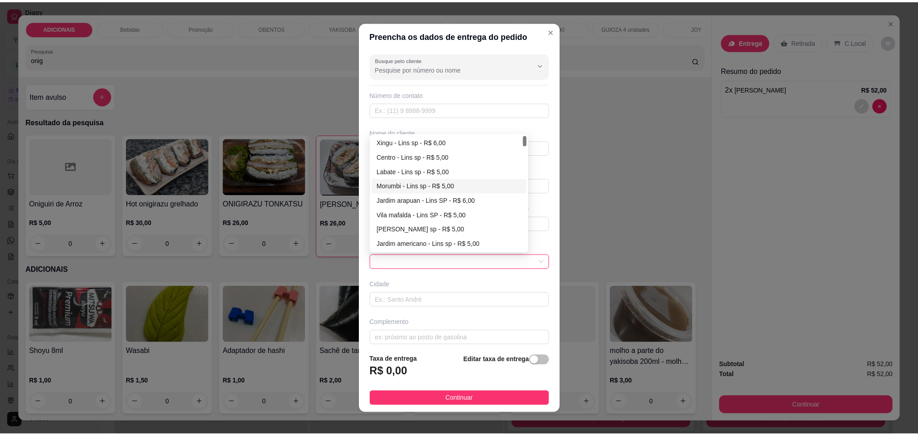
scroll to position [68, 0]
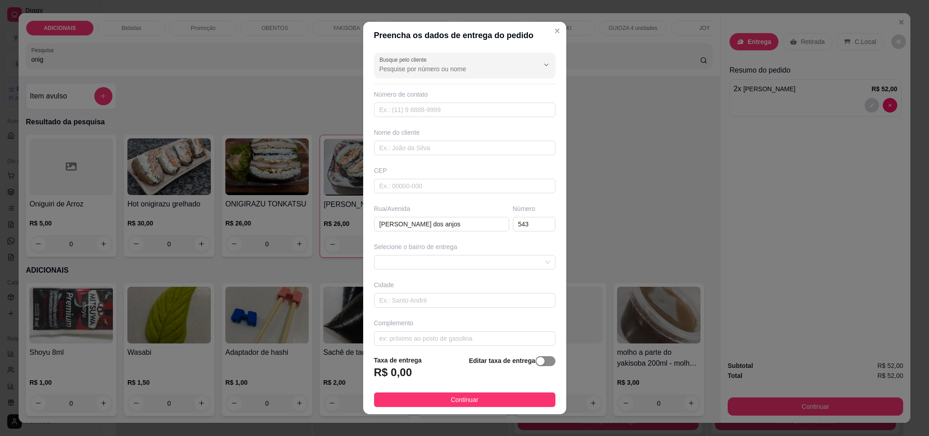
click at [535, 366] on span "button" at bounding box center [545, 361] width 20 height 10
click at [448, 378] on input "0,00" at bounding box center [422, 375] width 97 height 17
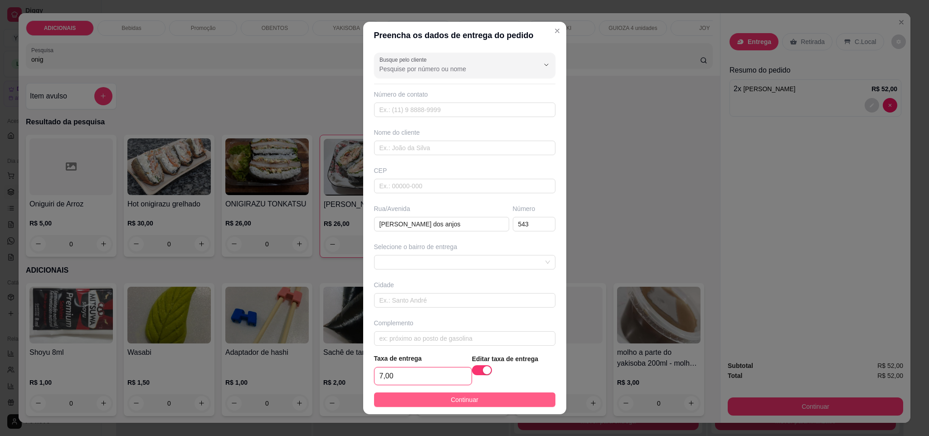
type input "7,00"
click at [523, 404] on button "Continuar" at bounding box center [464, 399] width 181 height 15
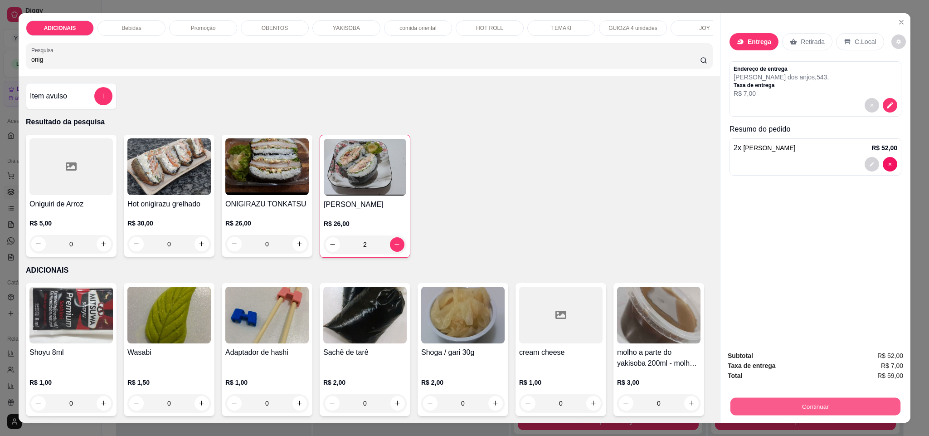
click at [771, 404] on button "Continuar" at bounding box center [815, 406] width 170 height 18
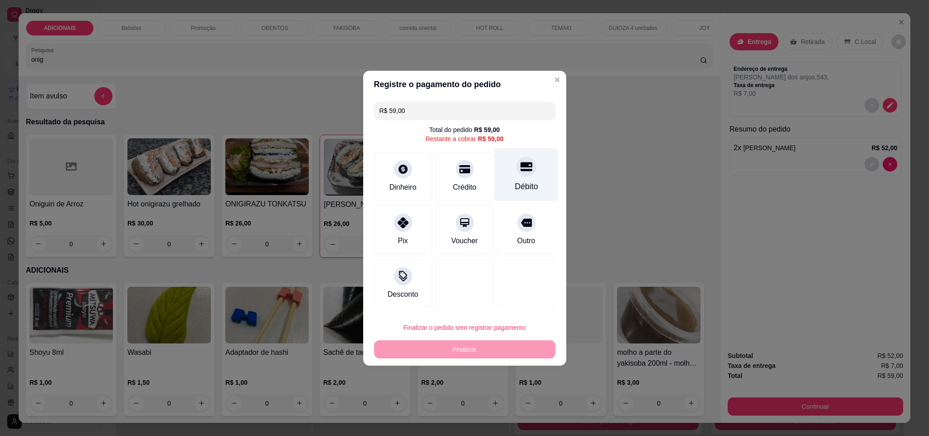
drag, startPoint x: 506, startPoint y: 170, endPoint x: 495, endPoint y: 181, distance: 15.1
click at [506, 173] on div "Débito" at bounding box center [526, 174] width 64 height 53
type input "R$ 0,00"
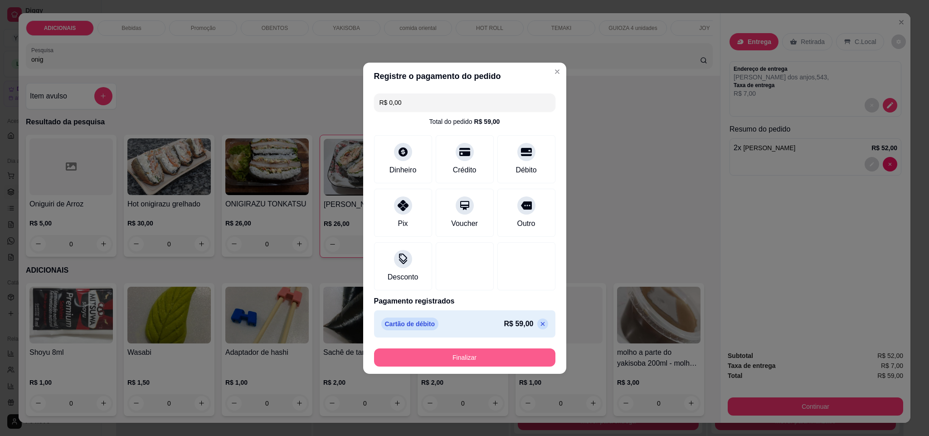
click at [450, 347] on footer "Finalizar" at bounding box center [464, 357] width 203 height 33
click at [495, 362] on button "Finalizar" at bounding box center [464, 357] width 181 height 18
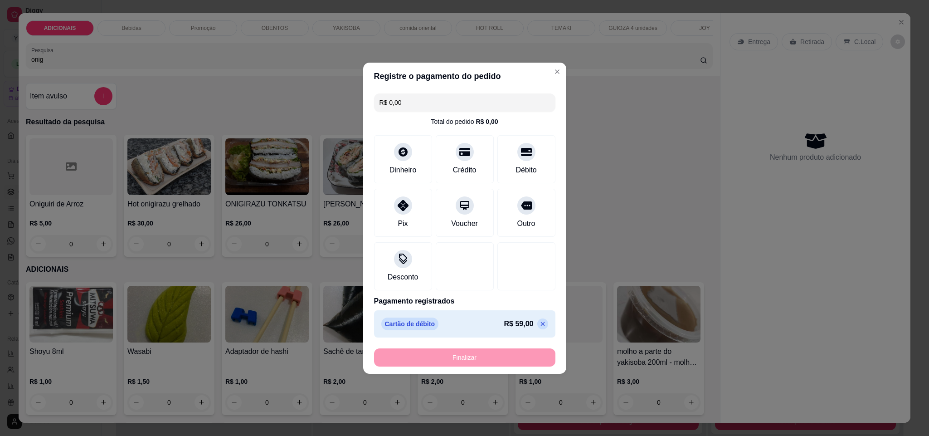
type input "0"
type input "-R$ 59,00"
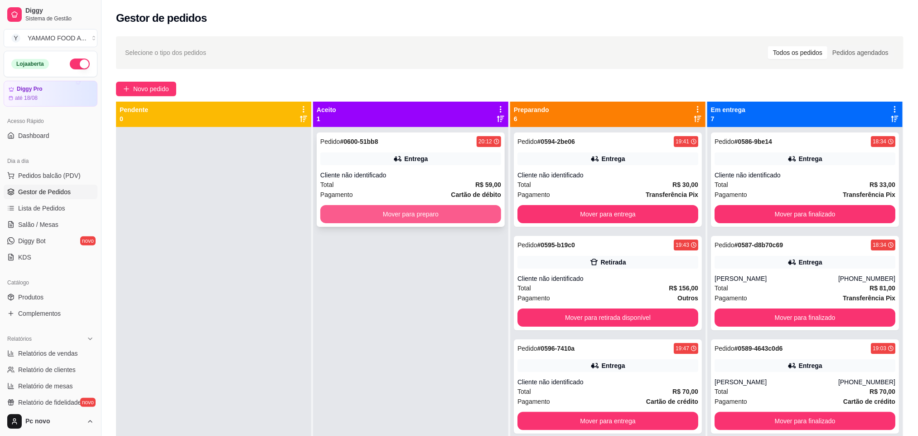
click at [325, 215] on button "Mover para preparo" at bounding box center [410, 214] width 181 height 18
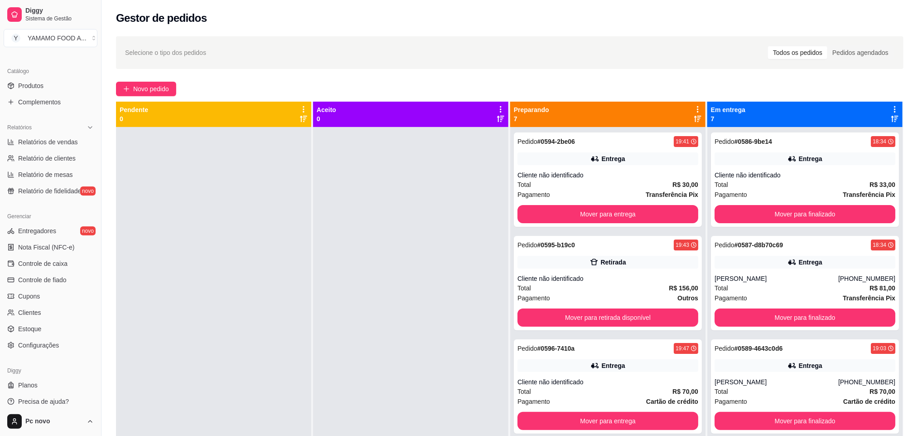
scroll to position [217, 0]
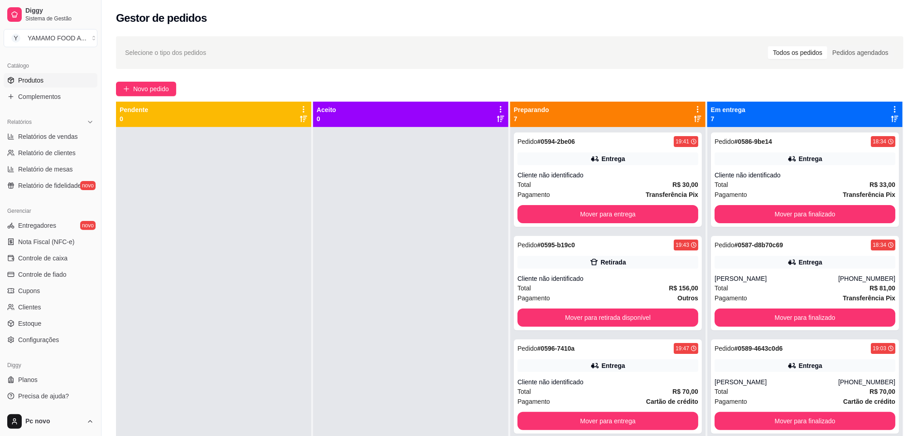
click at [24, 75] on link "Produtos" at bounding box center [51, 80] width 94 height 15
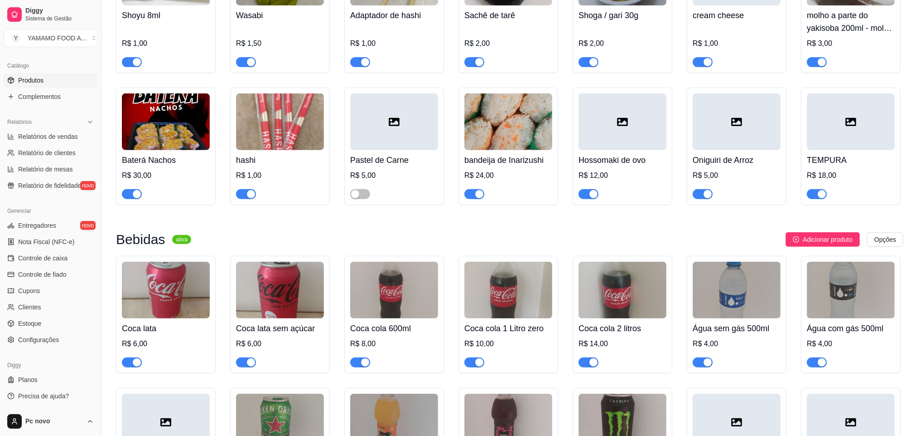
scroll to position [272, 0]
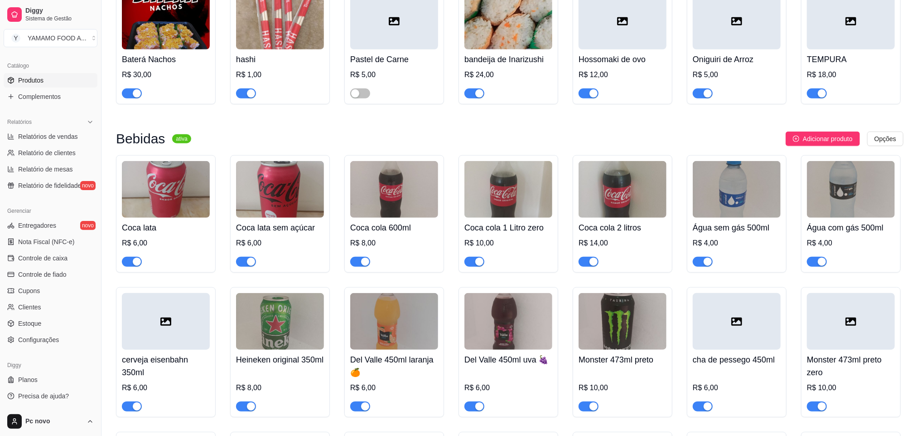
click at [366, 266] on div "button" at bounding box center [365, 261] width 8 height 8
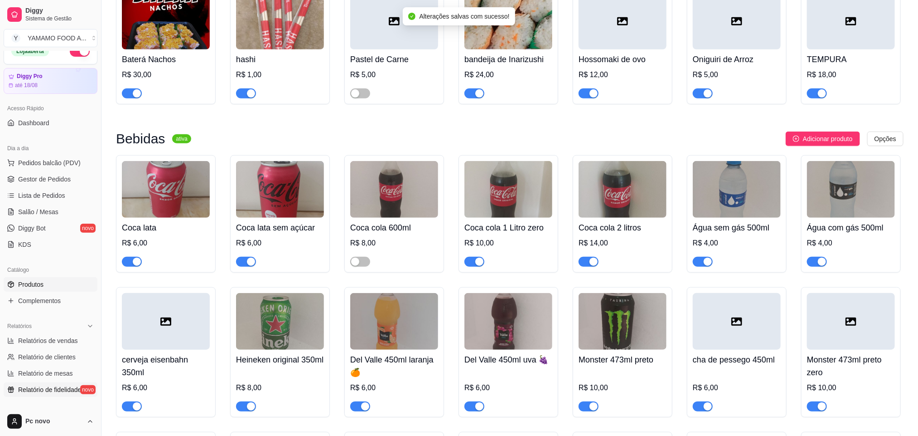
scroll to position [0, 0]
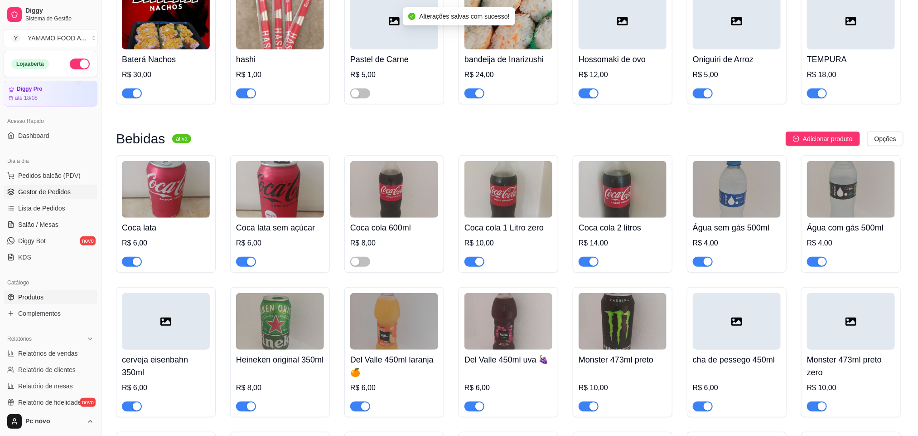
click at [44, 193] on span "Gestor de Pedidos" at bounding box center [44, 191] width 53 height 9
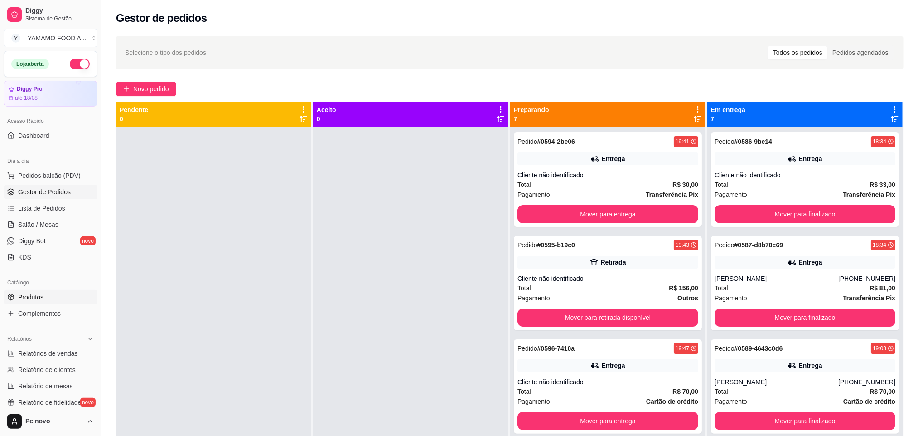
click at [46, 298] on link "Produtos" at bounding box center [51, 297] width 94 height 15
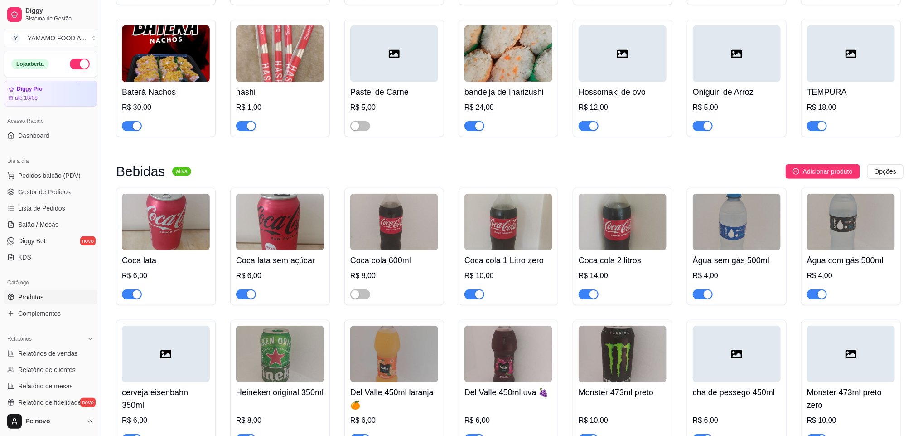
scroll to position [272, 0]
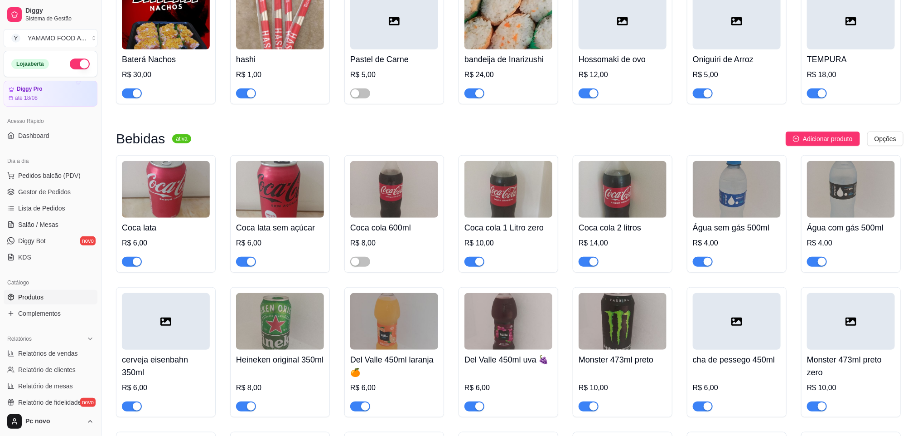
click at [247, 262] on div "button" at bounding box center [251, 261] width 8 height 8
click at [53, 191] on span "Gestor de Pedidos" at bounding box center [44, 191] width 53 height 9
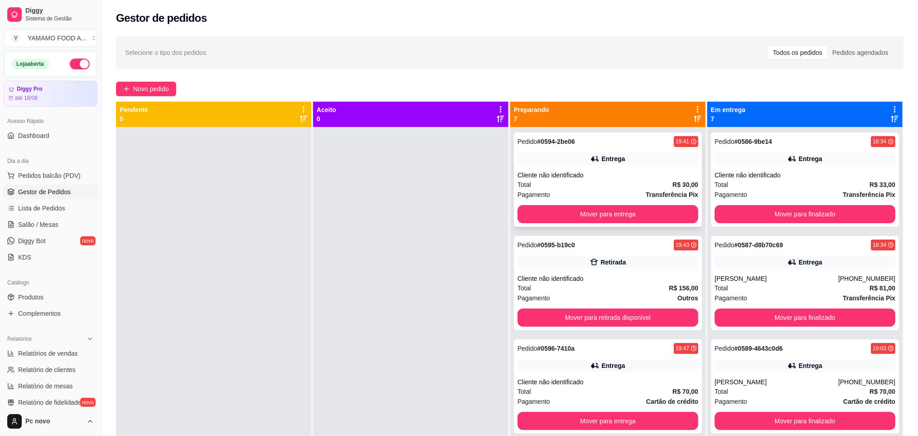
click at [607, 185] on div "Total R$ 30,00" at bounding box center [608, 184] width 181 height 10
click at [584, 290] on div "Total R$ 156,00" at bounding box center [608, 288] width 181 height 10
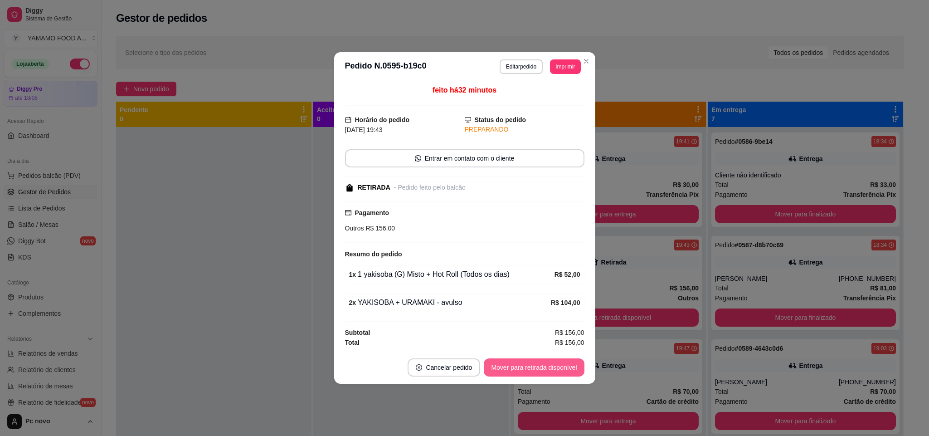
click at [542, 365] on button "Mover para retirada disponível" at bounding box center [534, 367] width 100 height 18
click at [542, 365] on button "Mover para finalizado" at bounding box center [546, 367] width 73 height 18
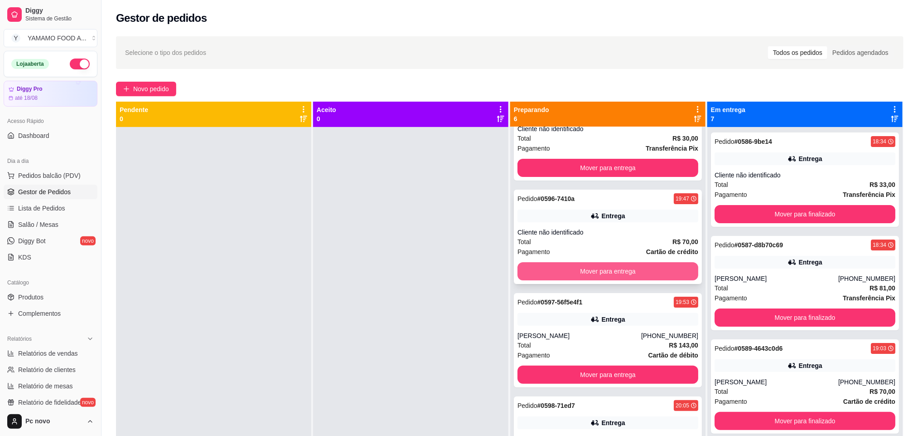
scroll to position [68, 0]
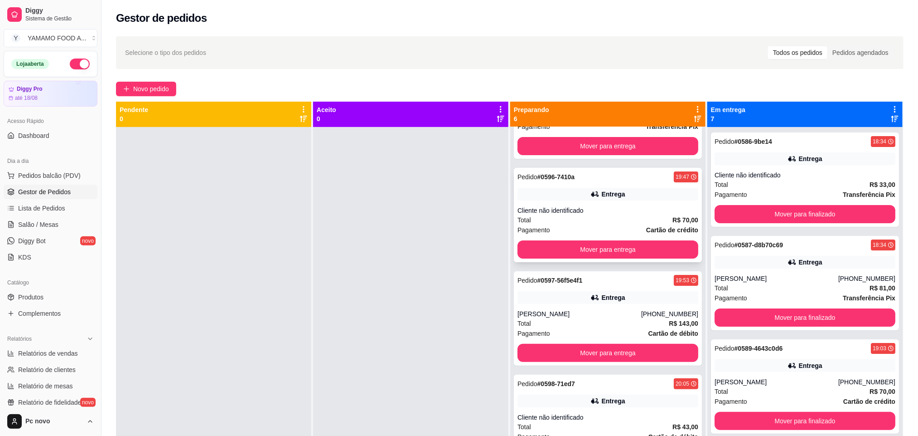
click at [589, 219] on div "Total R$ 70,00" at bounding box center [608, 220] width 181 height 10
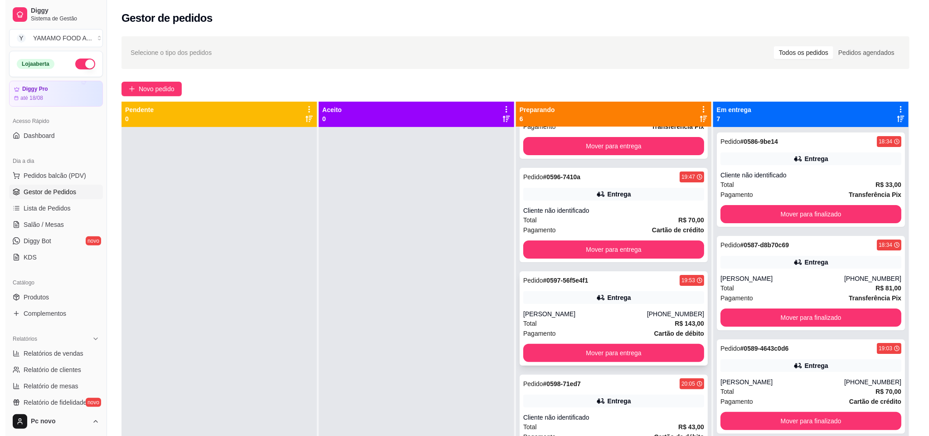
scroll to position [136, 0]
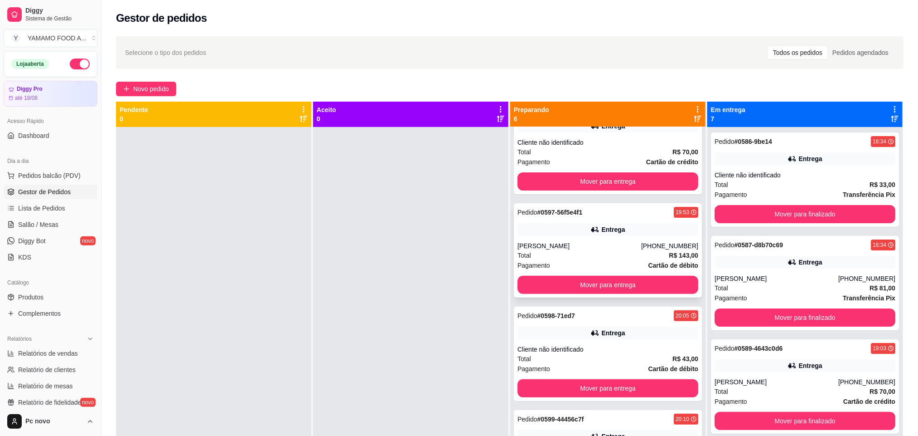
click at [576, 249] on div "[PERSON_NAME]" at bounding box center [580, 245] width 124 height 9
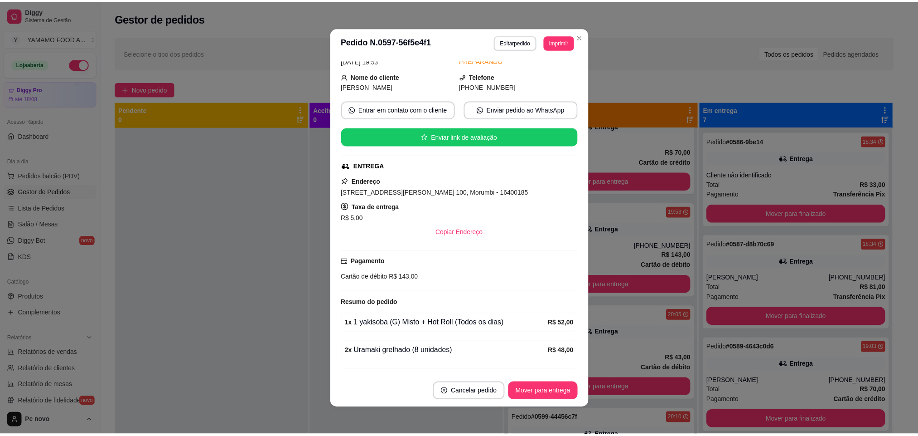
scroll to position [68, 0]
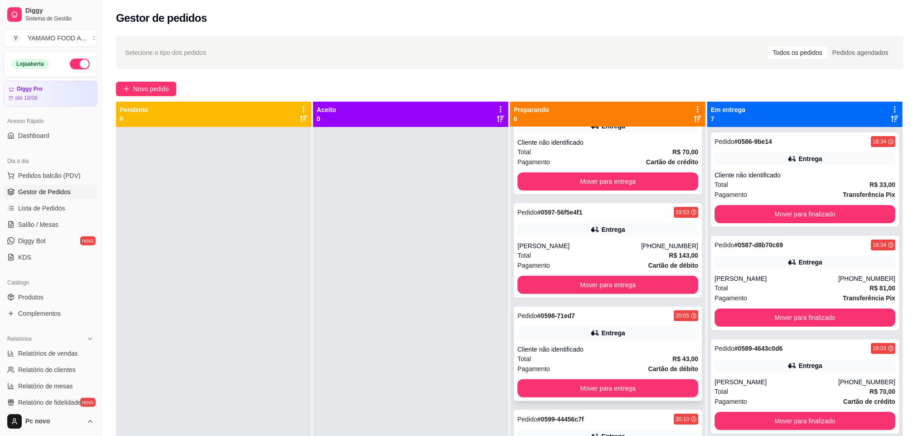
click at [608, 348] on div "Cliente não identificado" at bounding box center [608, 348] width 181 height 9
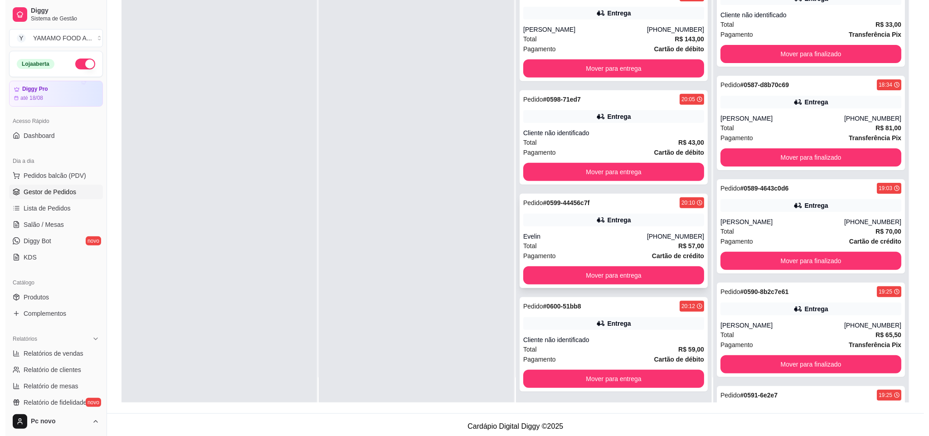
scroll to position [139, 0]
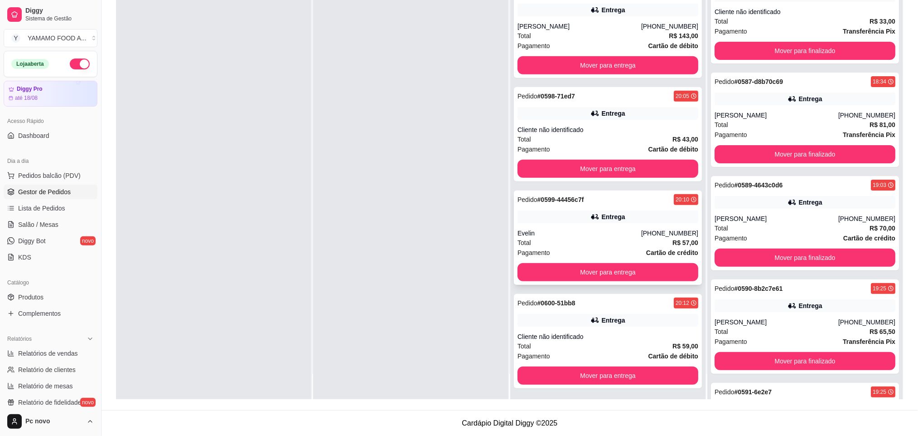
click at [532, 240] on div "Total R$ 57,00" at bounding box center [608, 242] width 181 height 10
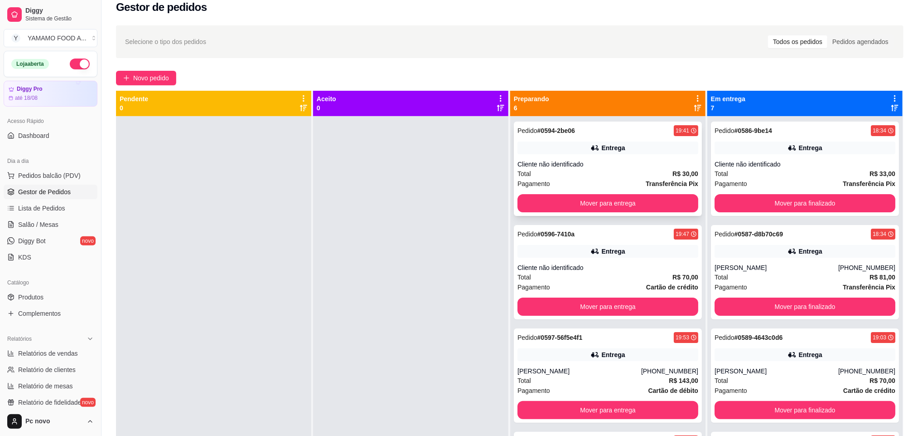
scroll to position [0, 0]
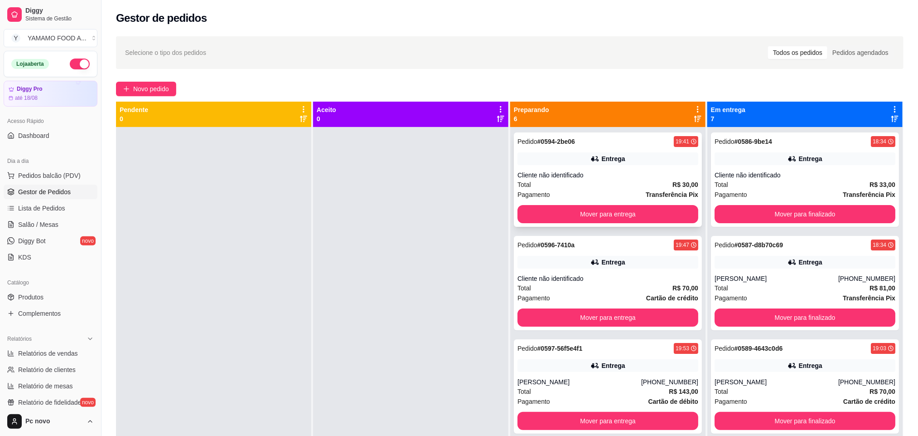
click at [596, 185] on div "Total R$ 30,00" at bounding box center [608, 184] width 181 height 10
click at [576, 272] on div "Pedido # 0596-7410a 19:47 Entrega Cliente não identificado Total R$ 70,00 Pagam…" at bounding box center [608, 283] width 188 height 94
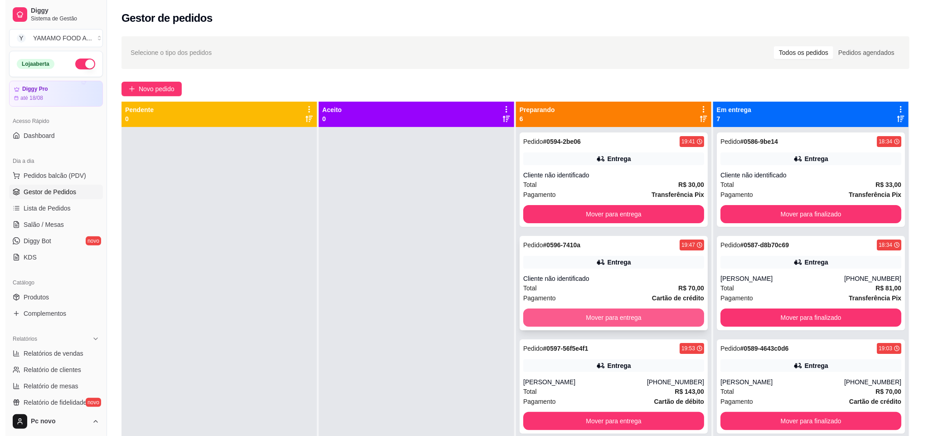
scroll to position [68, 0]
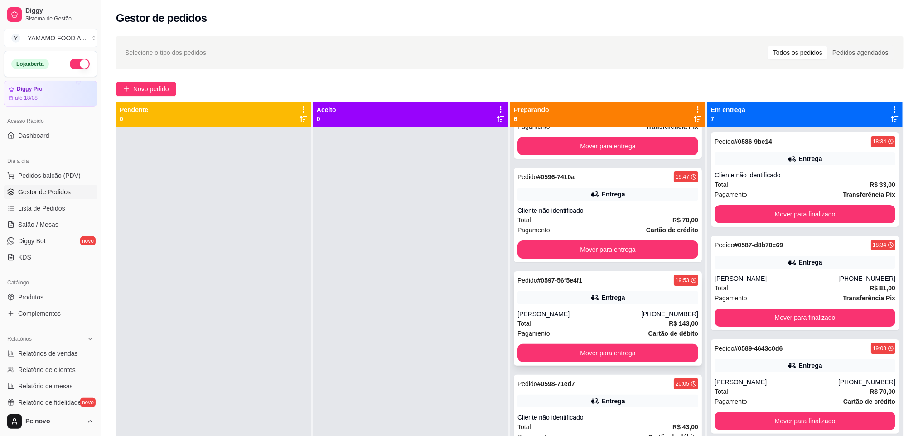
click at [628, 328] on div "Pagamento Cartão de débito" at bounding box center [608, 333] width 181 height 10
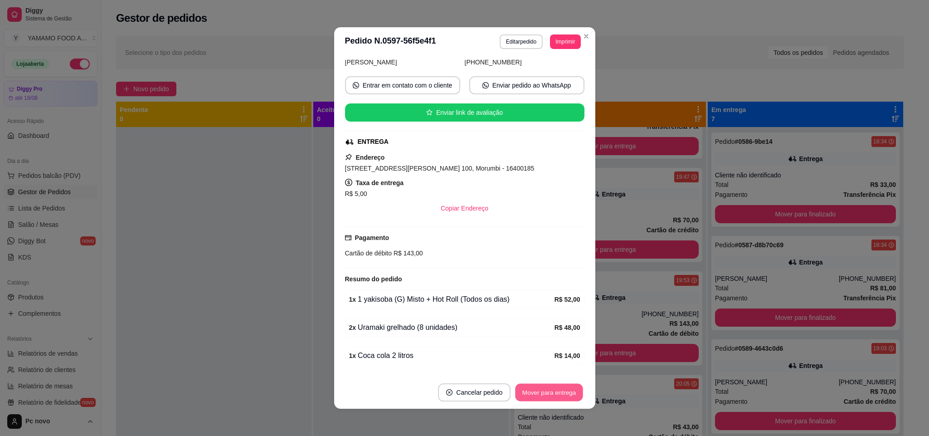
click at [556, 387] on button "Mover para entrega" at bounding box center [549, 392] width 68 height 18
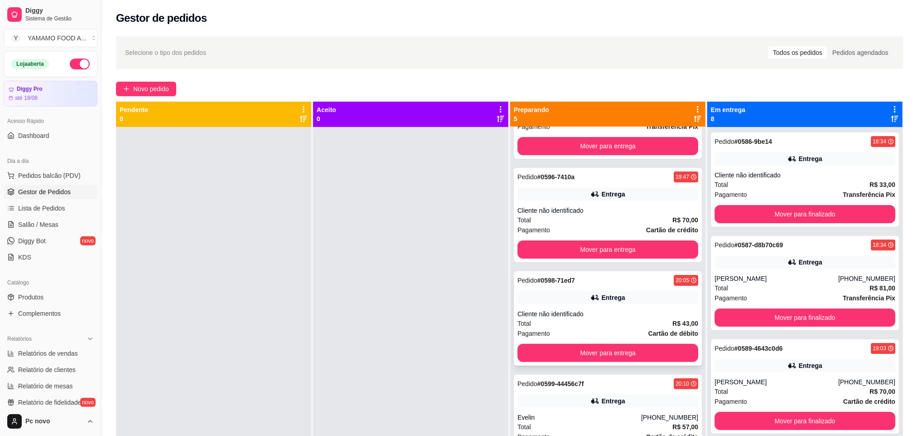
click at [592, 323] on div "Total R$ 43,00" at bounding box center [608, 323] width 181 height 10
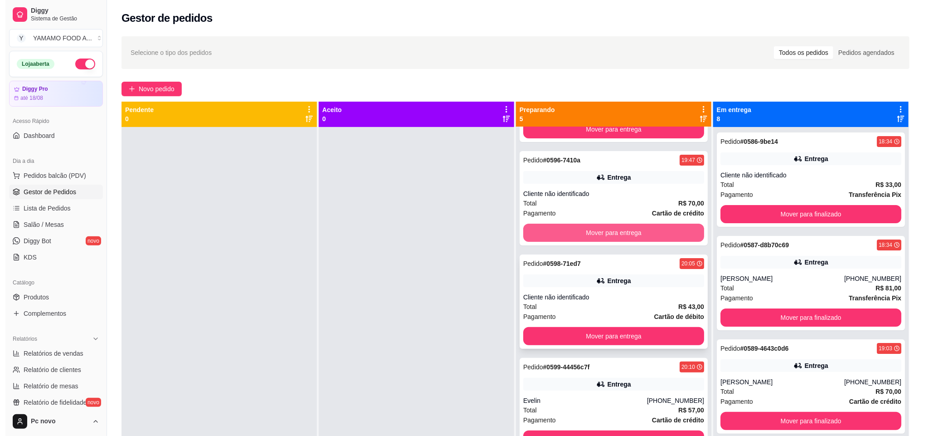
scroll to position [90, 0]
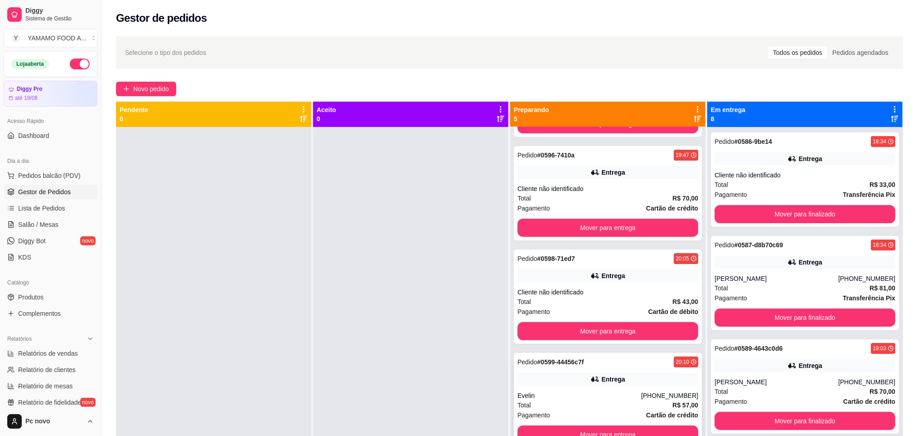
click at [601, 398] on div "Evelin" at bounding box center [580, 395] width 124 height 9
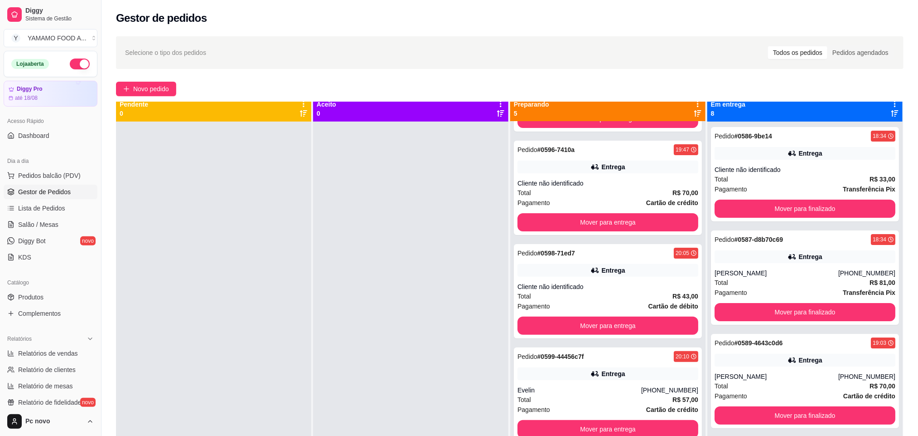
scroll to position [0, 0]
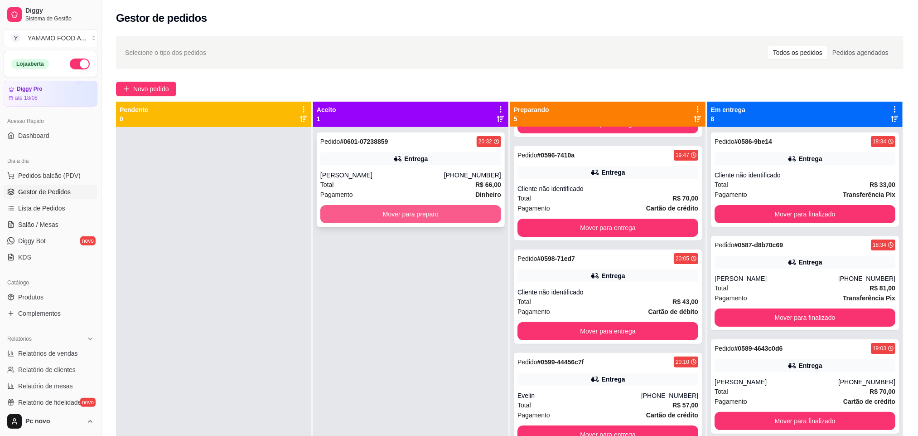
click at [367, 215] on button "Mover para preparo" at bounding box center [410, 214] width 181 height 18
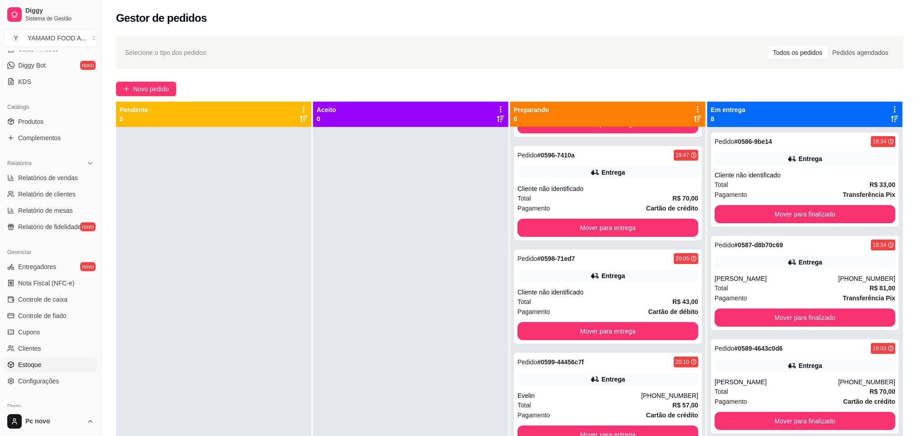
scroll to position [204, 0]
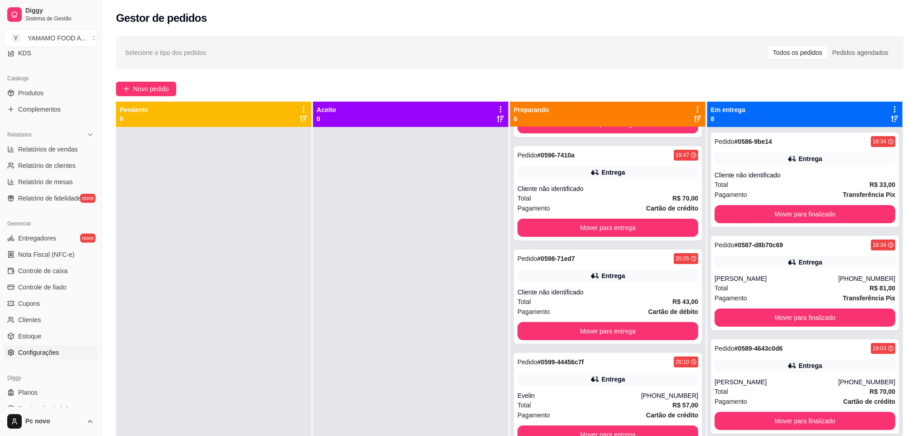
click at [53, 355] on span "Configurações" at bounding box center [38, 352] width 41 height 9
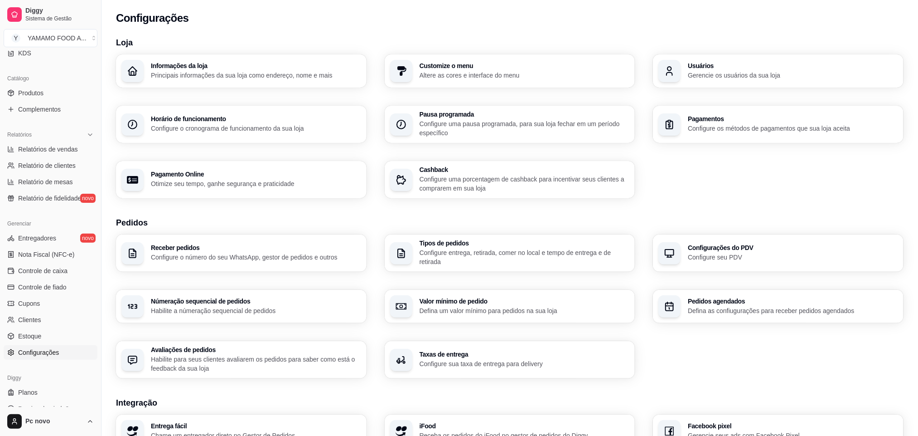
click at [476, 254] on p "Configure entrega, retirada, comer no local e tempo de entrega e de retirada" at bounding box center [525, 257] width 210 height 18
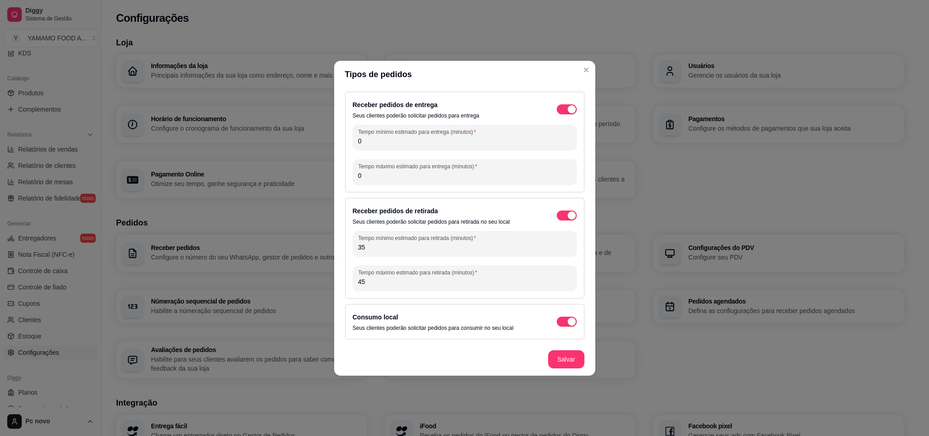
drag, startPoint x: 557, startPoint y: 107, endPoint x: 545, endPoint y: 164, distance: 58.4
click at [557, 109] on span "button" at bounding box center [567, 109] width 20 height 10
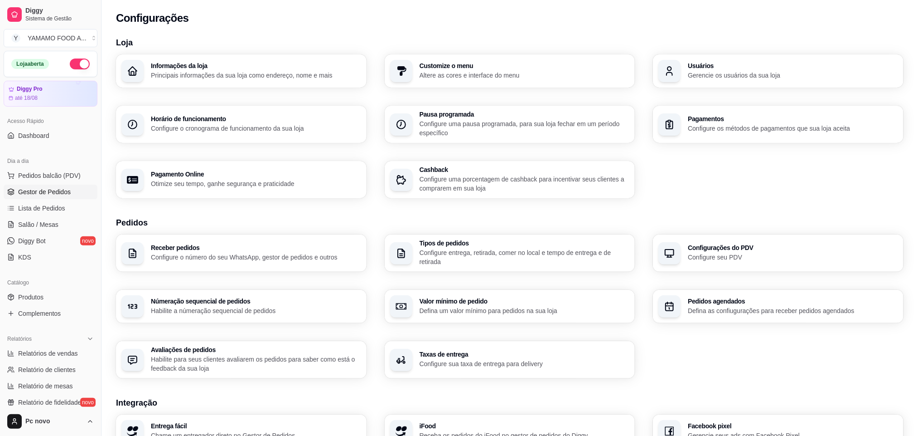
click at [47, 188] on span "Gestor de Pedidos" at bounding box center [44, 191] width 53 height 9
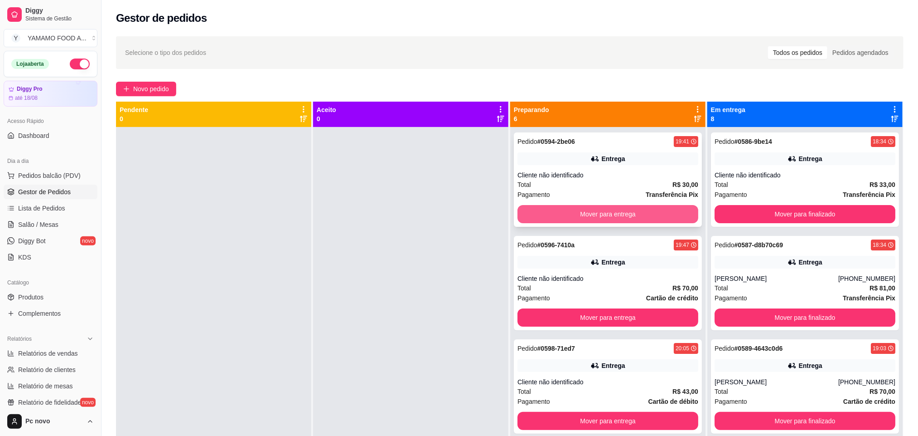
click at [578, 216] on button "Mover para entrega" at bounding box center [608, 214] width 181 height 18
click at [578, 215] on button "Mover para entrega" at bounding box center [607, 214] width 175 height 18
click at [578, 215] on button "Mover para entrega" at bounding box center [608, 214] width 181 height 18
click at [578, 215] on button "Mover para entrega" at bounding box center [607, 214] width 175 height 18
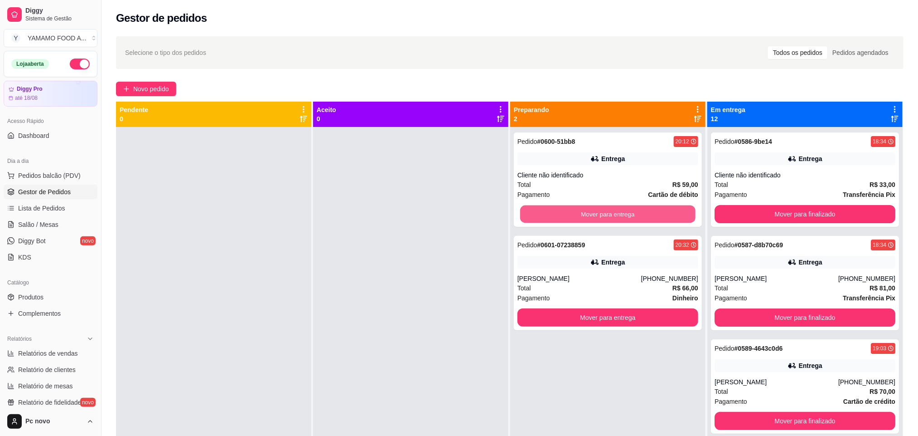
click at [578, 215] on button "Mover para entrega" at bounding box center [607, 214] width 175 height 18
